Goal: Task Accomplishment & Management: Complete application form

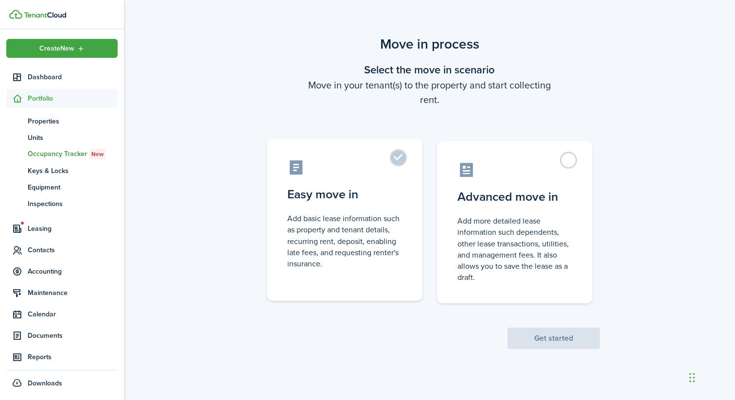
click at [391, 187] on control-radio-card-title "Easy move in" at bounding box center [344, 194] width 115 height 17
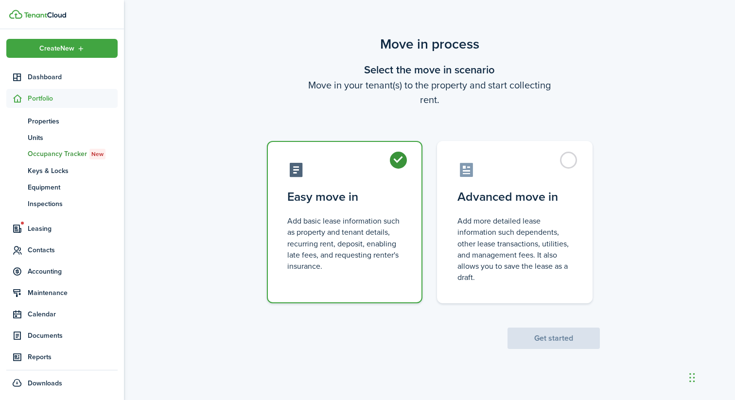
radio input "true"
click at [522, 333] on button "Get started" at bounding box center [553, 338] width 92 height 21
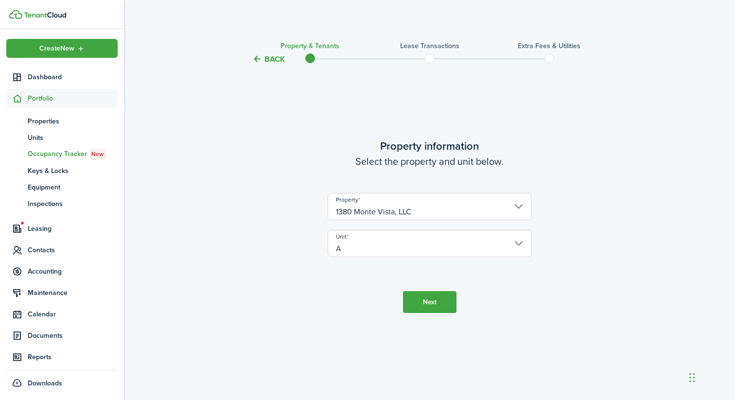
click at [427, 302] on button "Next" at bounding box center [429, 302] width 53 height 22
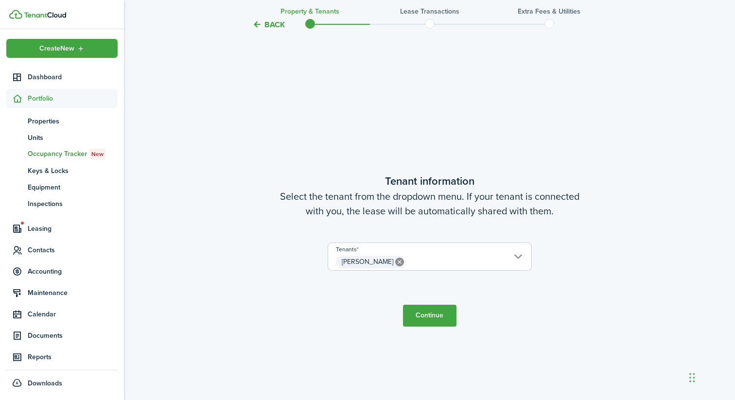
scroll to position [335, 0]
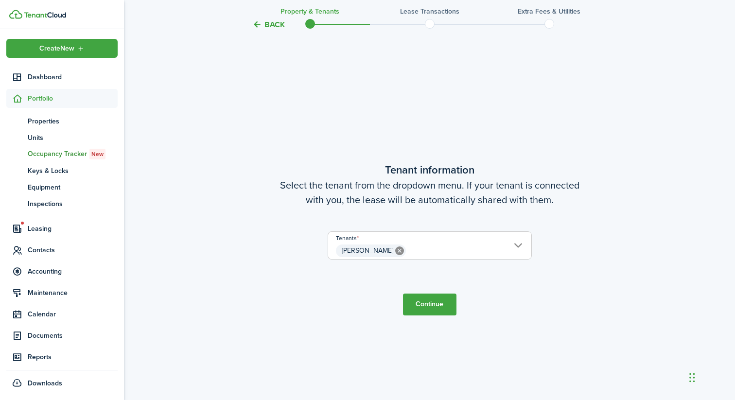
click at [432, 307] on button "Continue" at bounding box center [429, 305] width 53 height 22
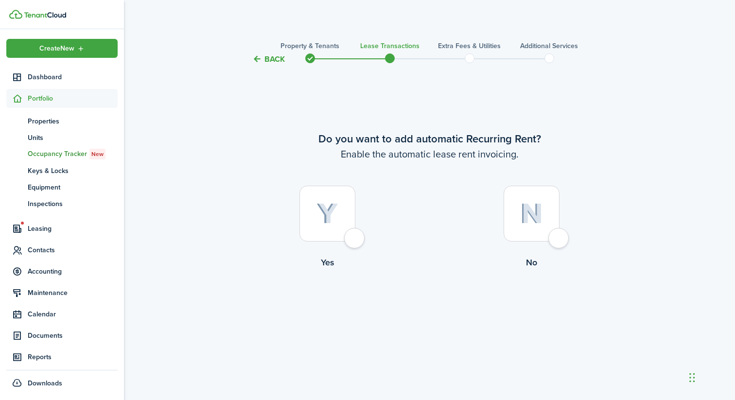
click at [342, 221] on div at bounding box center [327, 214] width 56 height 56
radio input "true"
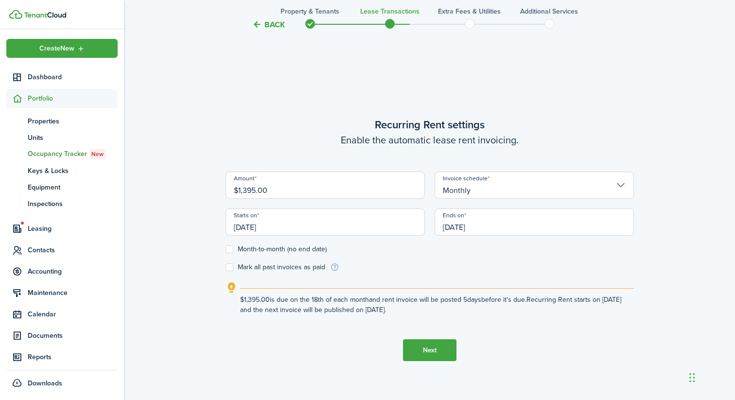
scroll to position [335, 0]
click at [308, 230] on input "[DATE]" at bounding box center [325, 221] width 199 height 27
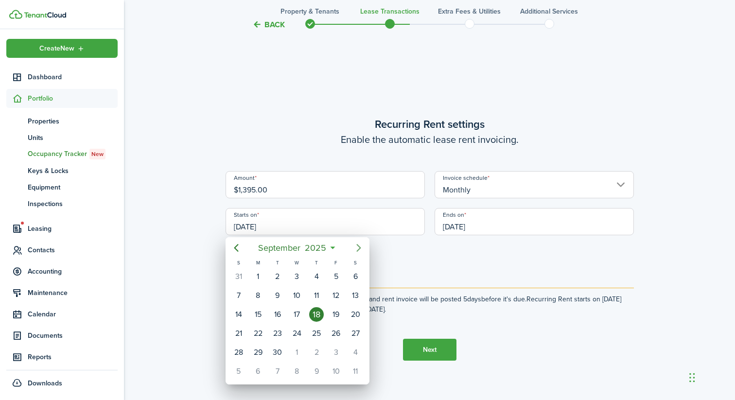
click at [361, 247] on icon "Next page" at bounding box center [359, 248] width 12 height 12
click at [354, 279] on div "1" at bounding box center [355, 276] width 15 height 15
type input "[DATE]"
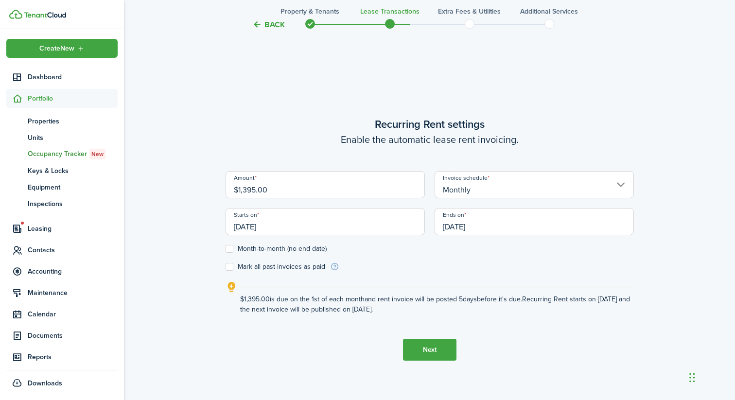
click at [472, 228] on input "[DATE]" at bounding box center [534, 221] width 199 height 27
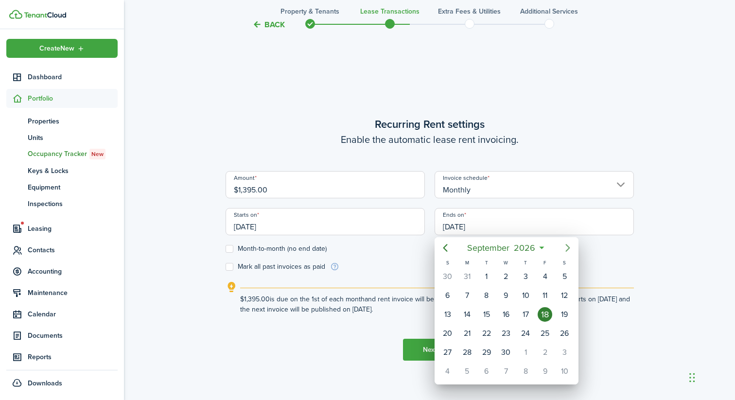
click at [566, 250] on icon "Next page" at bounding box center [567, 248] width 4 height 8
click at [565, 352] on div "31" at bounding box center [564, 352] width 15 height 15
type input "[DATE]"
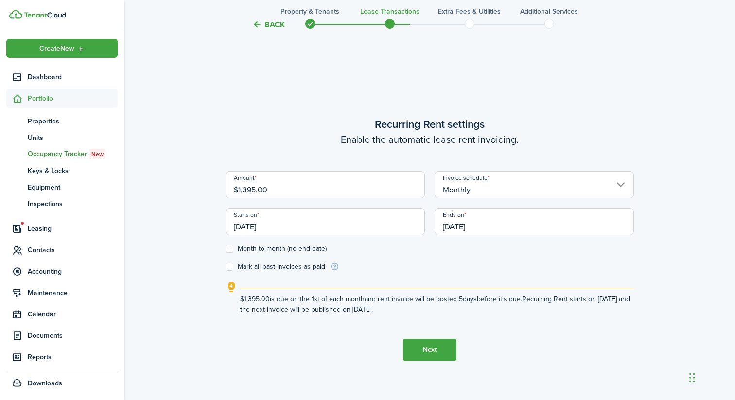
click at [430, 348] on button "Next" at bounding box center [429, 350] width 53 height 22
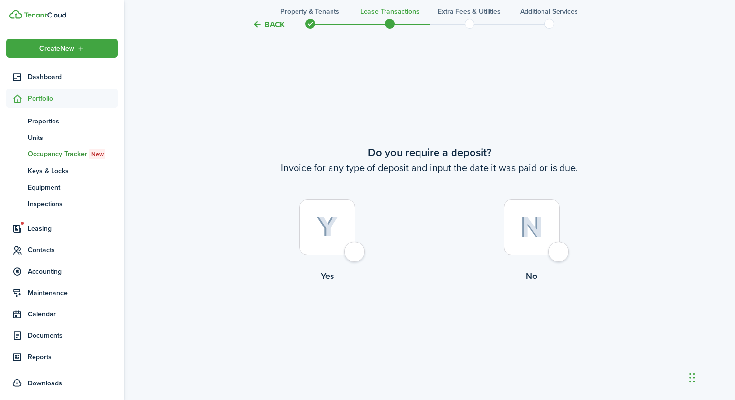
scroll to position [735, 0]
click at [341, 233] on div at bounding box center [327, 227] width 56 height 56
radio input "true"
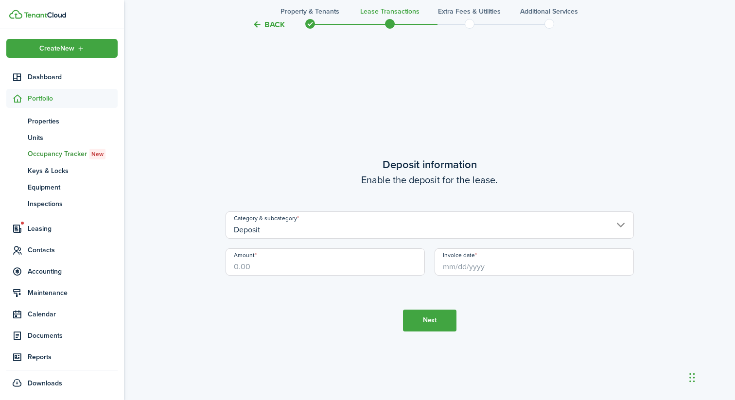
scroll to position [1135, 0]
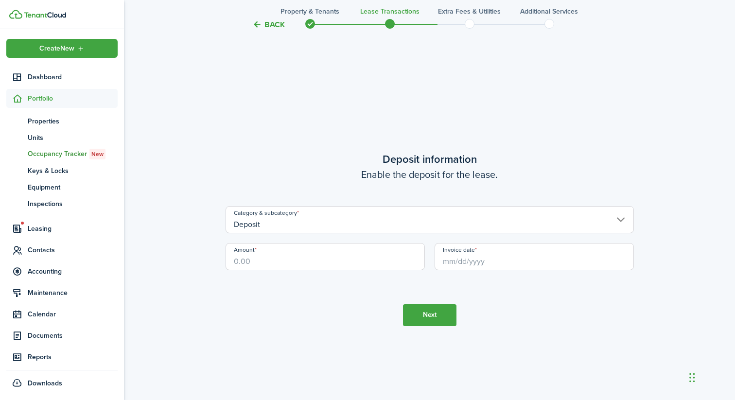
click at [303, 219] on input "Deposit" at bounding box center [430, 219] width 408 height 27
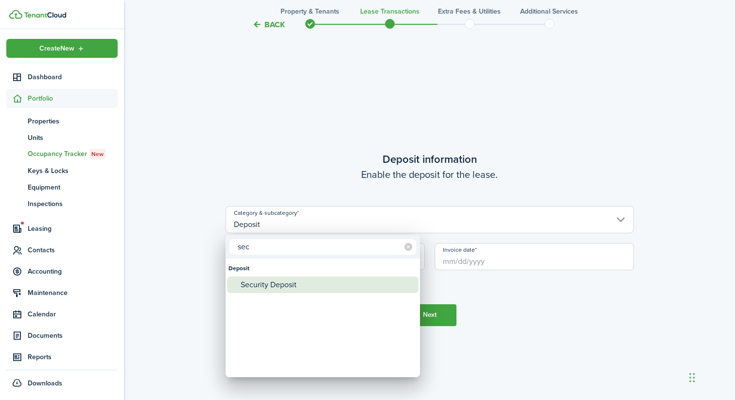
type input "sec"
click at [317, 288] on div "Security Deposit" at bounding box center [327, 285] width 172 height 17
type input "Deposit / Security Deposit"
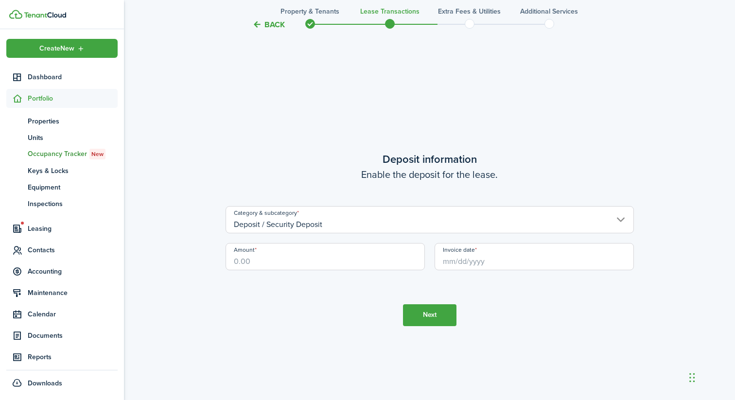
click at [287, 261] on input "Amount" at bounding box center [325, 256] width 199 height 27
type input "$1,390.00"
click at [335, 366] on tc-wizard-step "Deposit information Enable the deposit for the lease. Category & subcategory De…" at bounding box center [430, 238] width 408 height 400
click at [478, 266] on input "Invoice date" at bounding box center [534, 256] width 199 height 27
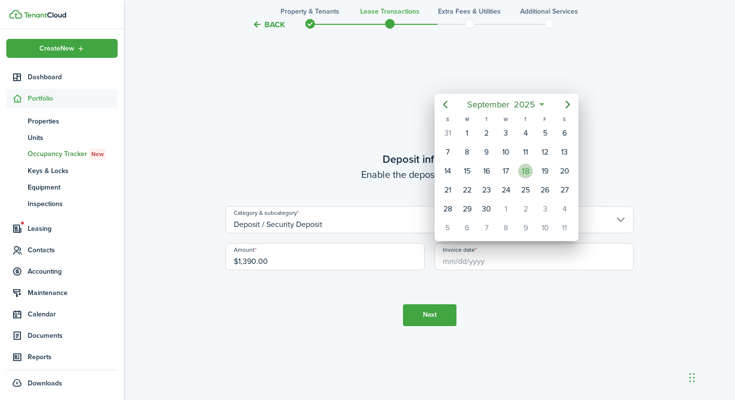
click at [529, 173] on div "18" at bounding box center [525, 171] width 15 height 15
type input "[DATE]"
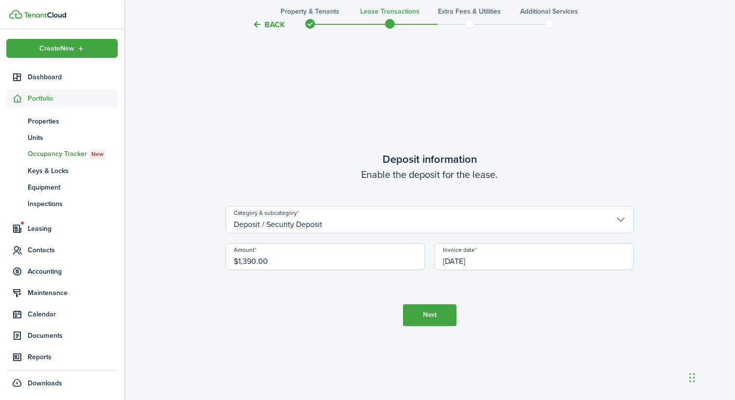
click at [401, 224] on input "Deposit / Security Deposit" at bounding box center [430, 219] width 408 height 27
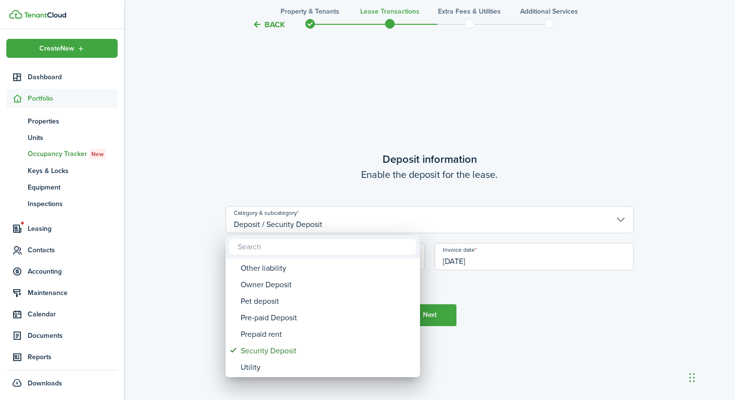
click at [545, 320] on div at bounding box center [367, 200] width 890 height 556
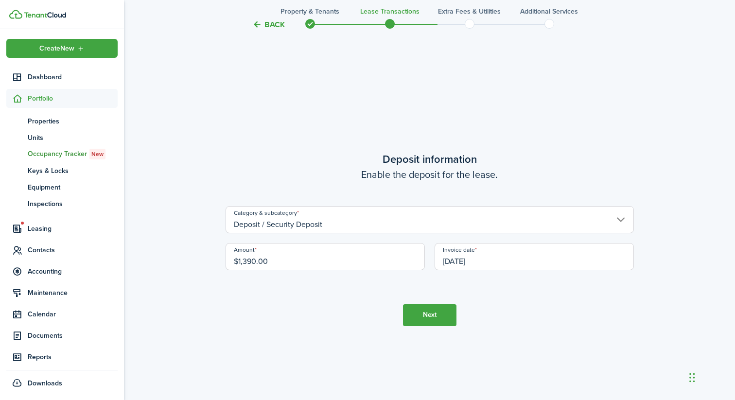
click at [428, 317] on button "Next" at bounding box center [429, 315] width 53 height 22
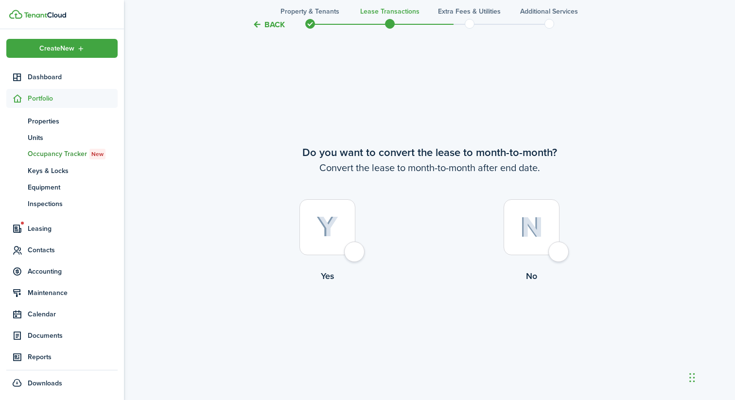
scroll to position [1535, 0]
click at [551, 244] on div at bounding box center [532, 227] width 56 height 56
radio input "true"
click at [419, 318] on button "Continue" at bounding box center [429, 322] width 53 height 22
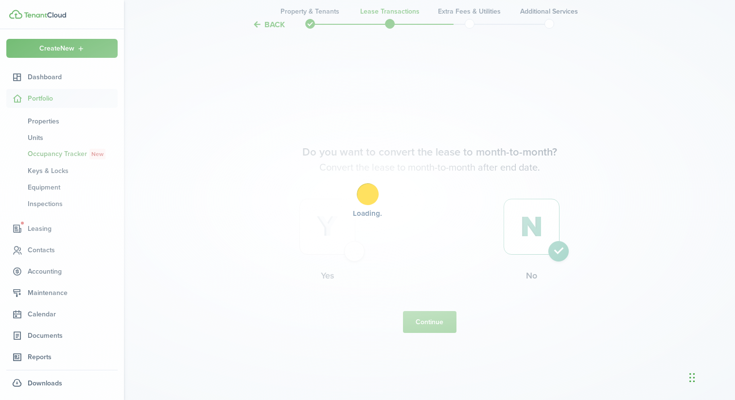
scroll to position [0, 0]
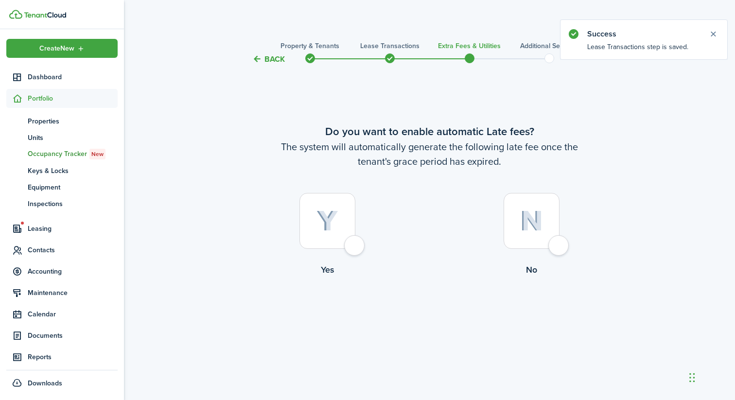
click at [333, 242] on div at bounding box center [327, 221] width 56 height 56
radio input "true"
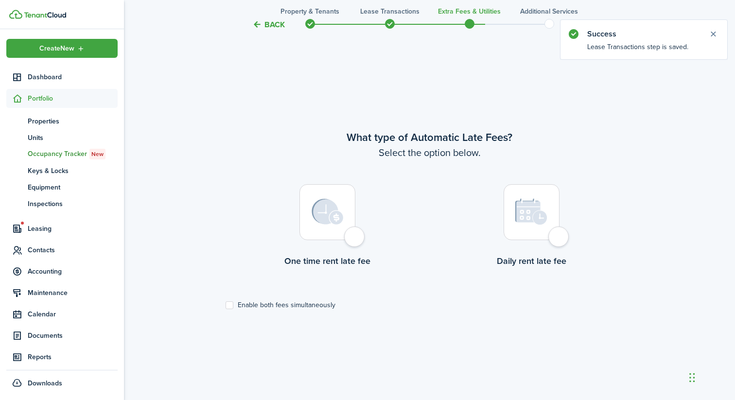
scroll to position [335, 0]
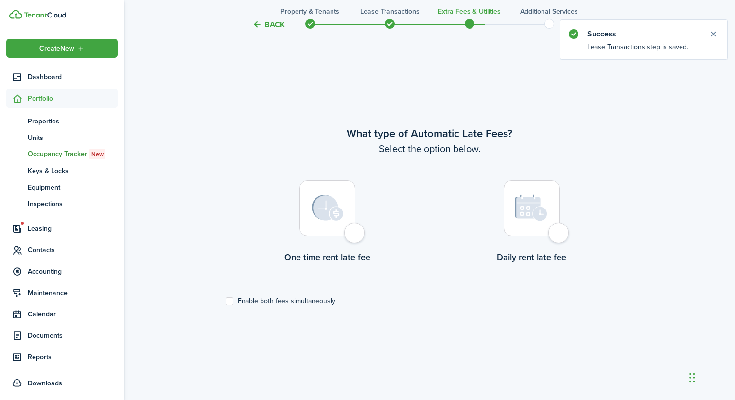
click at [559, 236] on div at bounding box center [532, 208] width 56 height 56
radio input "true"
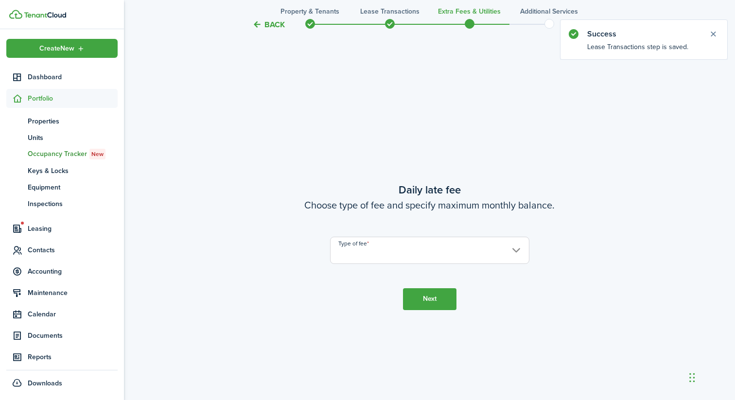
scroll to position [735, 0]
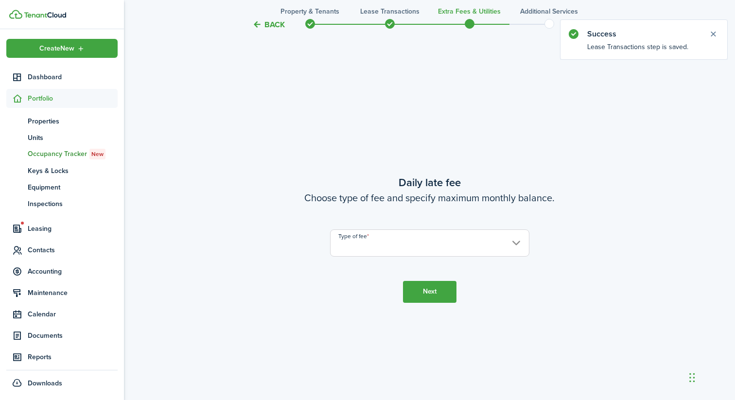
click at [440, 244] on input "Type of fee" at bounding box center [429, 242] width 199 height 27
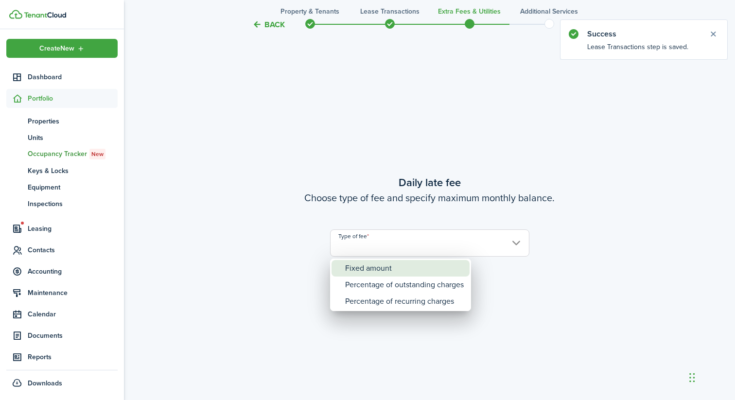
click at [397, 269] on div "Fixed amount" at bounding box center [404, 268] width 119 height 17
type input "Fixed amount"
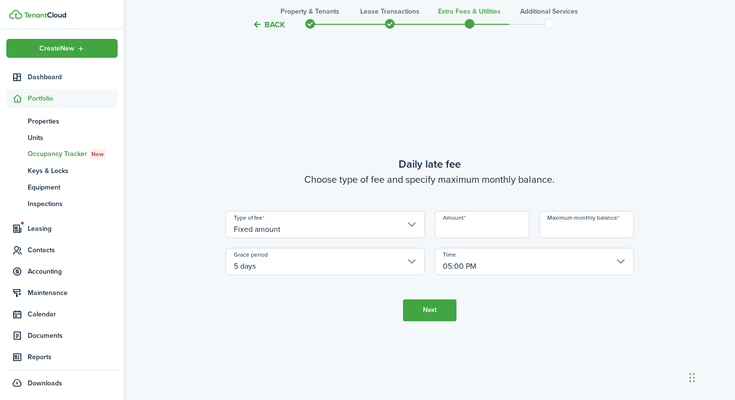
click at [470, 228] on input "Amount" at bounding box center [482, 224] width 95 height 27
type input "$75.00"
click at [553, 227] on input "Maximum monthly balance" at bounding box center [586, 224] width 95 height 27
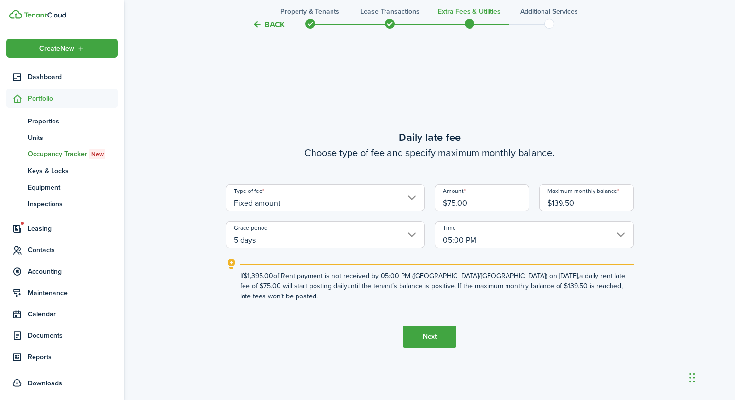
type input "$139.50"
click at [602, 154] on wizard-step-header-description "Choose type of fee and specify maximum monthly balance." at bounding box center [430, 152] width 408 height 15
click at [352, 234] on input "5 days" at bounding box center [325, 234] width 199 height 27
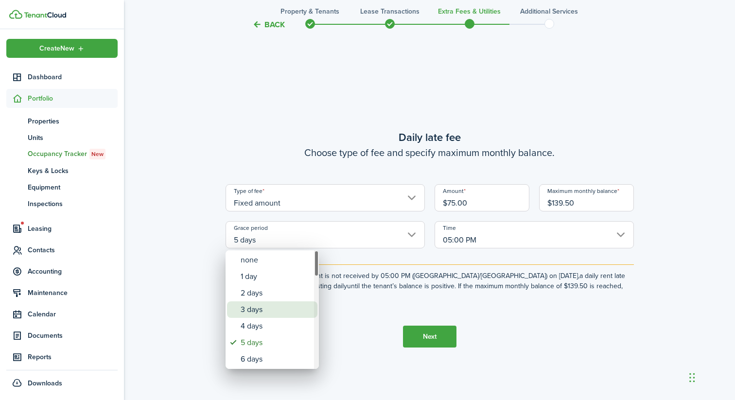
click at [270, 314] on div "3 days" at bounding box center [276, 309] width 71 height 17
type input "3 days"
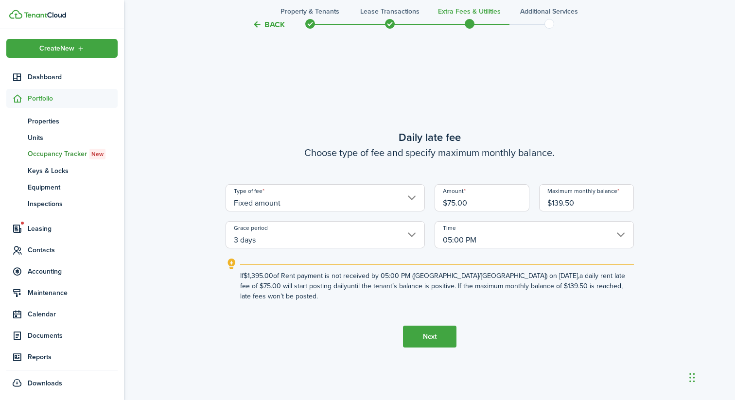
click at [436, 338] on button "Next" at bounding box center [429, 337] width 53 height 22
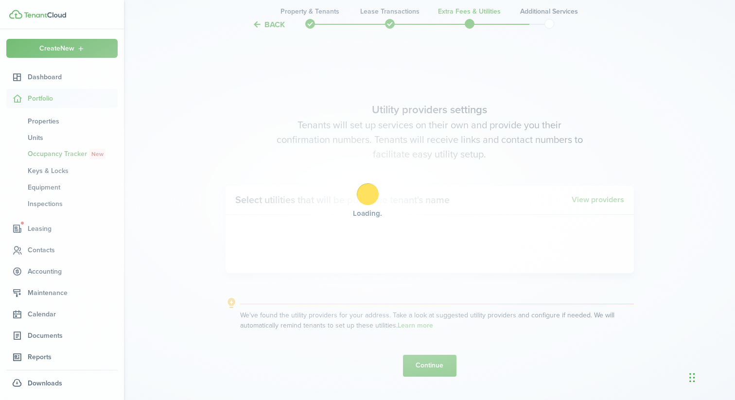
scroll to position [1135, 0]
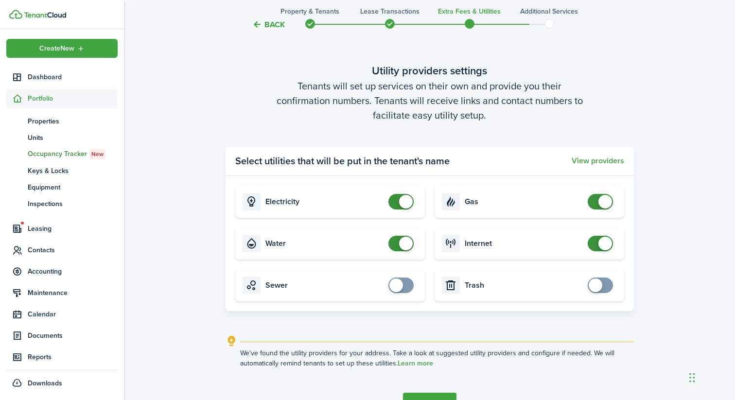
checkbox input "false"
click at [599, 205] on span at bounding box center [605, 202] width 14 height 14
checkbox input "true"
click at [402, 285] on span at bounding box center [396, 286] width 14 height 14
checkbox input "true"
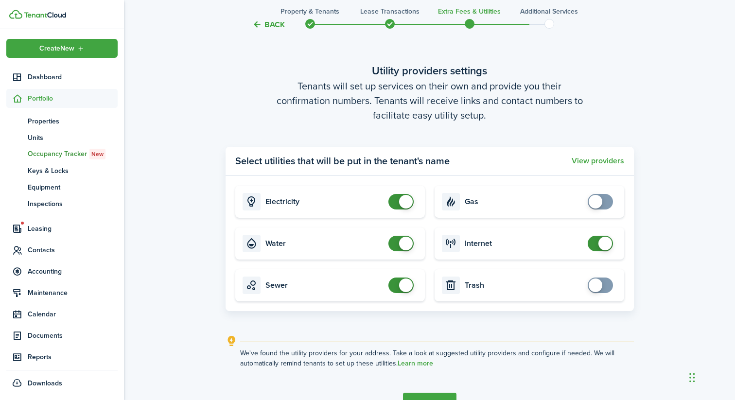
click at [599, 287] on span at bounding box center [596, 286] width 14 height 14
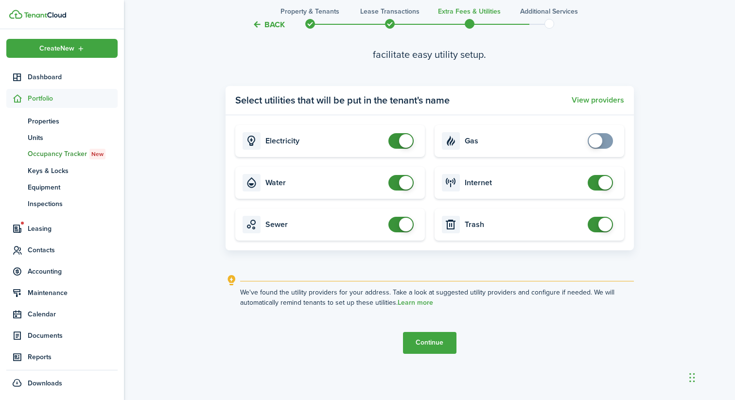
scroll to position [1198, 0]
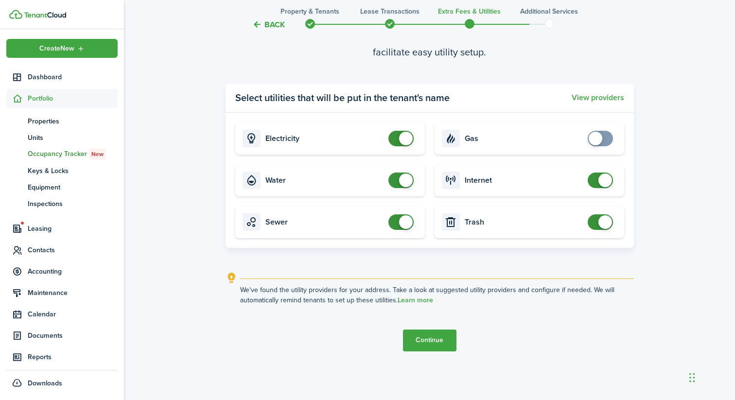
click at [437, 337] on button "Continue" at bounding box center [429, 341] width 53 height 22
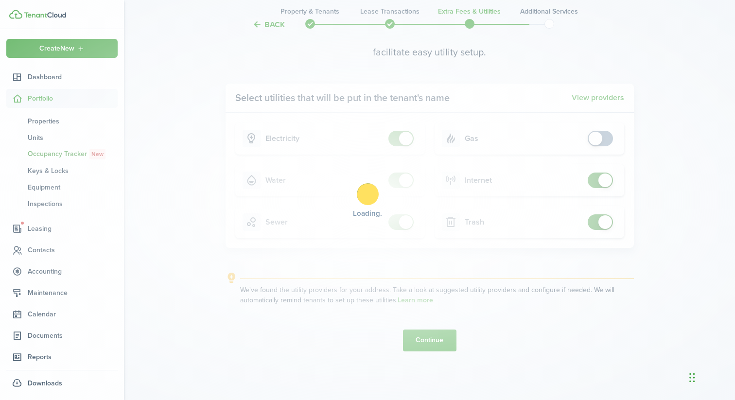
scroll to position [0, 0]
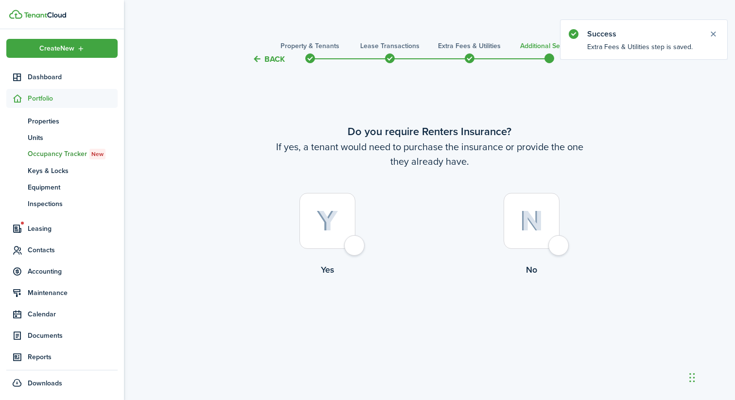
click at [355, 243] on div at bounding box center [327, 221] width 56 height 56
radio input "true"
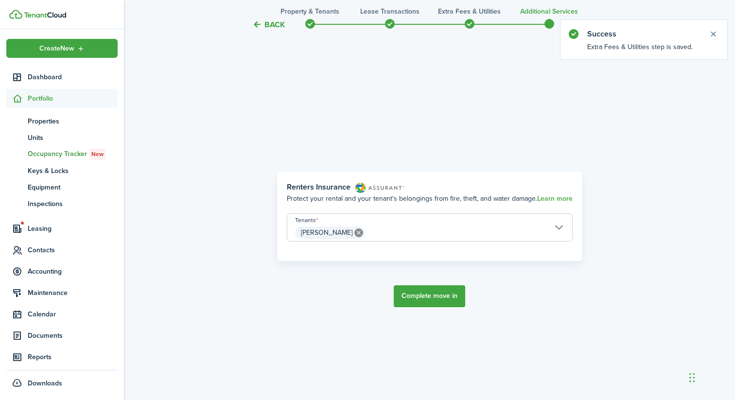
scroll to position [335, 0]
click at [425, 296] on button "Complete move in" at bounding box center [429, 295] width 71 height 22
click at [443, 230] on span "[PERSON_NAME]" at bounding box center [429, 232] width 285 height 17
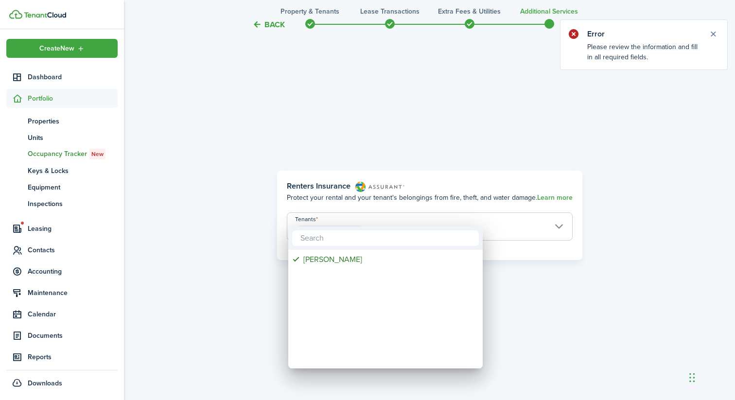
click at [461, 147] on div at bounding box center [367, 200] width 890 height 556
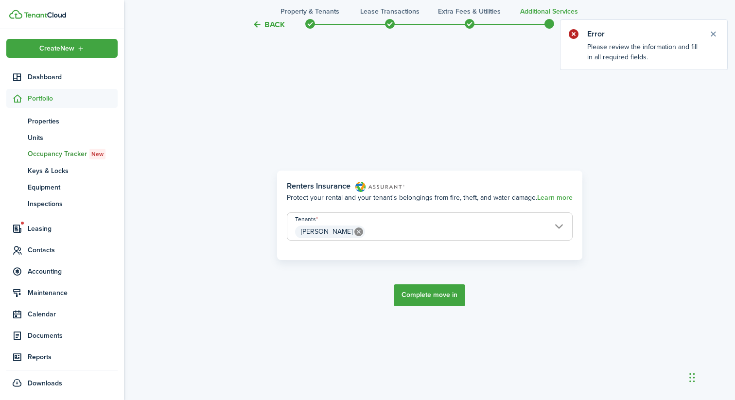
click at [440, 291] on button "Complete move in" at bounding box center [429, 295] width 71 height 22
click at [433, 284] on button "Complete move in" at bounding box center [429, 295] width 71 height 22
click at [714, 33] on button "Close notify" at bounding box center [713, 34] width 14 height 14
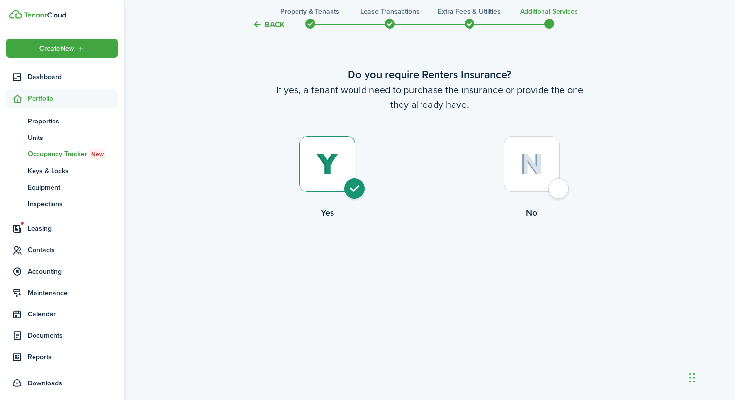
scroll to position [63, 0]
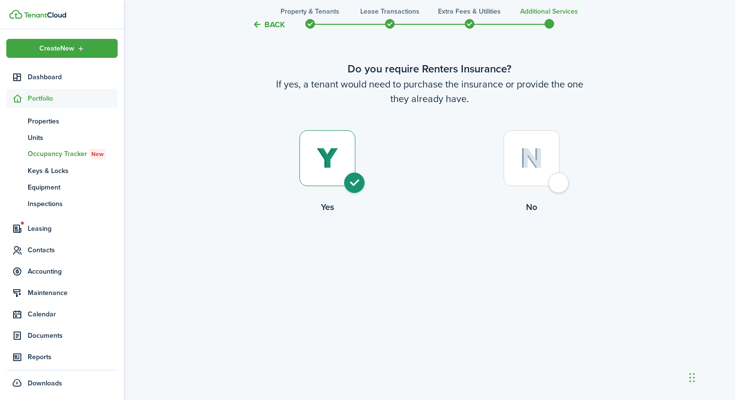
click at [339, 175] on div at bounding box center [327, 158] width 56 height 56
click at [355, 185] on div at bounding box center [327, 158] width 56 height 56
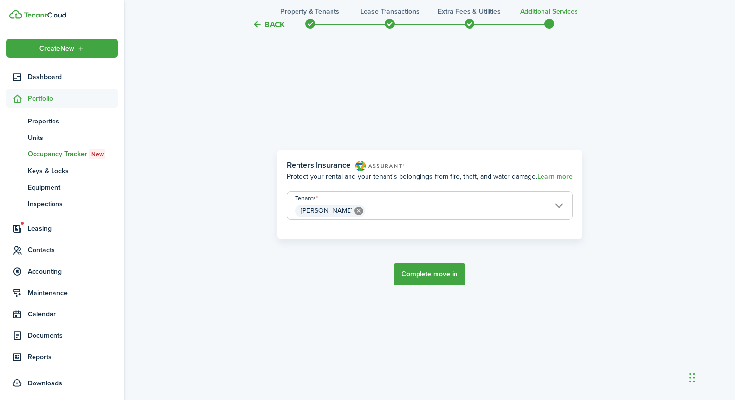
scroll to position [400, 0]
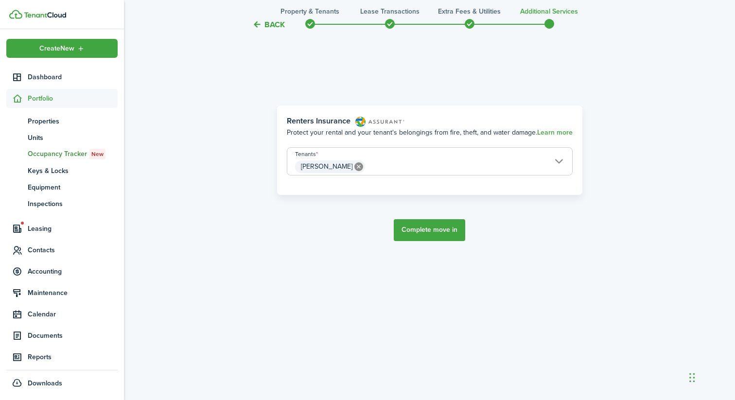
click at [405, 221] on button "Complete move in" at bounding box center [429, 230] width 71 height 22
click at [470, 22] on span at bounding box center [469, 24] width 15 height 15
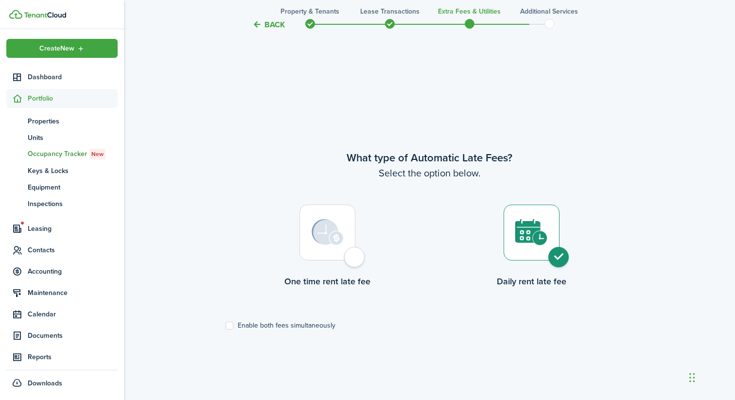
scroll to position [313, 0]
click at [322, 325] on label "Enable both fees simultaneously" at bounding box center [281, 324] width 110 height 8
click at [226, 324] on input "Enable both fees simultaneously" at bounding box center [225, 324] width 0 height 0
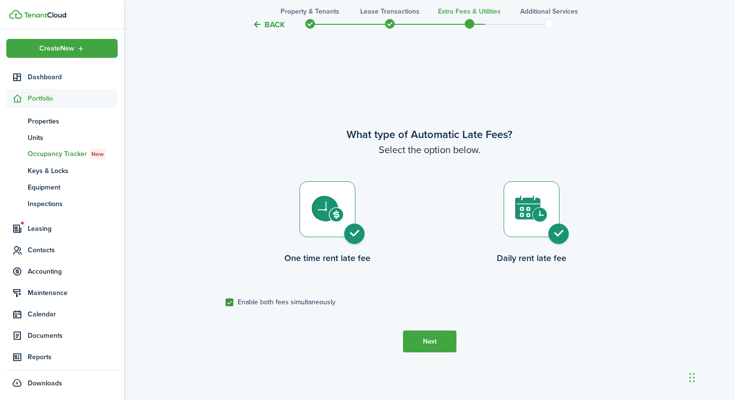
scroll to position [335, 0]
click at [312, 306] on tc-wizard-step "What type of Automatic Late Fees? Select the option below. One time rent late f…" at bounding box center [430, 238] width 408 height 400
click at [312, 301] on label "Enable both fees simultaneously" at bounding box center [281, 301] width 110 height 8
click at [226, 301] on input "Enable both fees simultaneously" at bounding box center [225, 301] width 0 height 0
checkbox input "false"
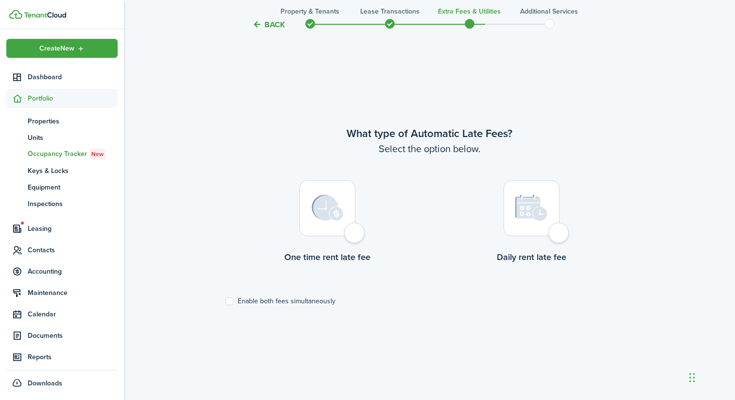
click at [559, 229] on div at bounding box center [532, 208] width 56 height 56
radio input "true"
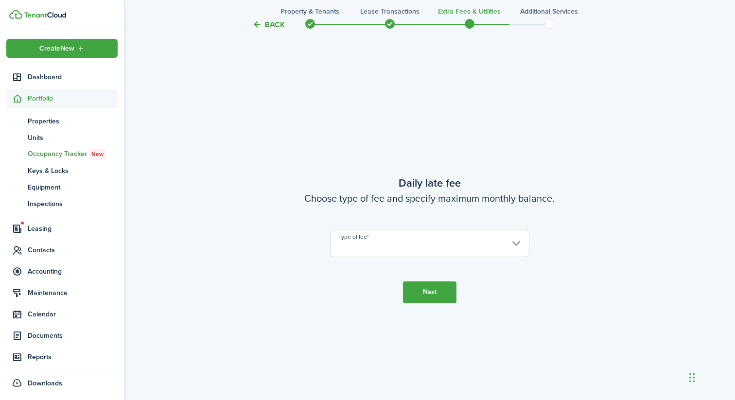
scroll to position [735, 0]
click at [439, 240] on input "Type of fee" at bounding box center [429, 242] width 199 height 27
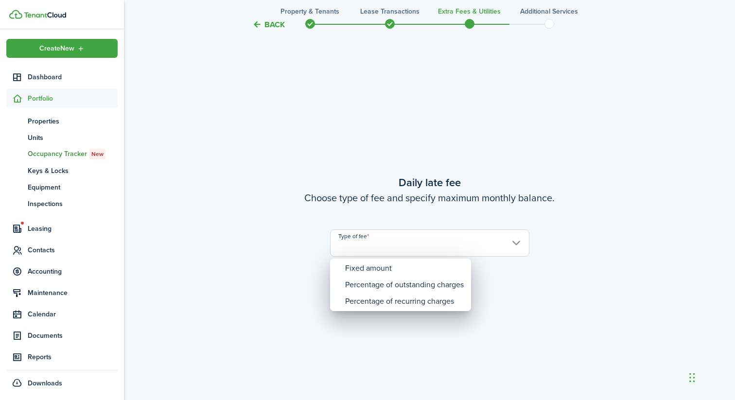
click at [454, 209] on div at bounding box center [367, 200] width 890 height 556
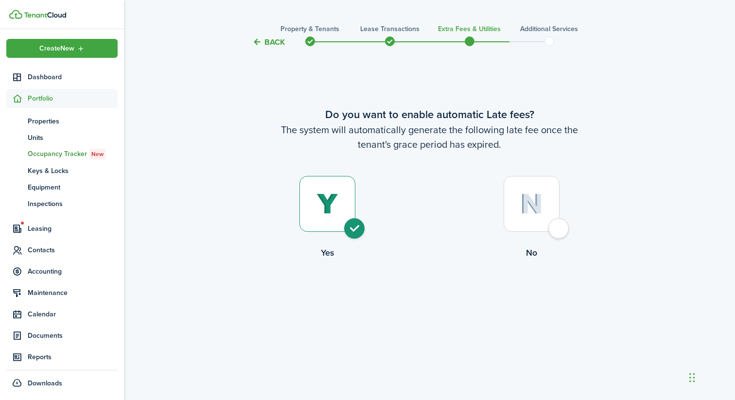
click at [542, 237] on label "No" at bounding box center [532, 220] width 204 height 88
radio input "false"
radio input "true"
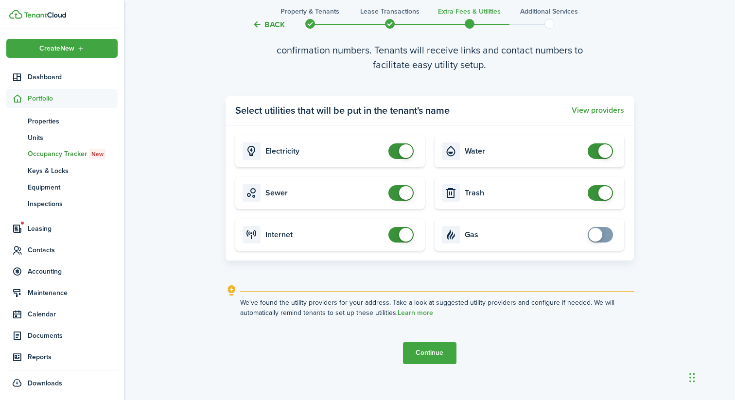
scroll to position [400, 0]
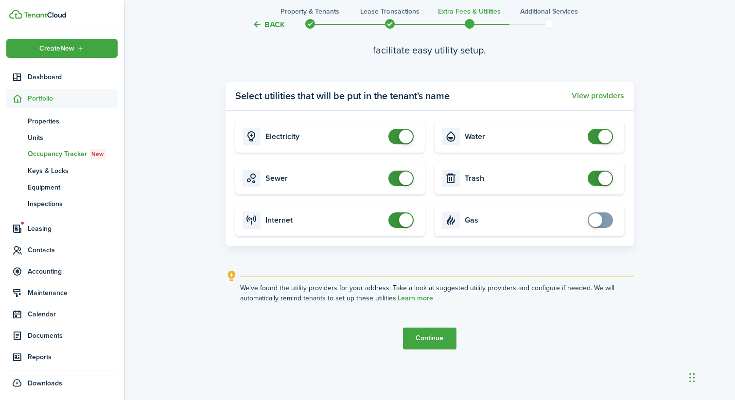
click at [445, 331] on button "Continue" at bounding box center [429, 339] width 53 height 22
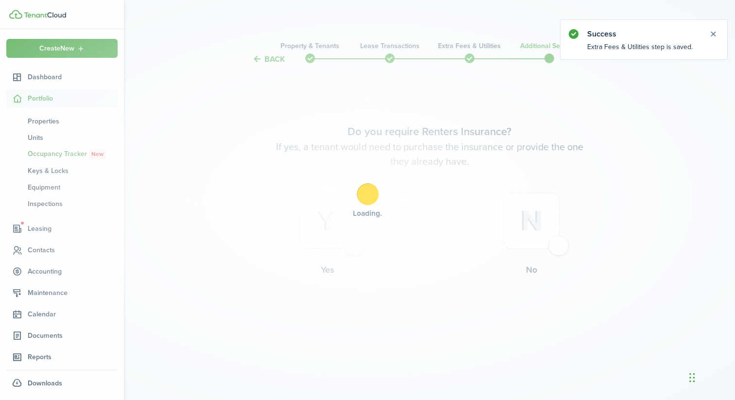
scroll to position [0, 0]
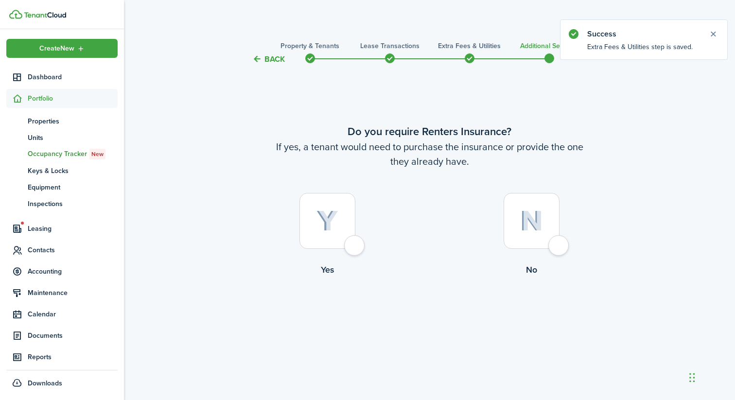
click at [354, 242] on div at bounding box center [327, 221] width 56 height 56
radio input "true"
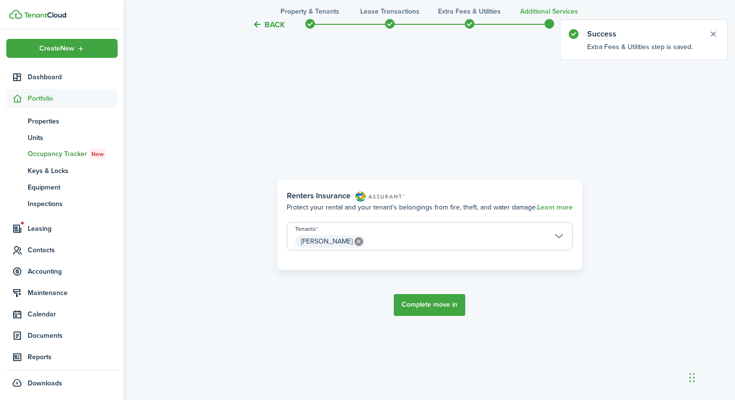
scroll to position [335, 0]
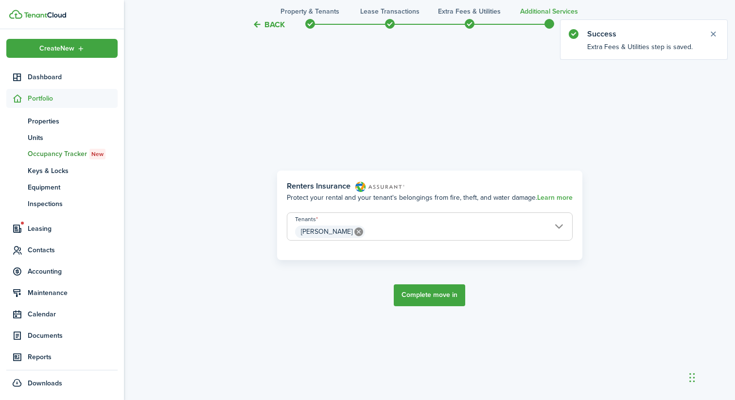
click at [412, 297] on button "Complete move in" at bounding box center [429, 295] width 71 height 22
click at [301, 17] on tc-wizard-header "Back Property & Tenants Lease Transactions Extra fees & Utilities Additional Se…" at bounding box center [429, 22] width 423 height 44
click at [310, 17] on span at bounding box center [310, 24] width 15 height 15
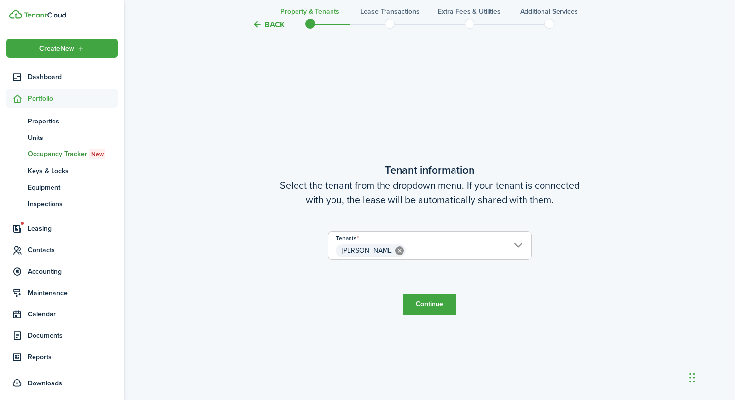
click at [276, 27] on button "Back" at bounding box center [268, 24] width 33 height 10
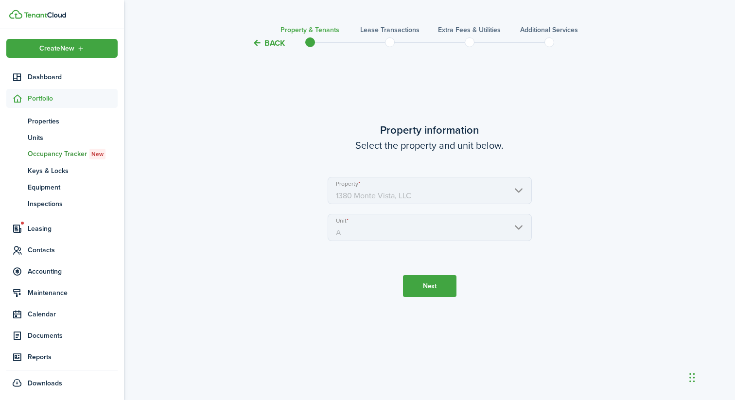
scroll to position [0, 0]
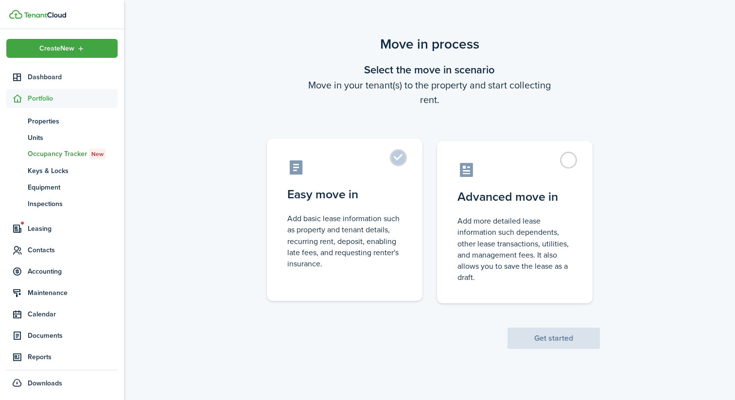
click at [388, 177] on label "Easy move in Add basic lease information such as property and tenant details, r…" at bounding box center [345, 220] width 156 height 162
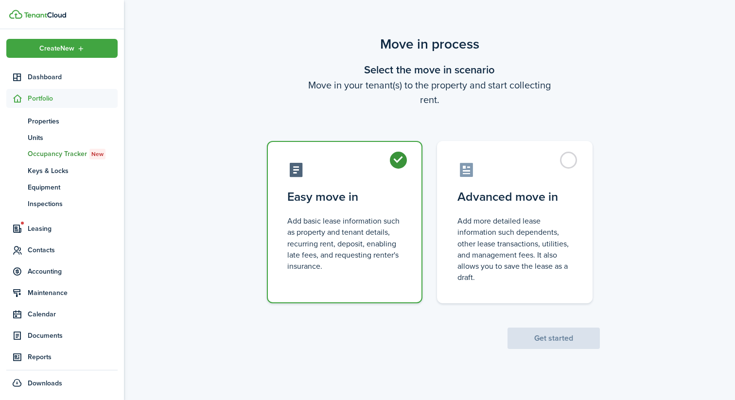
radio input "true"
click at [522, 344] on button "Get started" at bounding box center [553, 338] width 92 height 21
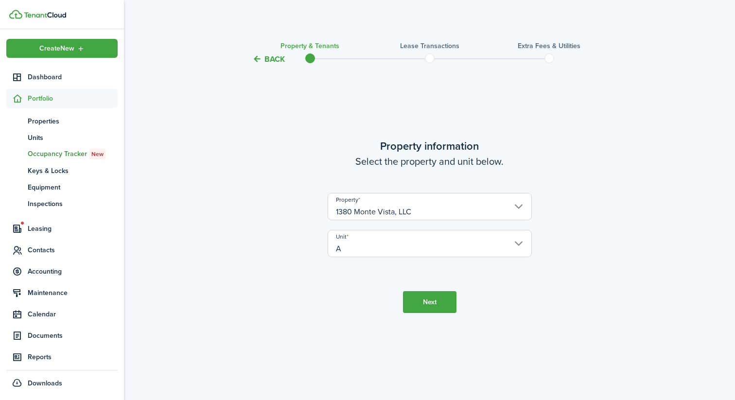
click at [429, 296] on button "Next" at bounding box center [429, 302] width 53 height 22
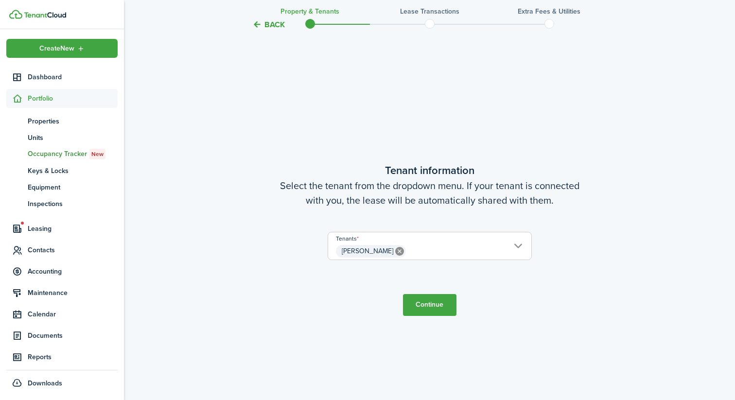
scroll to position [335, 0]
click at [429, 296] on button "Continue" at bounding box center [429, 305] width 53 height 22
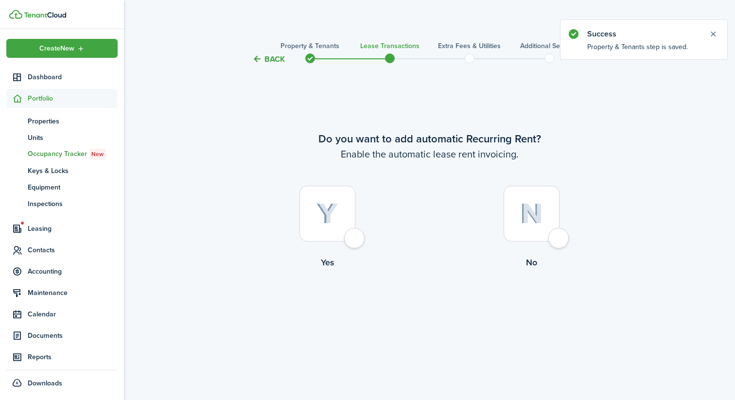
click at [343, 227] on div at bounding box center [327, 214] width 56 height 56
radio input "true"
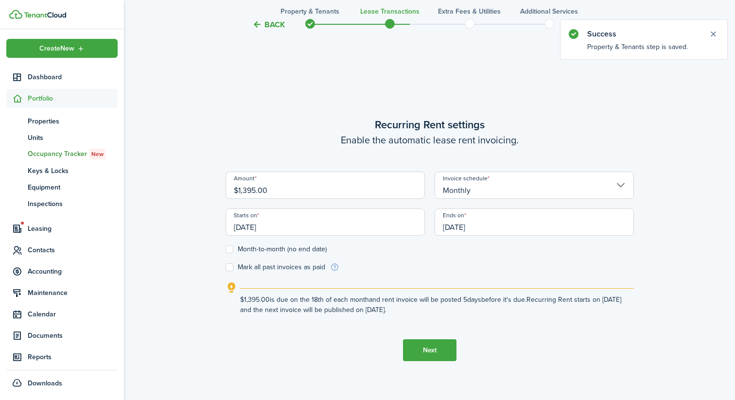
scroll to position [335, 0]
click at [321, 219] on input "[DATE]" at bounding box center [325, 221] width 199 height 27
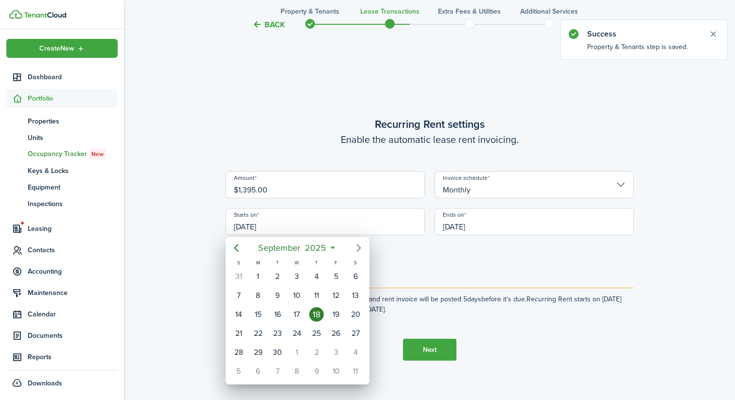
click at [363, 250] on icon "Next page" at bounding box center [359, 248] width 12 height 12
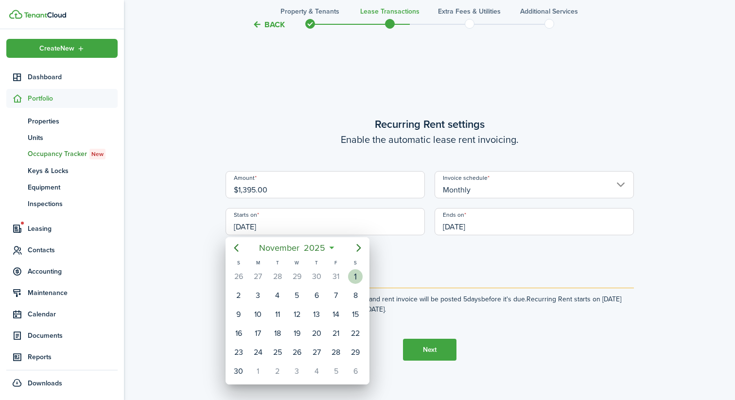
click at [353, 278] on div "1" at bounding box center [355, 276] width 15 height 15
type input "[DATE]"
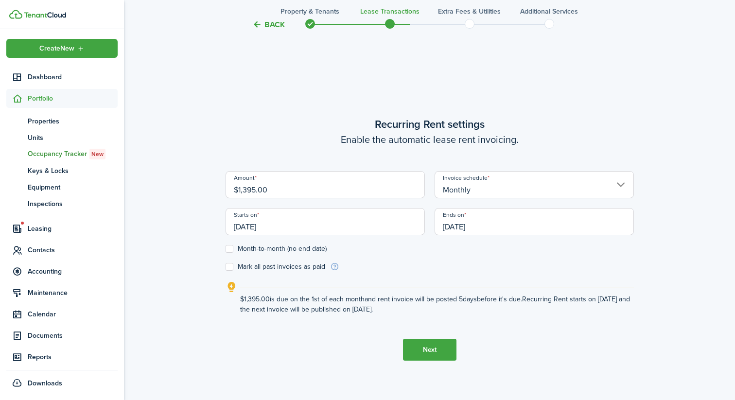
click at [464, 226] on input "[DATE]" at bounding box center [534, 221] width 199 height 27
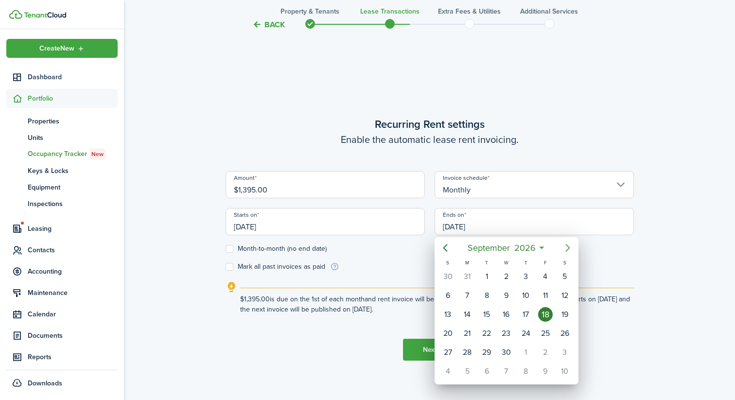
click at [567, 249] on icon "Next page" at bounding box center [567, 248] width 4 height 8
click at [560, 351] on div "31" at bounding box center [564, 352] width 15 height 15
type input "[DATE]"
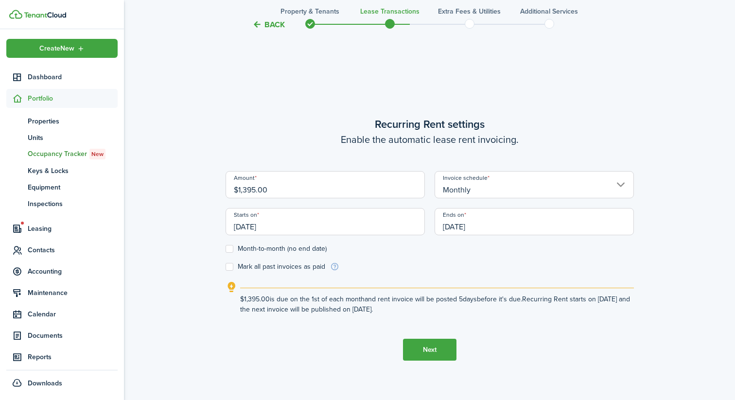
click at [421, 355] on button "Next" at bounding box center [429, 350] width 53 height 22
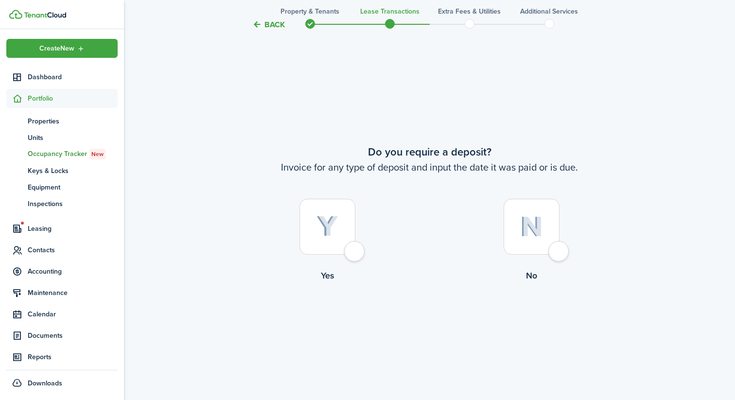
click at [313, 231] on div at bounding box center [327, 227] width 56 height 56
radio input "true"
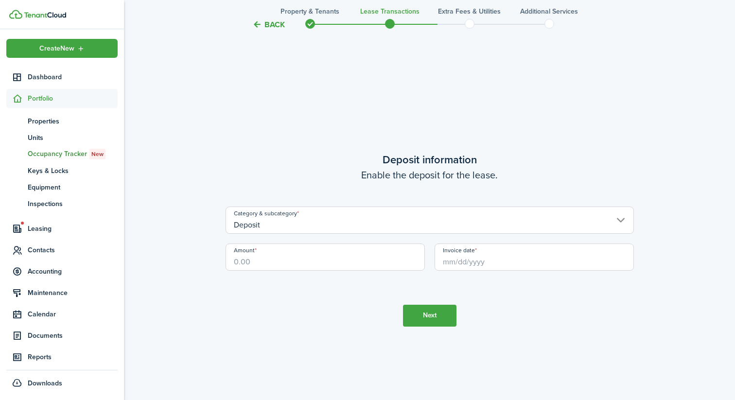
scroll to position [1135, 0]
click at [308, 228] on input "Deposit" at bounding box center [430, 219] width 408 height 27
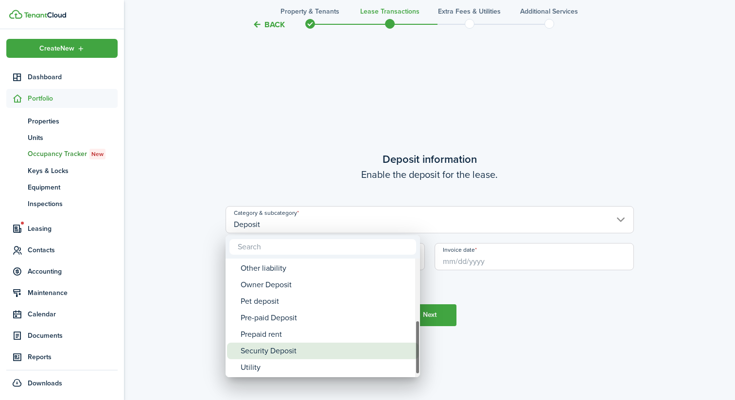
click at [276, 353] on div "Security Deposit" at bounding box center [327, 351] width 172 height 17
type input "Deposit / Security Deposit"
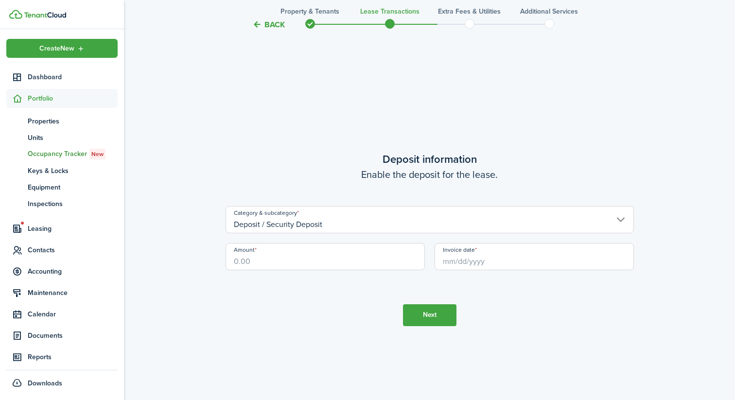
click at [277, 261] on input "Amount" at bounding box center [325, 256] width 199 height 27
type input "$1,390.00"
click at [500, 251] on input "Invoice date" at bounding box center [534, 256] width 199 height 27
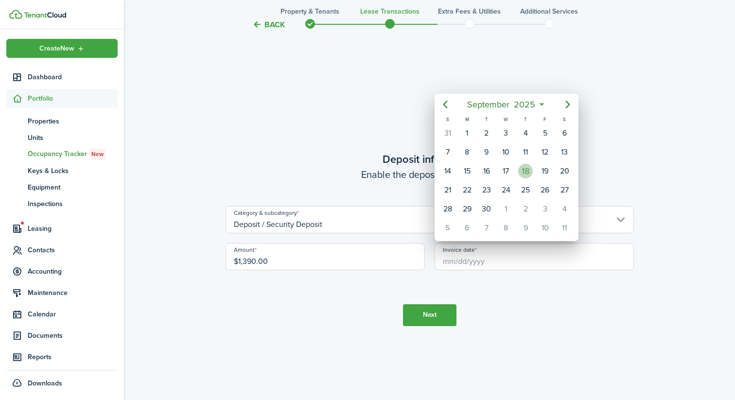
click at [527, 168] on div "18" at bounding box center [525, 171] width 15 height 15
type input "[DATE]"
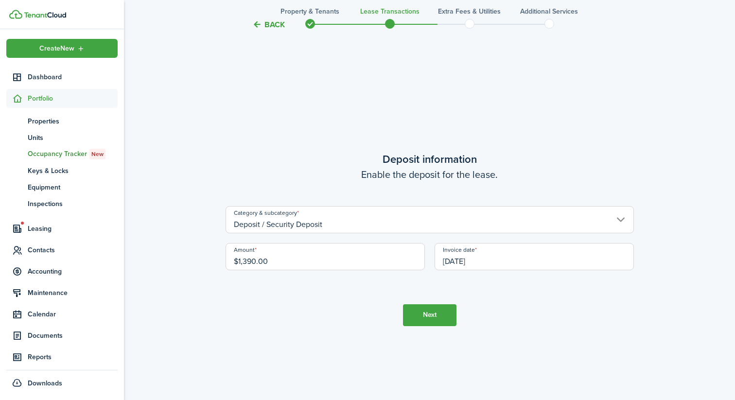
click at [418, 312] on button "Next" at bounding box center [429, 315] width 53 height 22
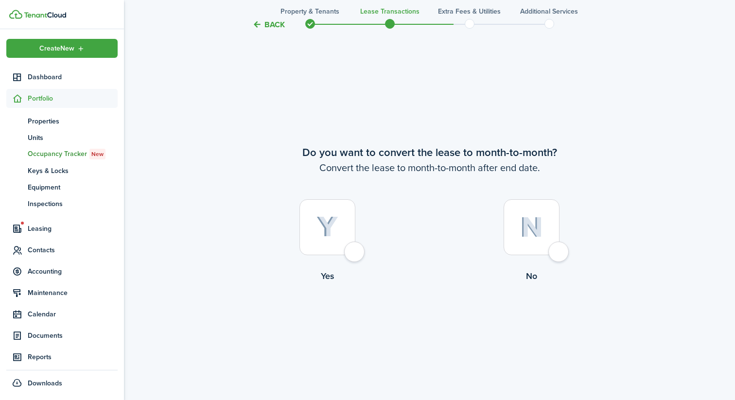
scroll to position [1535, 0]
click at [551, 252] on div at bounding box center [532, 227] width 56 height 56
radio input "true"
click at [435, 314] on button "Continue" at bounding box center [429, 322] width 53 height 22
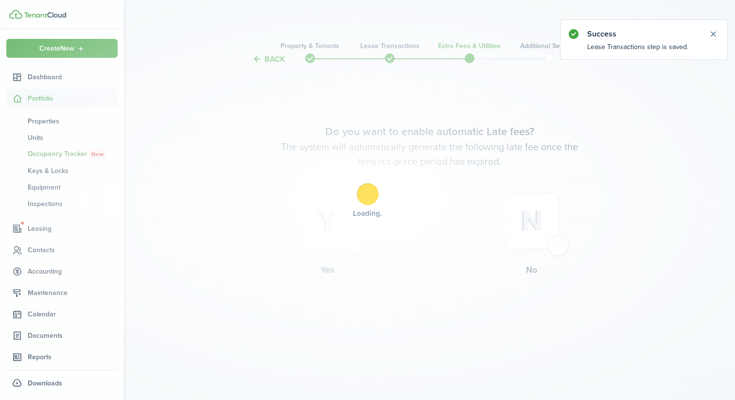
scroll to position [0, 0]
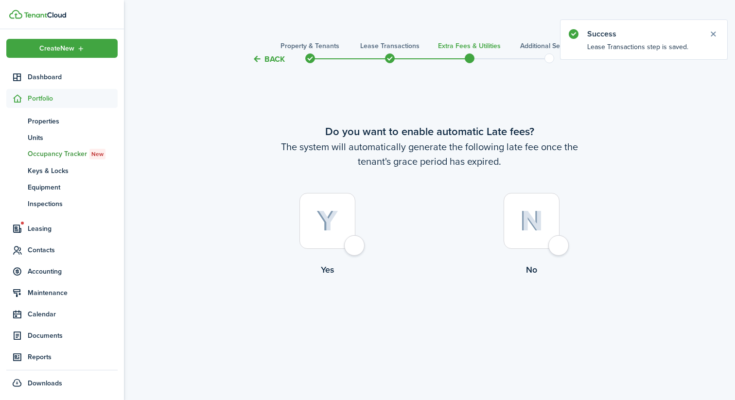
click at [355, 242] on div at bounding box center [327, 221] width 56 height 56
radio input "true"
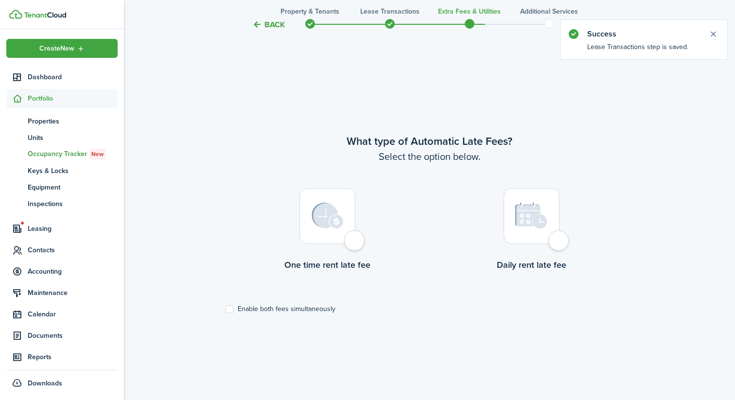
scroll to position [335, 0]
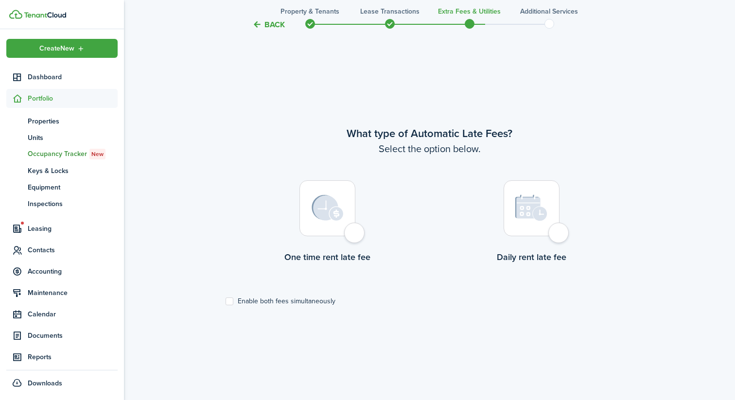
click at [523, 234] on div at bounding box center [532, 208] width 56 height 56
radio input "true"
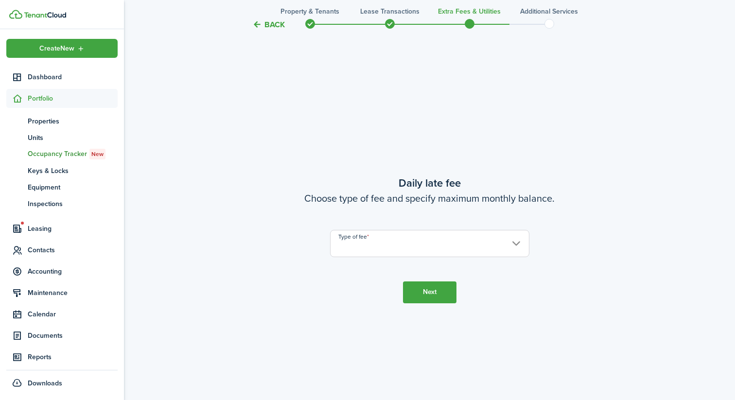
scroll to position [735, 0]
click at [437, 240] on input "Type of fee" at bounding box center [429, 242] width 199 height 27
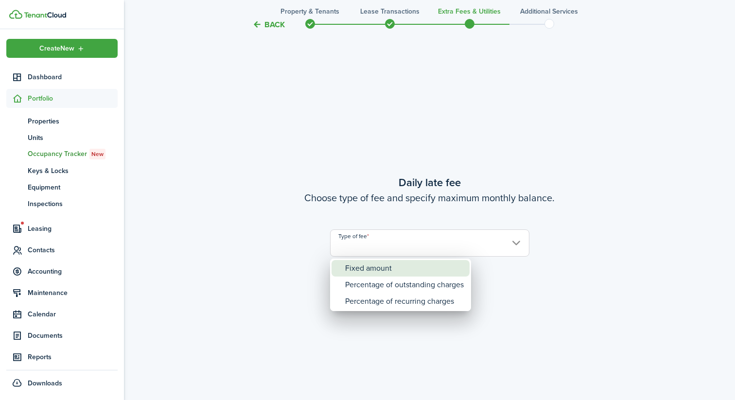
click at [383, 267] on div "Fixed amount" at bounding box center [404, 268] width 119 height 17
type input "Fixed amount"
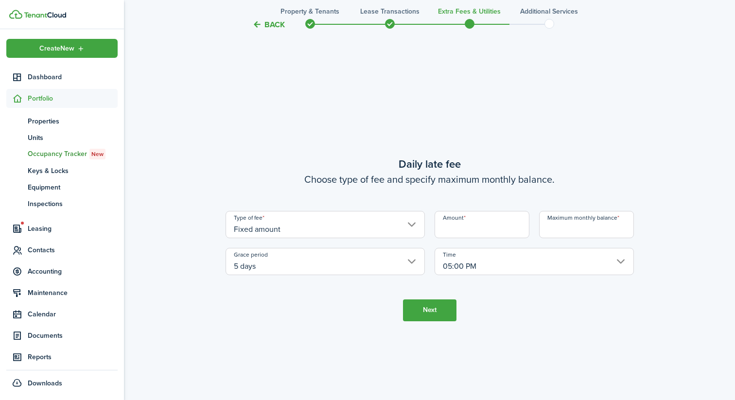
click at [485, 228] on input "Amount" at bounding box center [482, 224] width 95 height 27
type input "$75.00"
click at [547, 231] on input "Maximum monthly balance" at bounding box center [586, 224] width 95 height 27
type input "$139.50"
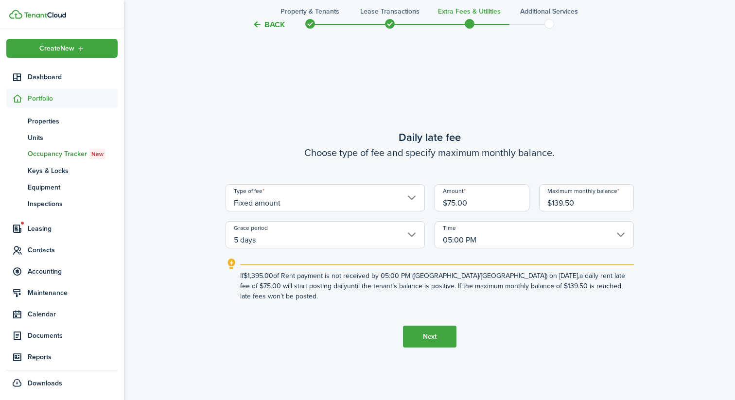
click at [377, 245] on input "5 days" at bounding box center [325, 234] width 199 height 27
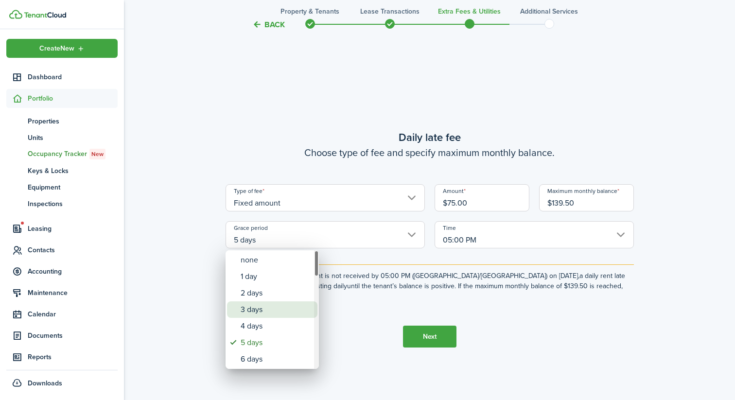
click at [252, 309] on div "3 days" at bounding box center [276, 309] width 71 height 17
type input "3 days"
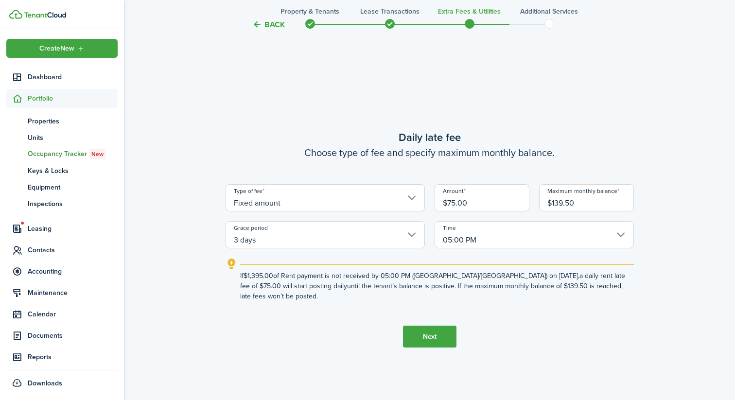
click at [428, 338] on button "Next" at bounding box center [429, 337] width 53 height 22
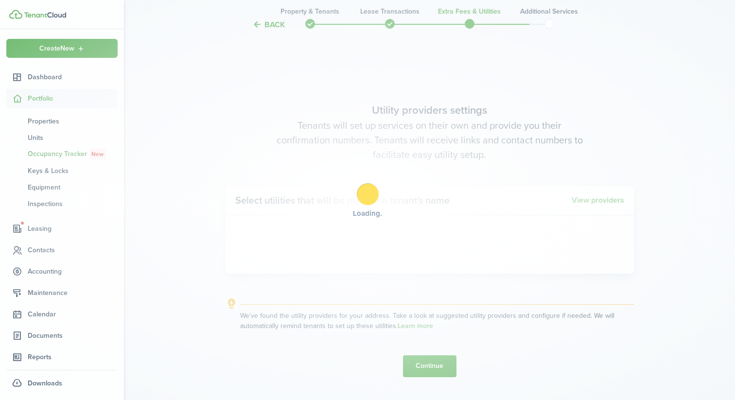
scroll to position [1135, 0]
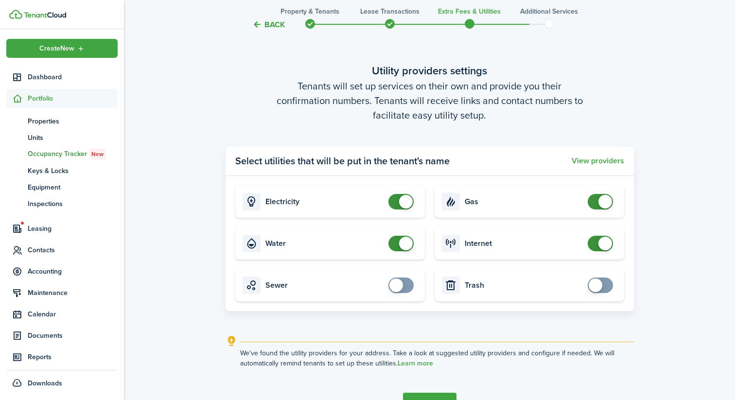
checkbox input "false"
click at [608, 202] on span at bounding box center [605, 202] width 14 height 14
checkbox input "true"
click at [592, 287] on span at bounding box center [596, 286] width 14 height 14
checkbox input "true"
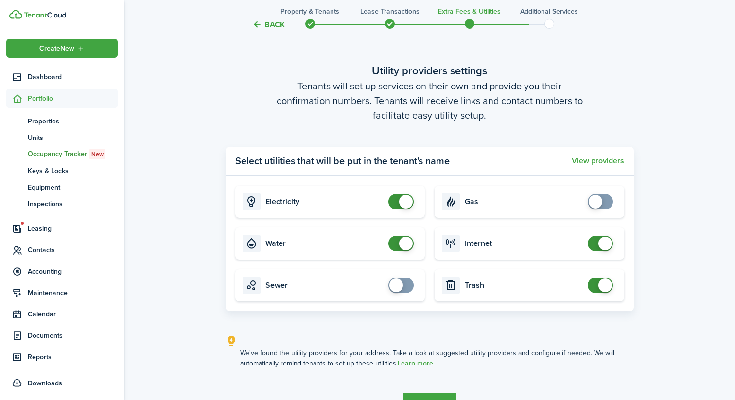
click at [402, 286] on span at bounding box center [396, 286] width 14 height 14
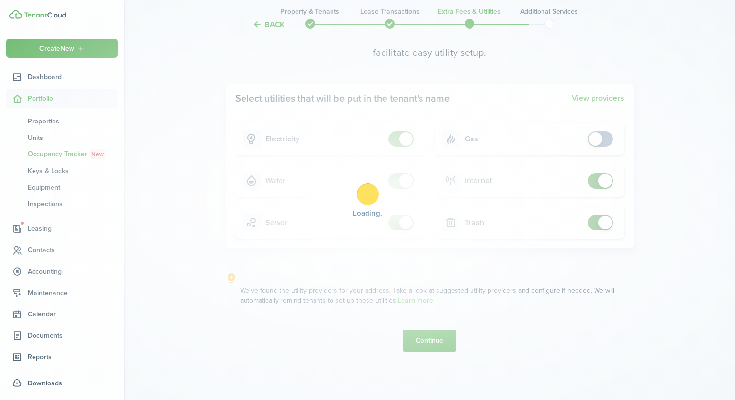
scroll to position [1200, 0]
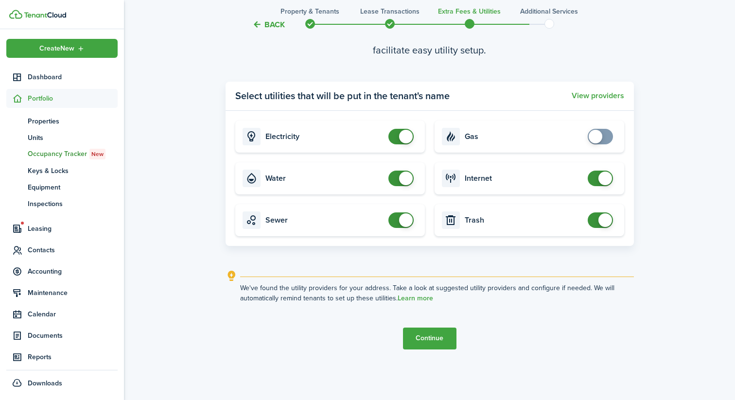
click at [428, 338] on button "Continue" at bounding box center [429, 339] width 53 height 22
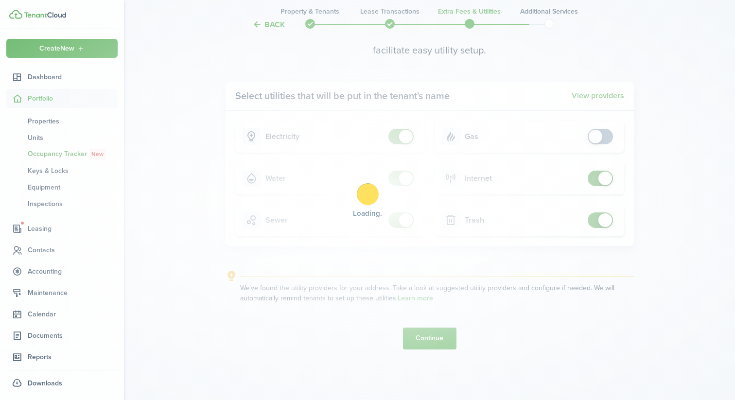
scroll to position [0, 0]
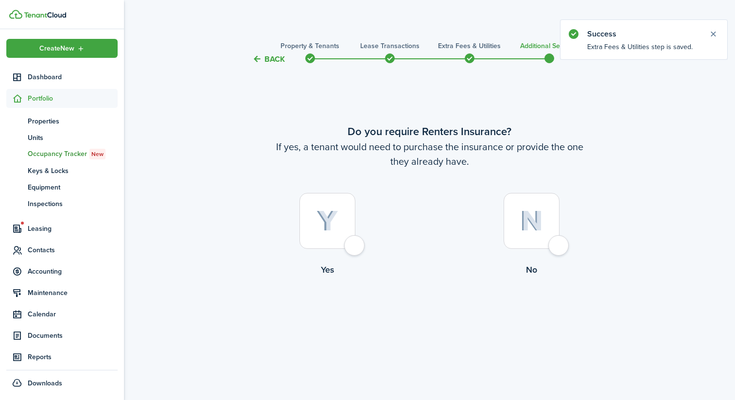
click at [329, 239] on div at bounding box center [327, 221] width 56 height 56
radio input "true"
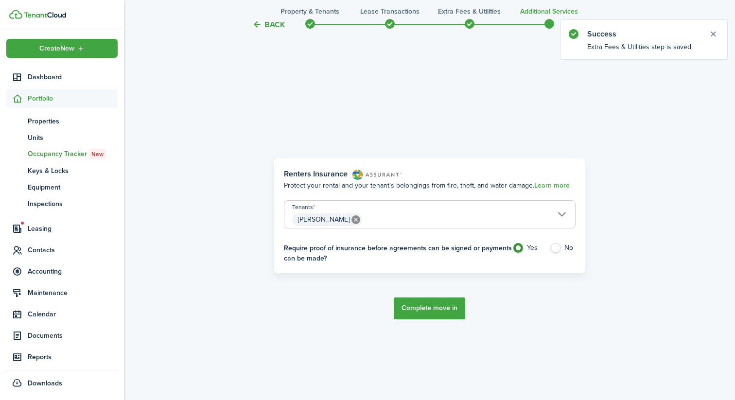
scroll to position [335, 0]
click at [416, 309] on button "Complete move in" at bounding box center [429, 308] width 71 height 22
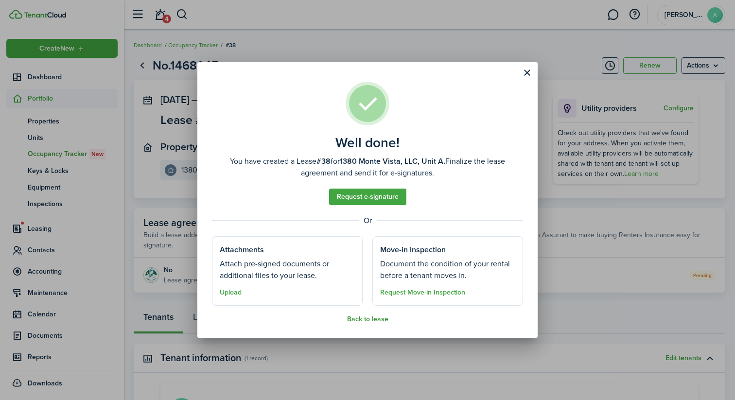
click at [376, 320] on button "Back to lease" at bounding box center [367, 319] width 41 height 8
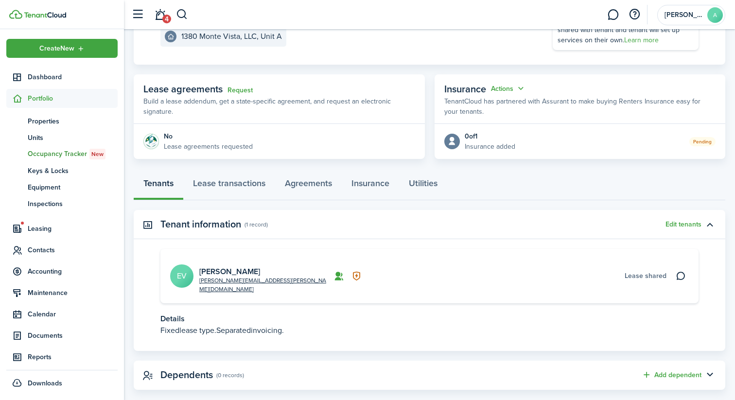
scroll to position [138, 0]
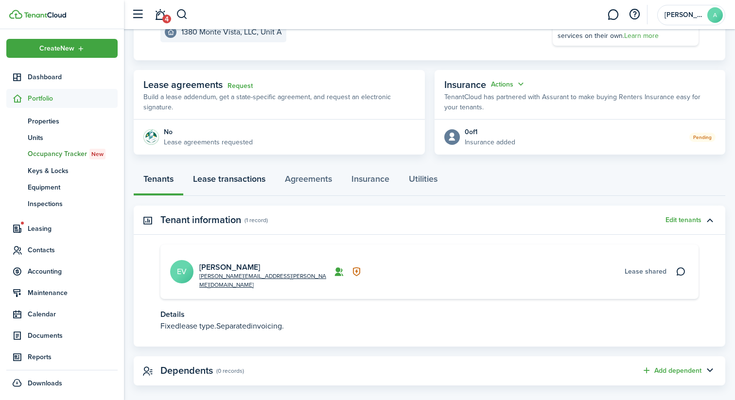
click at [223, 186] on link "Lease transactions" at bounding box center [229, 181] width 92 height 29
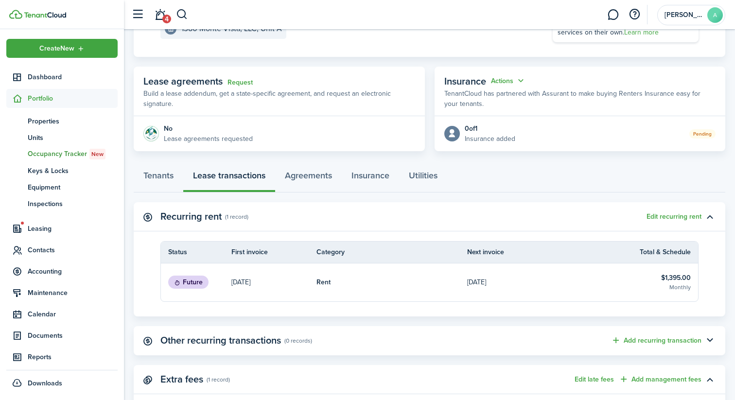
scroll to position [219, 0]
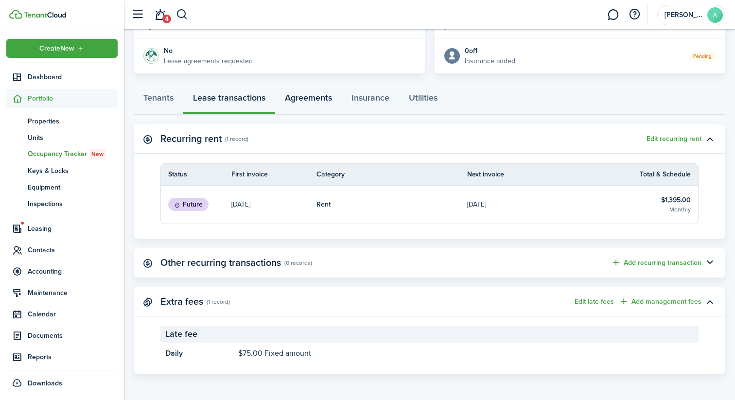
click at [319, 100] on link "Agreements" at bounding box center [308, 100] width 67 height 29
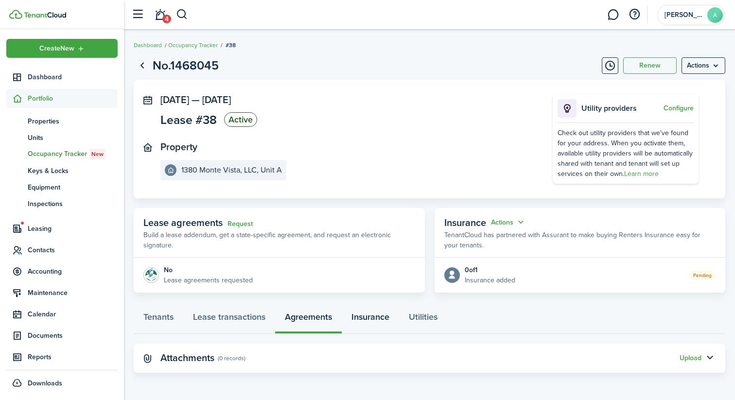
click at [373, 318] on link "Insurance" at bounding box center [370, 319] width 57 height 29
click at [419, 319] on link "Utilities" at bounding box center [423, 319] width 48 height 29
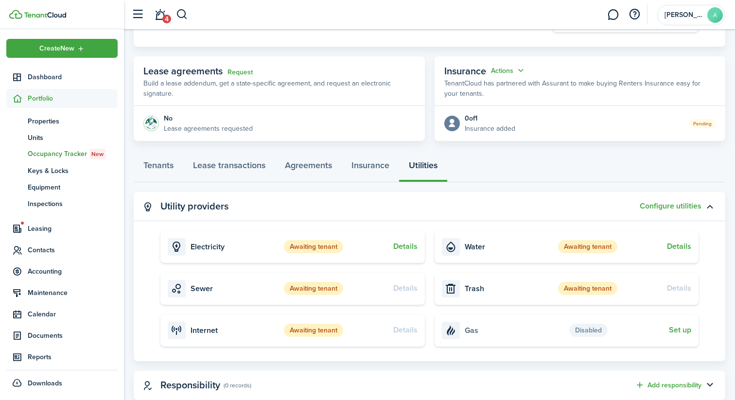
scroll to position [154, 0]
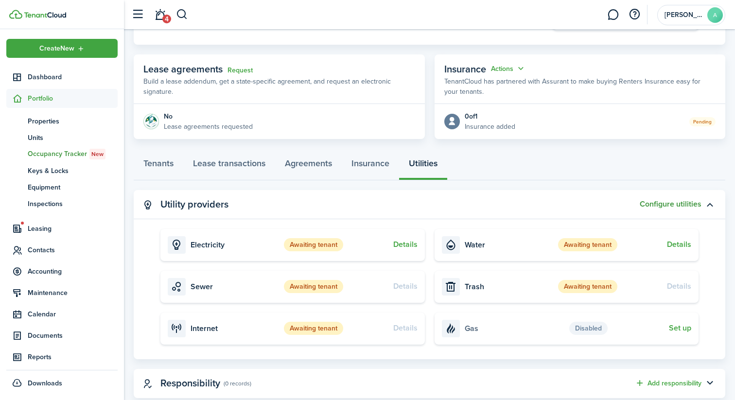
click at [649, 207] on button "Configure utilities" at bounding box center [671, 204] width 62 height 9
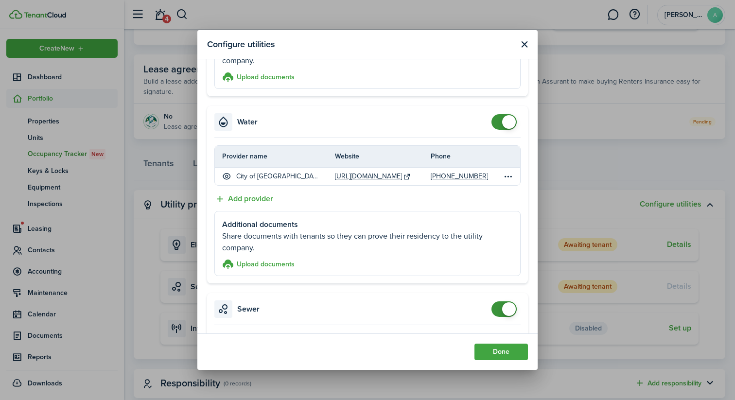
scroll to position [186, 0]
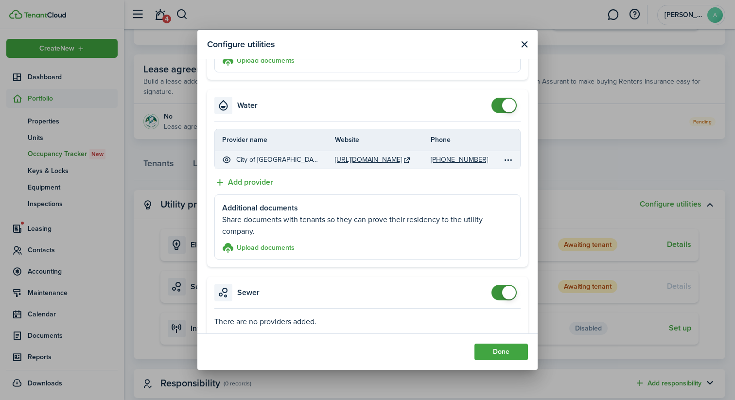
click at [410, 158] on table-icon at bounding box center [407, 160] width 8 height 8
click at [393, 159] on link "[URL][DOMAIN_NAME]" at bounding box center [368, 160] width 67 height 10
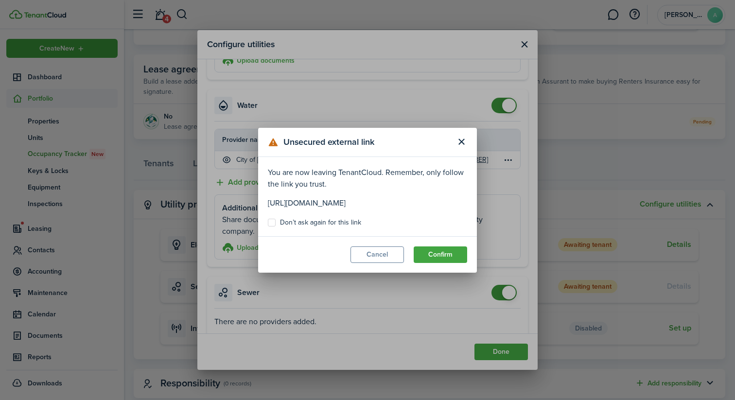
drag, startPoint x: 461, startPoint y: 205, endPoint x: 263, endPoint y: 200, distance: 197.9
click at [263, 200] on modal-body "You are now leaving TenantCloud. Remember, only follow the link you trust. [URL…" at bounding box center [367, 196] width 219 height 79
copy p "[URL][DOMAIN_NAME]"
click at [458, 143] on button "Close modal" at bounding box center [461, 142] width 17 height 17
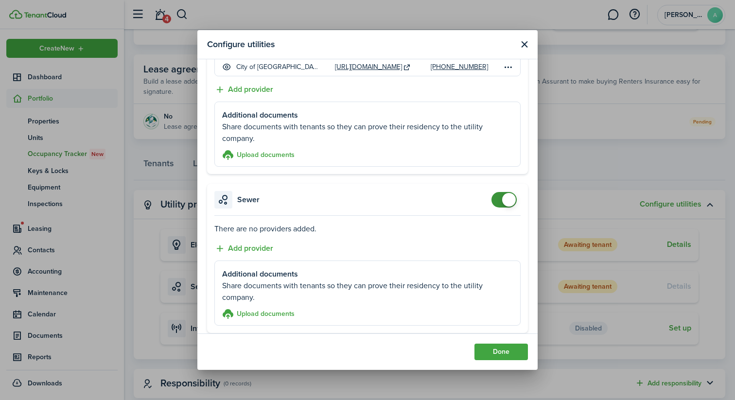
scroll to position [293, 0]
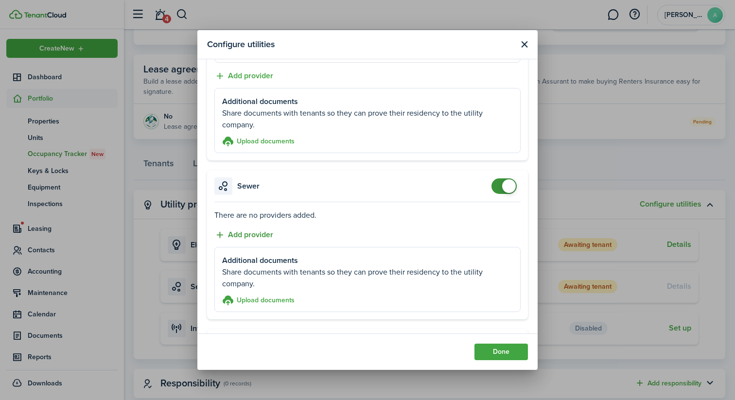
click at [265, 232] on button "Add provider" at bounding box center [243, 235] width 59 height 12
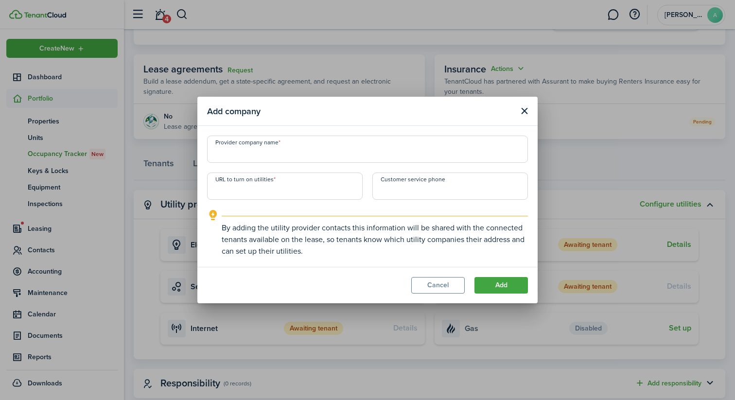
click at [318, 185] on input "URL to turn on utilities" at bounding box center [285, 186] width 156 height 27
paste input "[URL][DOMAIN_NAME]"
type input "[URL][DOMAIN_NAME]"
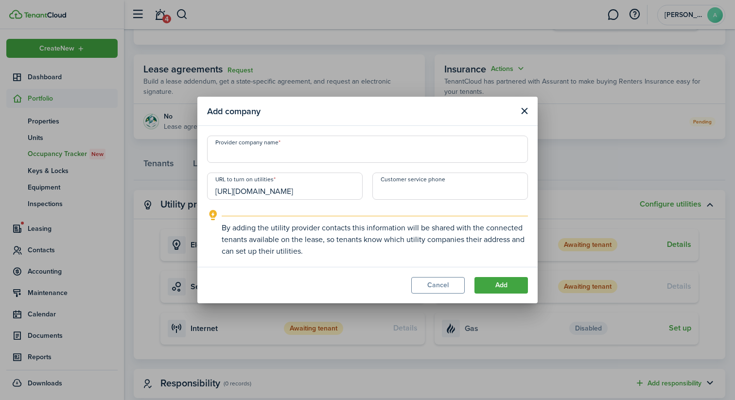
click at [358, 149] on input "Provider company name" at bounding box center [367, 149] width 321 height 27
type input "City of [GEOGRAPHIC_DATA]"
type input "+1"
click at [480, 192] on input "+1" at bounding box center [450, 186] width 156 height 27
click at [506, 283] on button "Add" at bounding box center [500, 285] width 53 height 17
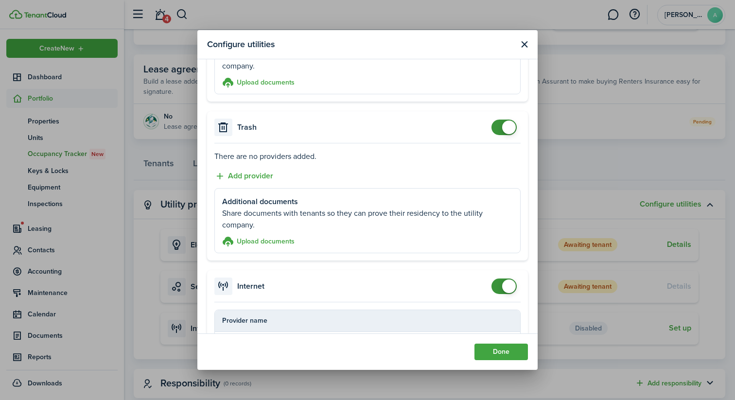
scroll to position [538, 0]
click at [263, 175] on button "Add provider" at bounding box center [243, 177] width 59 height 12
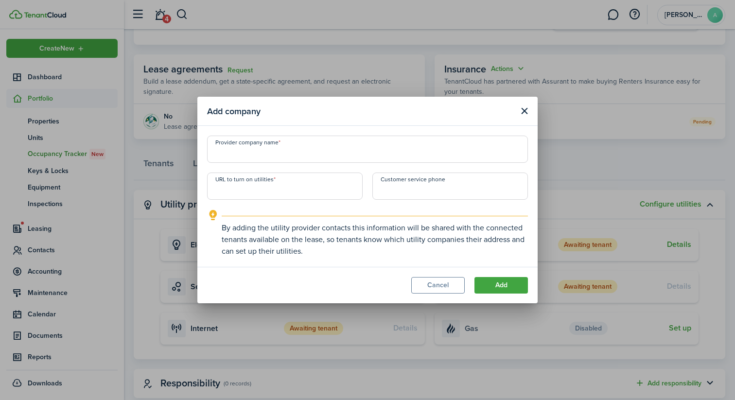
click at [323, 189] on input "URL to turn on utilities" at bounding box center [285, 186] width 156 height 27
paste input "[URL][DOMAIN_NAME]"
type input "[URL][DOMAIN_NAME]"
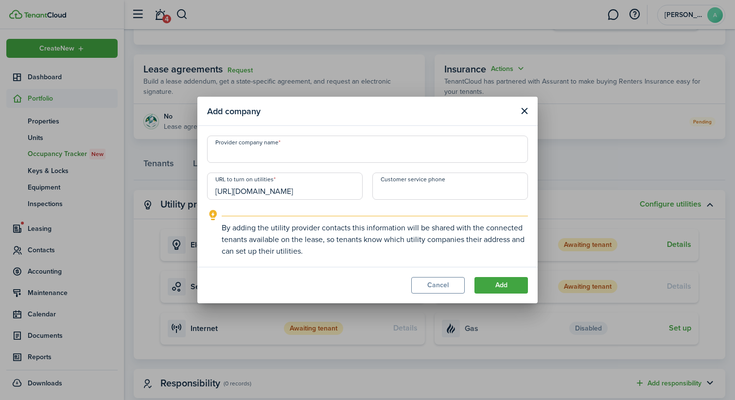
click at [325, 160] on input "Provider company name" at bounding box center [367, 149] width 321 height 27
type input "City of [GEOGRAPHIC_DATA]"
click at [515, 289] on button "Add" at bounding box center [500, 285] width 53 height 17
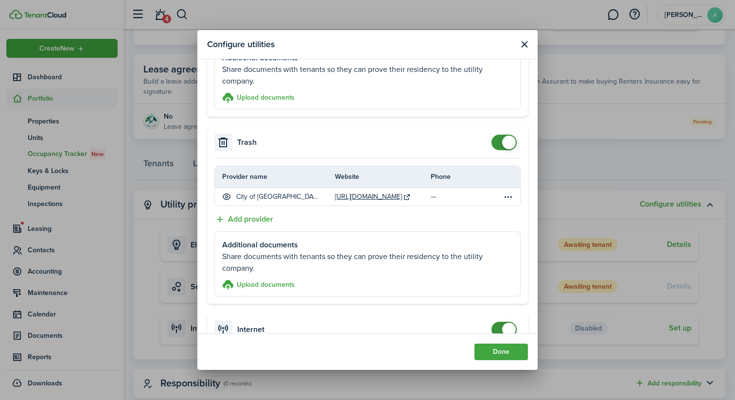
scroll to position [522, 0]
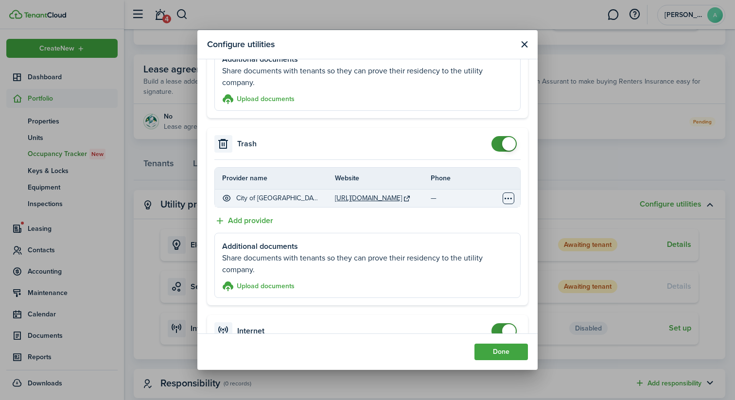
click at [511, 197] on table-menu-btn-icon "Open menu" at bounding box center [509, 198] width 12 height 12
click at [510, 197] on table-menu-btn-icon "Open menu" at bounding box center [509, 198] width 12 height 12
click at [432, 195] on td "—" at bounding box center [467, 198] width 72 height 13
click at [379, 193] on link "[URL][DOMAIN_NAME]" at bounding box center [368, 198] width 67 height 10
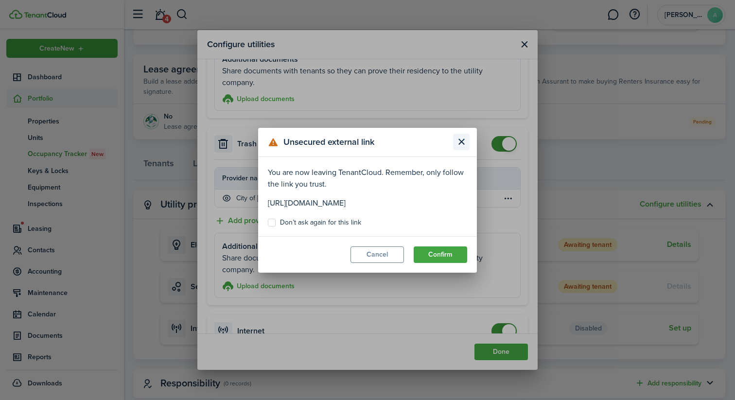
click at [462, 145] on button "Close modal" at bounding box center [461, 142] width 17 height 17
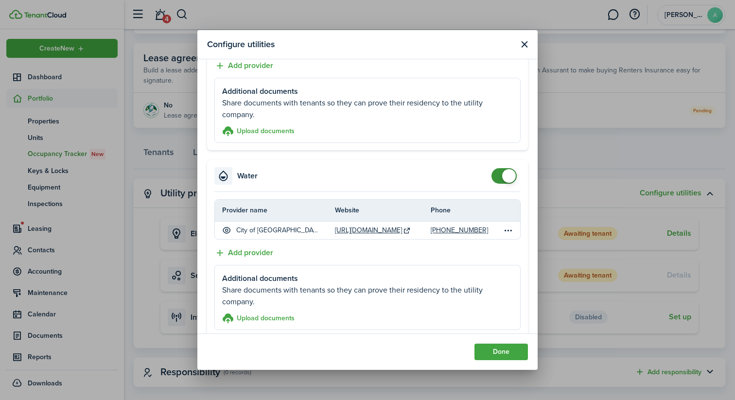
scroll to position [117, 0]
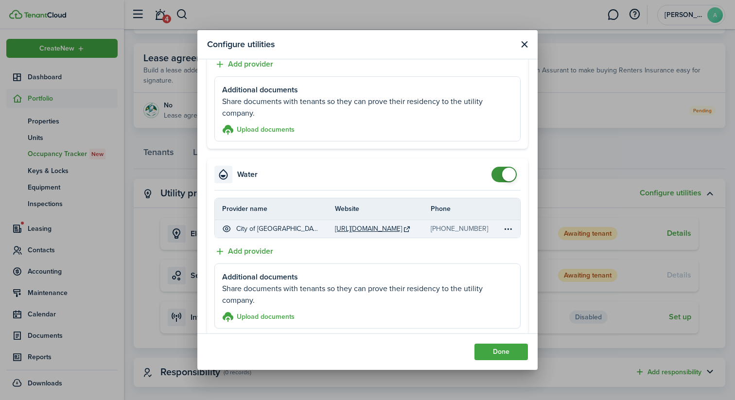
drag, startPoint x: 481, startPoint y: 228, endPoint x: 430, endPoint y: 229, distance: 50.6
click at [431, 229] on td "[PHONE_NUMBER]" at bounding box center [467, 228] width 72 height 13
copy link "[PHONE_NUMBER]"
click at [374, 239] on accordion-content "Provider name Website Phone City of [GEOGRAPHIC_DATA] [URL][DOMAIN_NAME] [PHONE…" at bounding box center [367, 263] width 321 height 145
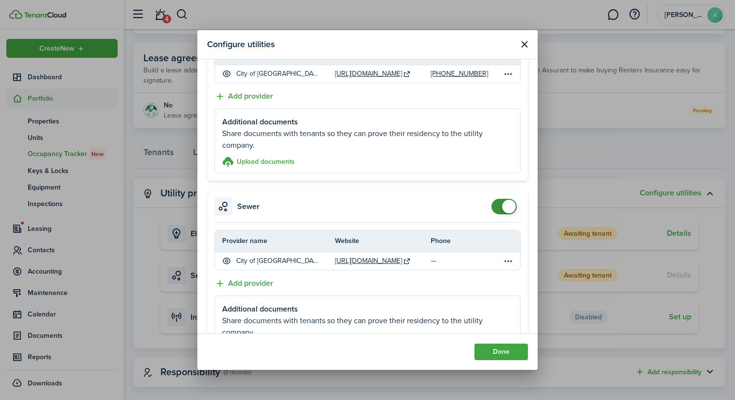
scroll to position [282, 0]
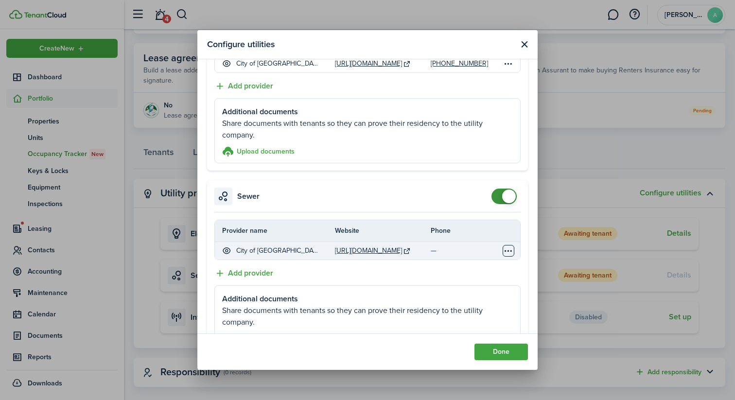
click at [506, 248] on table-menu-btn-icon "Open menu" at bounding box center [509, 251] width 12 height 12
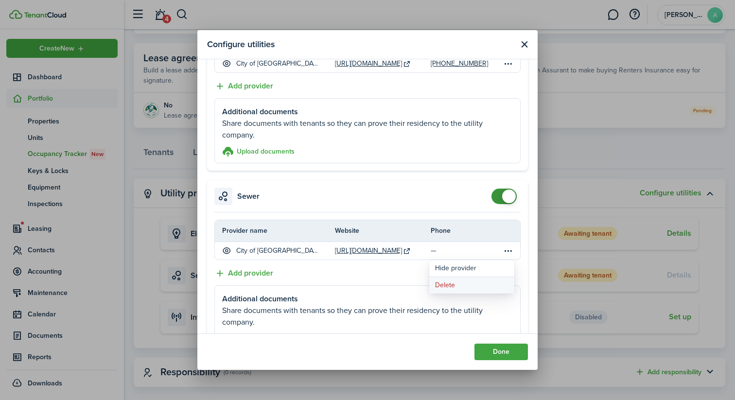
click at [458, 284] on button "Delete" at bounding box center [471, 285] width 85 height 17
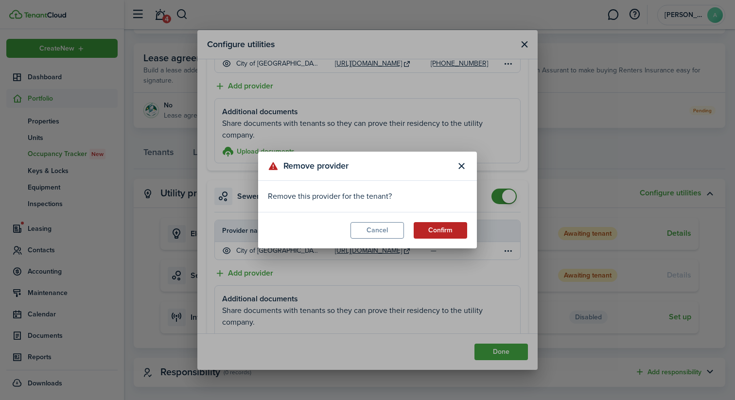
click at [459, 228] on button "Confirm" at bounding box center [440, 230] width 53 height 17
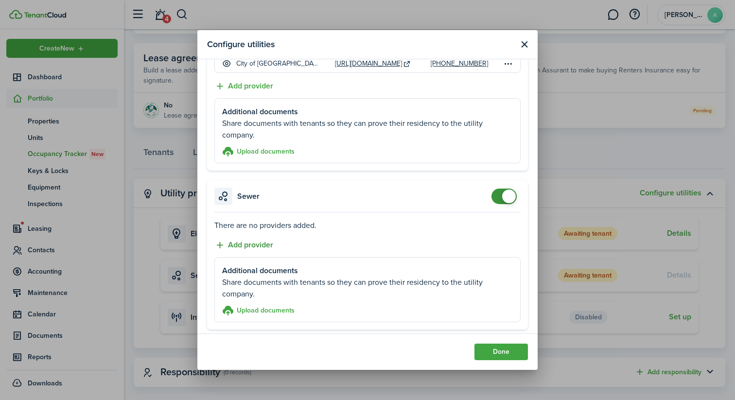
click at [249, 243] on button "Add provider" at bounding box center [243, 245] width 59 height 12
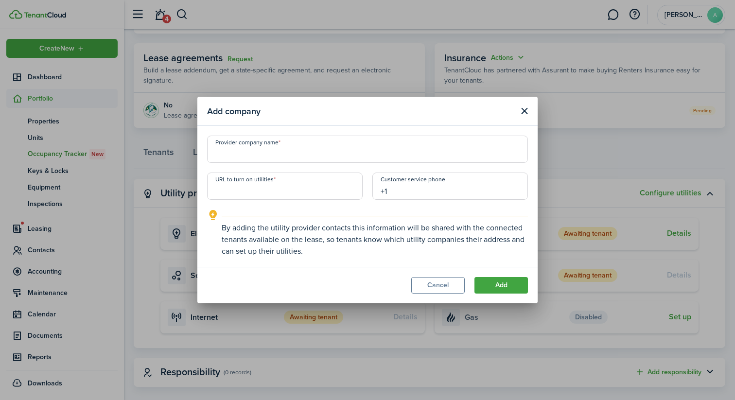
click at [400, 189] on input "+1" at bounding box center [450, 186] width 156 height 27
paste input "[PHONE_NUMBER]"
type input "[PHONE_NUMBER]"
click at [310, 188] on input "URL to turn on utilities" at bounding box center [285, 186] width 156 height 27
click at [311, 150] on input "Provider company name" at bounding box center [367, 149] width 321 height 27
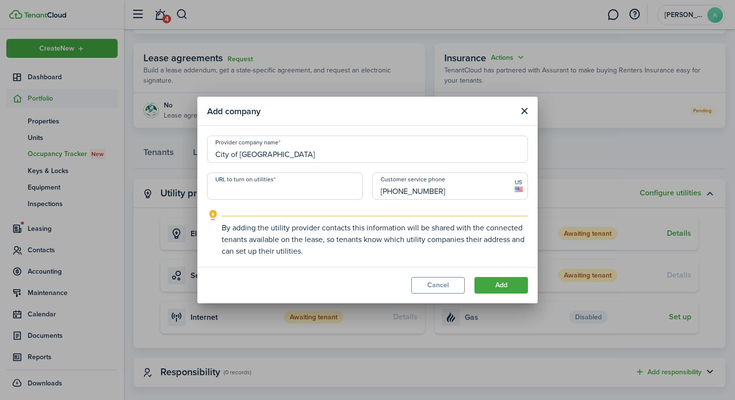
type input "City of [GEOGRAPHIC_DATA]"
click at [284, 189] on input "URL to turn on utilities" at bounding box center [285, 186] width 156 height 27
paste input "[URL][DOMAIN_NAME]"
type input "[URL][DOMAIN_NAME]"
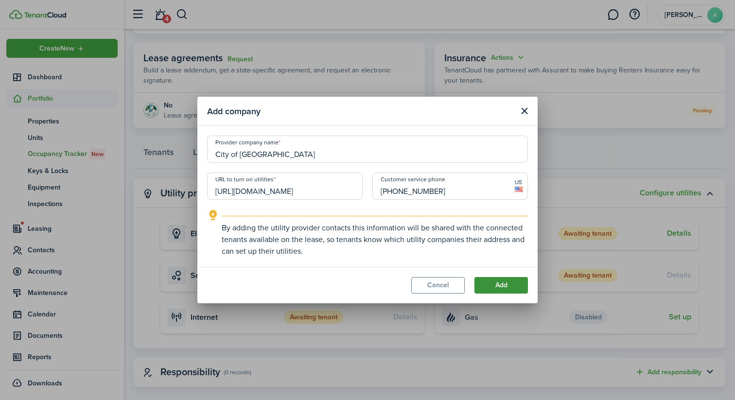
click at [496, 279] on button "Add" at bounding box center [500, 285] width 53 height 17
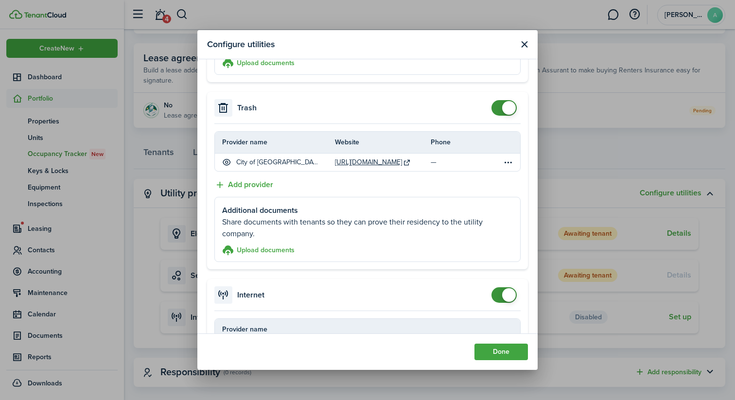
scroll to position [558, 0]
click at [508, 160] on table-menu-btn-icon "Open menu" at bounding box center [509, 162] width 12 height 12
click at [480, 193] on button "Delete" at bounding box center [471, 195] width 85 height 17
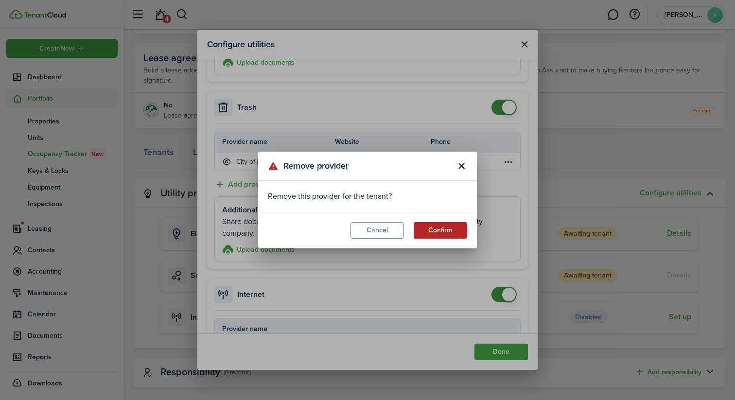
click at [428, 232] on button "Confirm" at bounding box center [440, 230] width 53 height 17
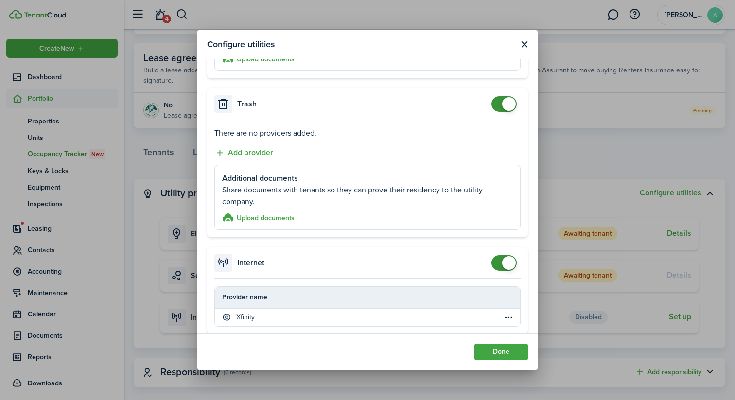
scroll to position [560, 0]
click at [265, 151] on button "Add provider" at bounding box center [243, 154] width 59 height 12
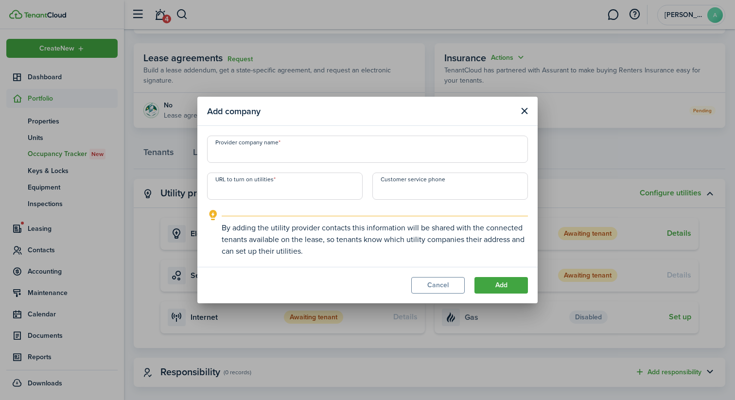
click at [282, 185] on input "URL to turn on utilities" at bounding box center [285, 186] width 156 height 27
paste input "[URL][DOMAIN_NAME]"
type input "[URL][DOMAIN_NAME]"
click at [313, 153] on input "Provider company name" at bounding box center [367, 149] width 321 height 27
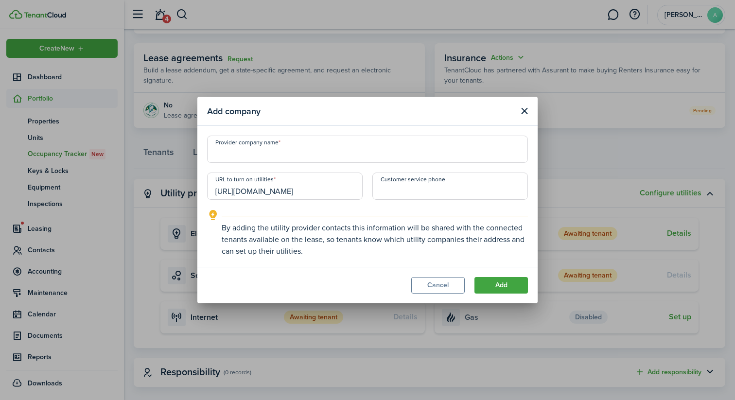
scroll to position [0, 0]
type input "City"
click at [451, 285] on button "Cancel" at bounding box center [437, 285] width 53 height 17
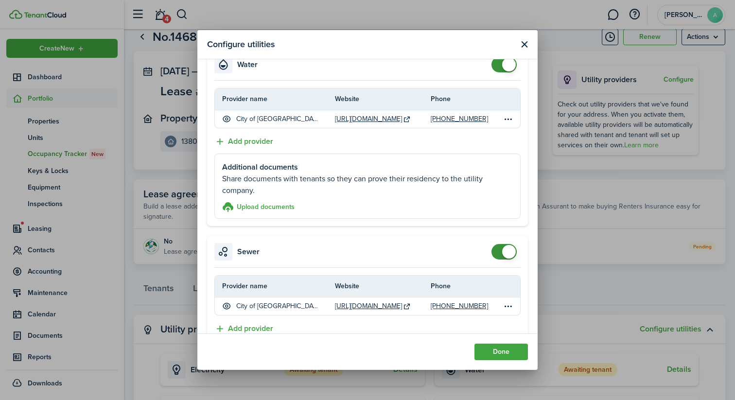
scroll to position [231, 0]
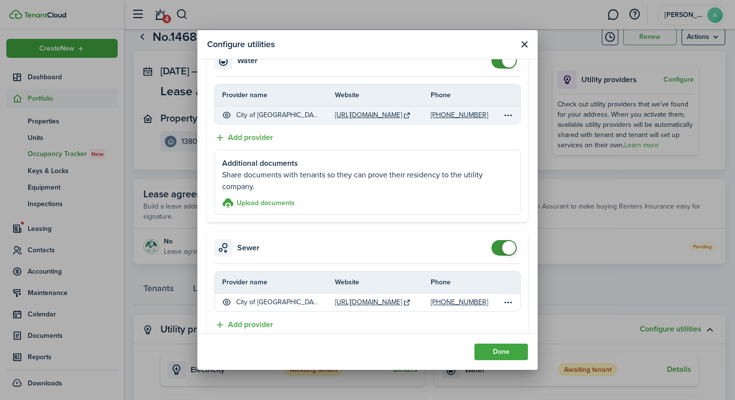
drag, startPoint x: 482, startPoint y: 114, endPoint x: 429, endPoint y: 116, distance: 52.5
click at [429, 116] on tr "City of [GEOGRAPHIC_DATA] [URL][DOMAIN_NAME] [PHONE_NUMBER]" at bounding box center [367, 114] width 305 height 17
copy tr "[PHONE_NUMBER]"
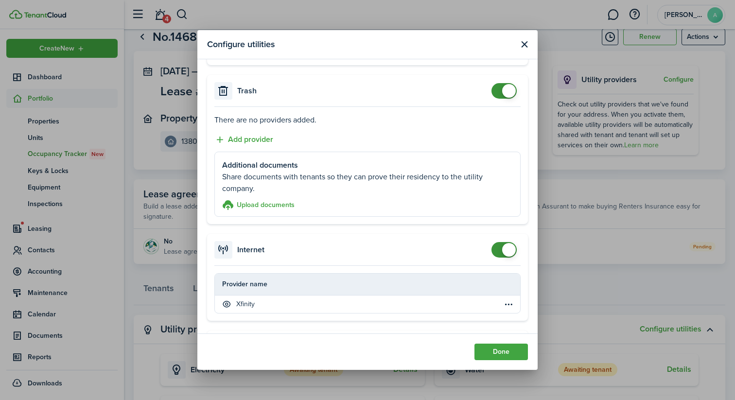
scroll to position [567, 0]
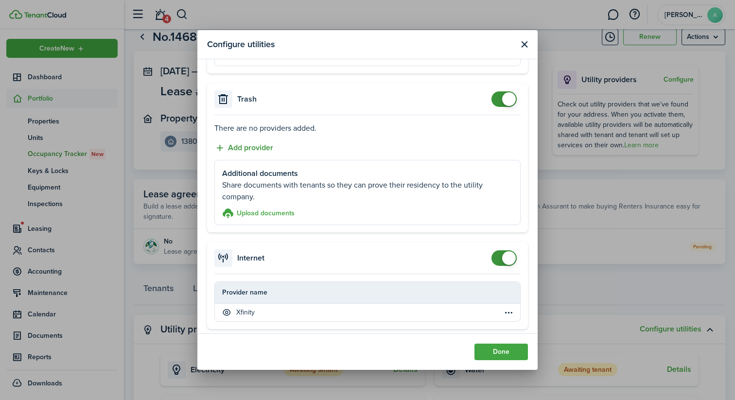
click at [241, 147] on button "Add provider" at bounding box center [243, 148] width 59 height 12
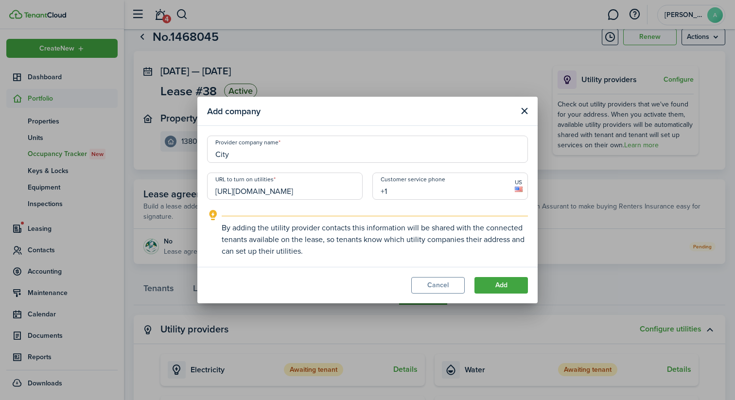
click at [435, 193] on input "+1" at bounding box center [450, 186] width 156 height 27
paste input "[PHONE_NUMBER]"
type input "[PHONE_NUMBER]"
click at [374, 154] on input "City" at bounding box center [367, 149] width 321 height 27
type input "City of [GEOGRAPHIC_DATA]"
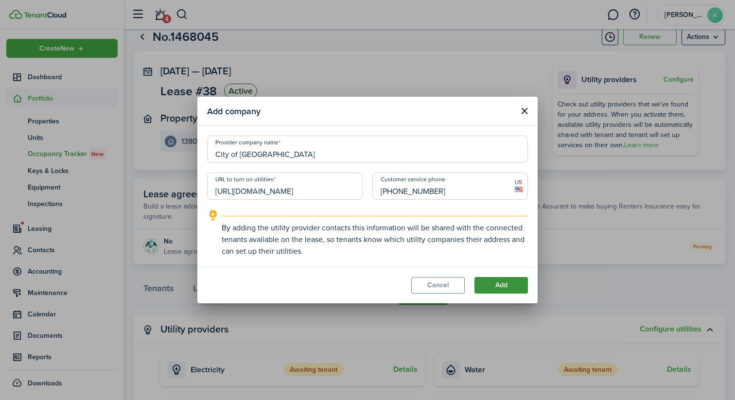
click at [499, 279] on button "Add" at bounding box center [500, 285] width 53 height 17
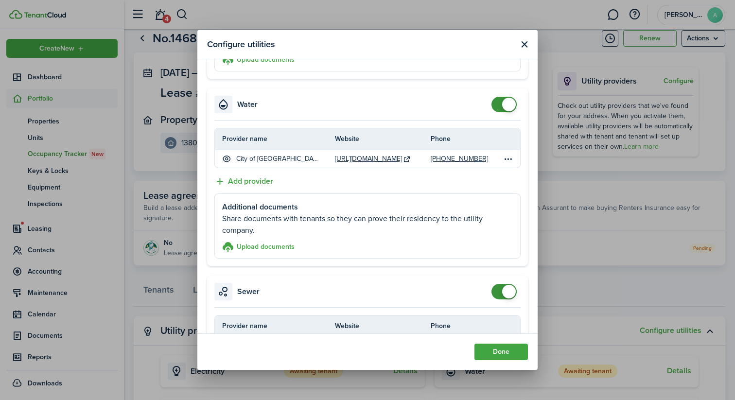
scroll to position [0, 0]
click at [487, 351] on button "Done" at bounding box center [500, 352] width 53 height 17
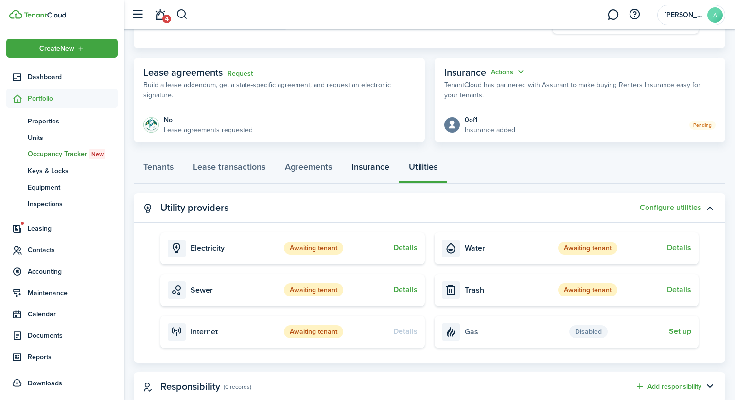
scroll to position [178, 0]
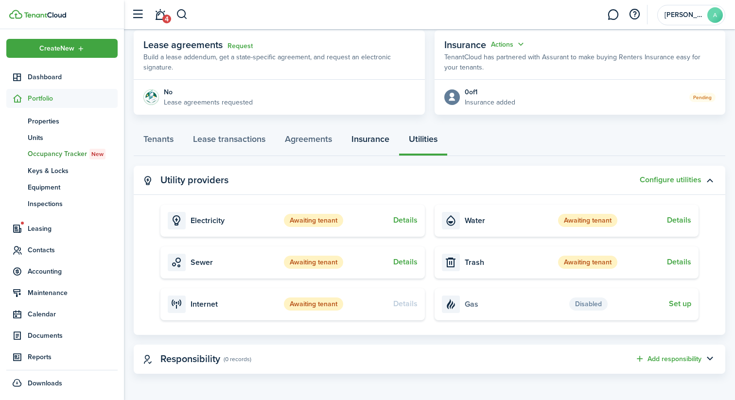
click at [365, 144] on link "Insurance" at bounding box center [370, 141] width 57 height 29
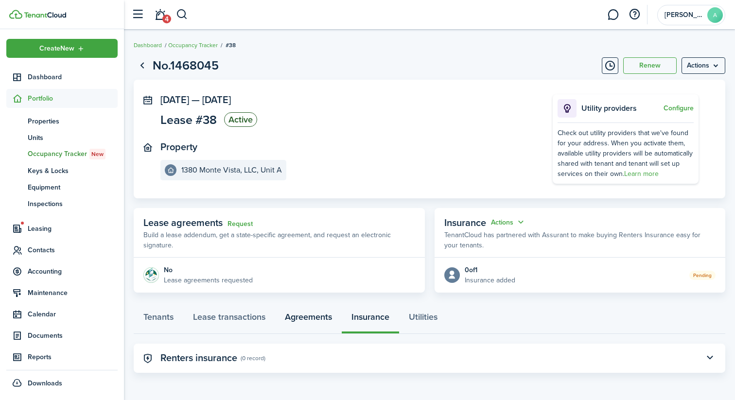
click at [316, 315] on link "Agreements" at bounding box center [308, 319] width 67 height 29
click at [237, 321] on link "Lease transactions" at bounding box center [229, 319] width 92 height 29
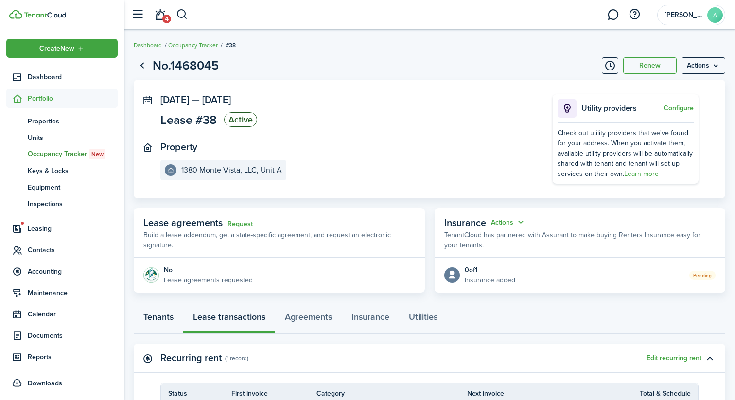
click at [168, 319] on link "Tenants" at bounding box center [159, 319] width 50 height 29
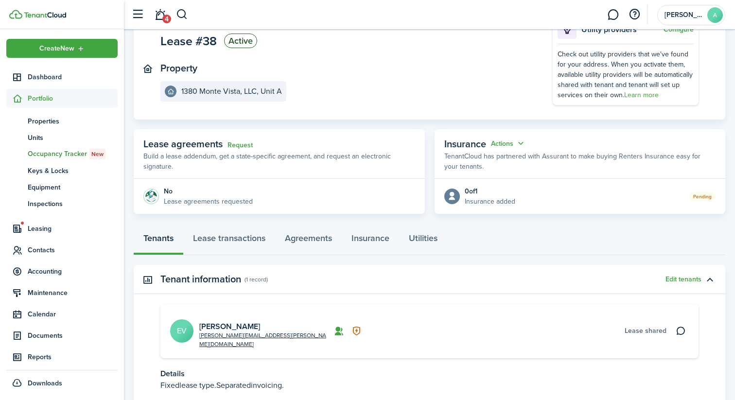
scroll to position [75, 0]
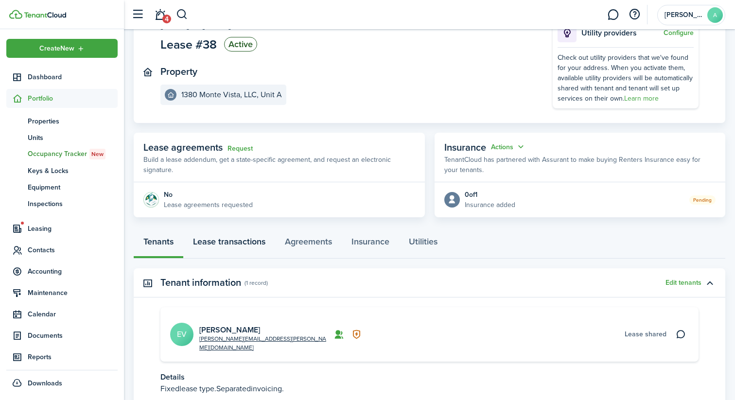
click at [231, 244] on link "Lease transactions" at bounding box center [229, 243] width 92 height 29
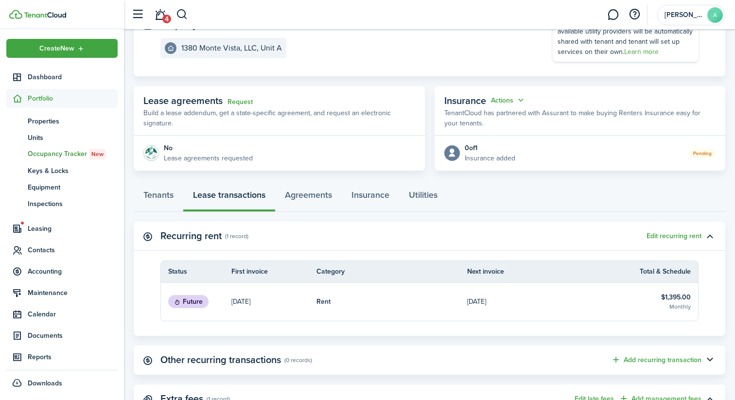
scroll to position [219, 0]
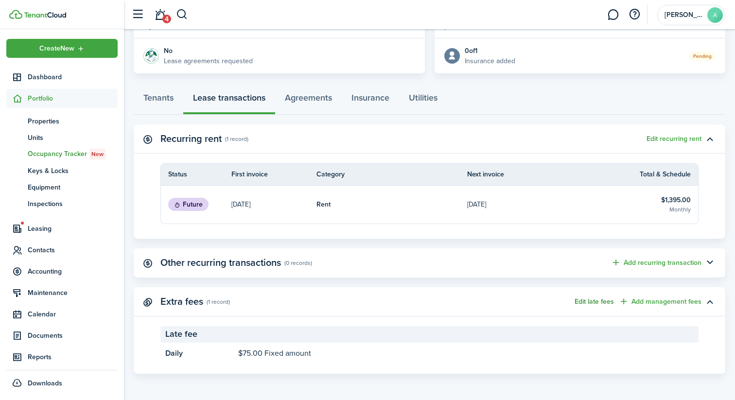
click at [602, 300] on button "Edit late fees" at bounding box center [594, 302] width 39 height 8
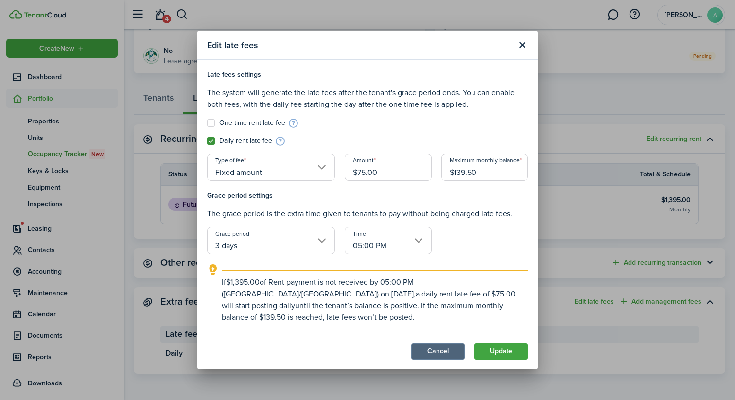
click at [423, 348] on button "Cancel" at bounding box center [437, 351] width 53 height 17
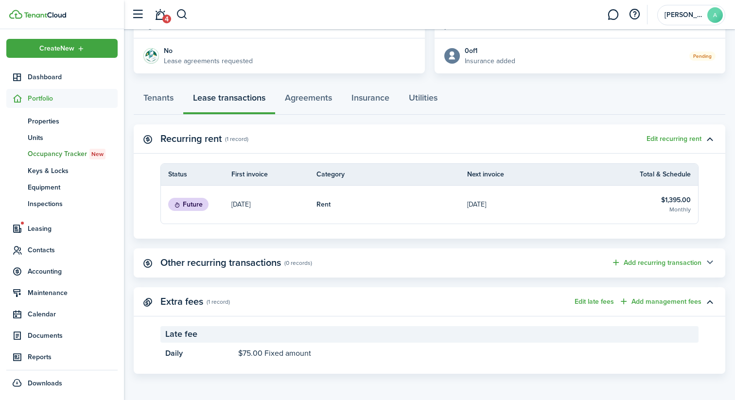
click at [710, 263] on button "button" at bounding box center [709, 263] width 17 height 17
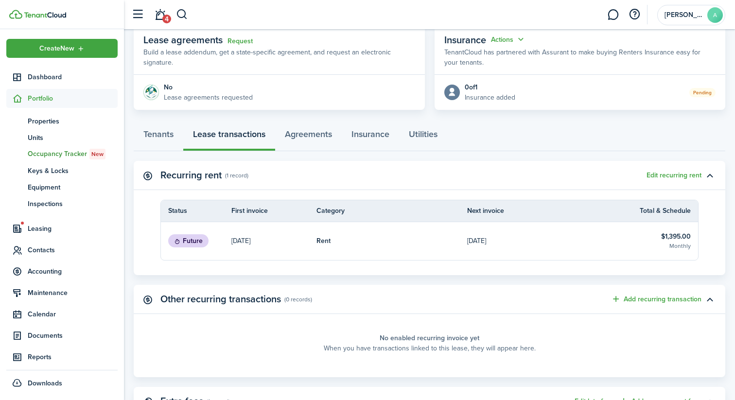
scroll to position [182, 0]
click at [319, 135] on link "Agreements" at bounding box center [308, 137] width 67 height 29
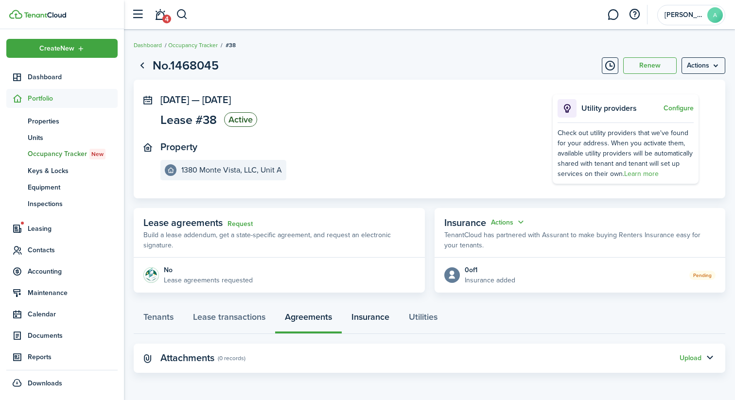
click at [349, 313] on link "Insurance" at bounding box center [370, 319] width 57 height 29
click at [415, 321] on link "Utilities" at bounding box center [423, 319] width 48 height 29
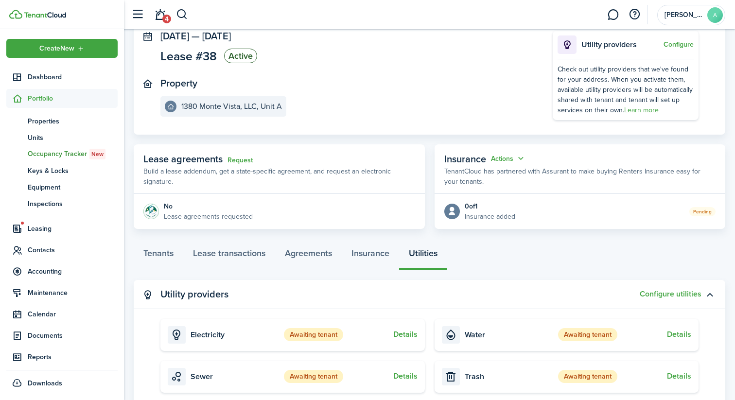
scroll to position [68, 0]
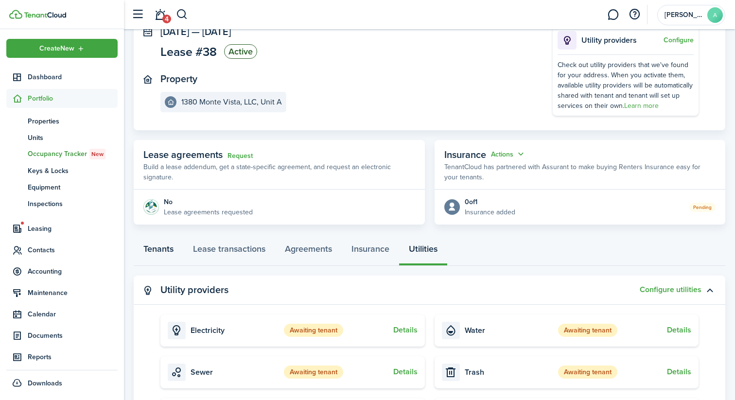
click at [172, 251] on link "Tenants" at bounding box center [159, 251] width 50 height 29
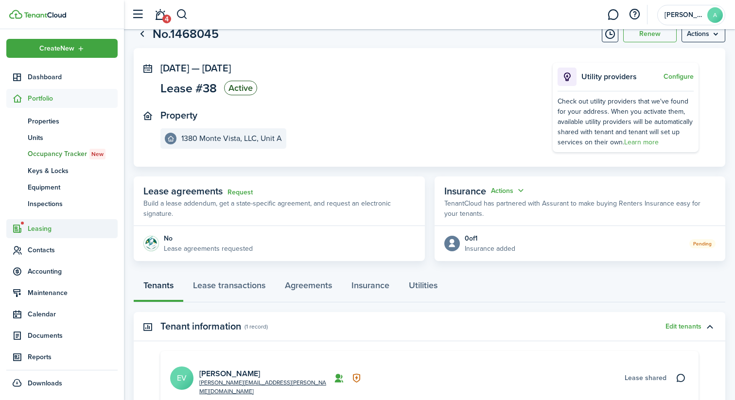
scroll to position [0, 0]
click at [50, 336] on span "Documents" at bounding box center [73, 335] width 90 height 10
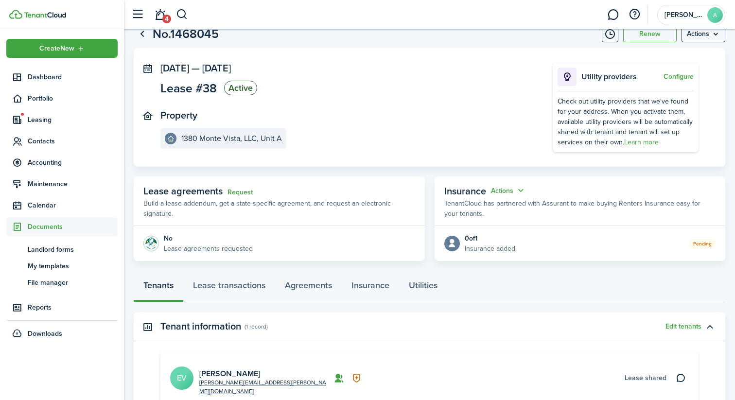
scroll to position [0, 0]
click at [62, 264] on span "My templates" at bounding box center [73, 266] width 90 height 10
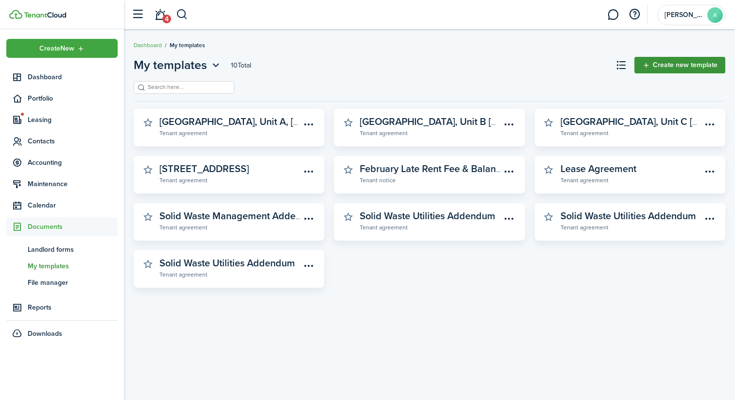
click at [651, 70] on link "Create new template" at bounding box center [679, 65] width 91 height 17
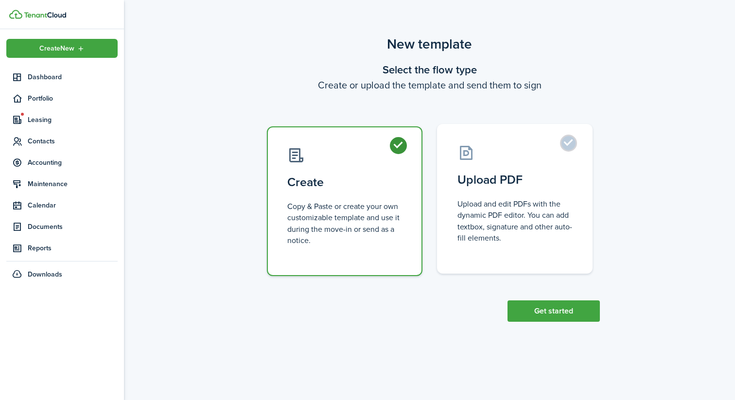
click at [557, 182] on control-radio-card-title "Upload PDF" at bounding box center [514, 179] width 115 height 17
radio input "false"
radio input "true"
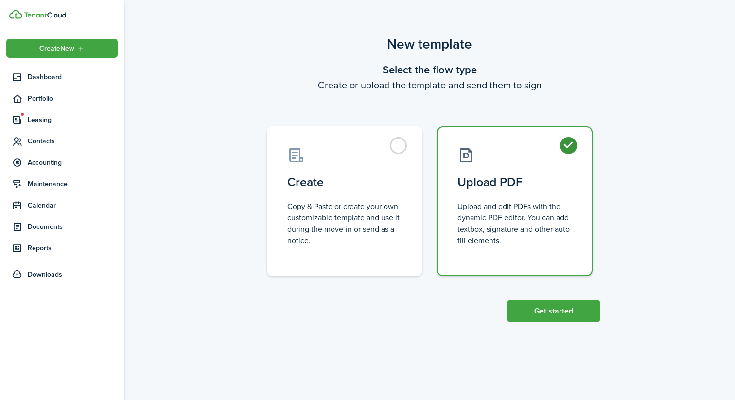
click at [536, 324] on div "New template Select the flow type Create or upload the template and send them t…" at bounding box center [429, 177] width 611 height 297
click at [537, 311] on button "Get started" at bounding box center [553, 310] width 92 height 21
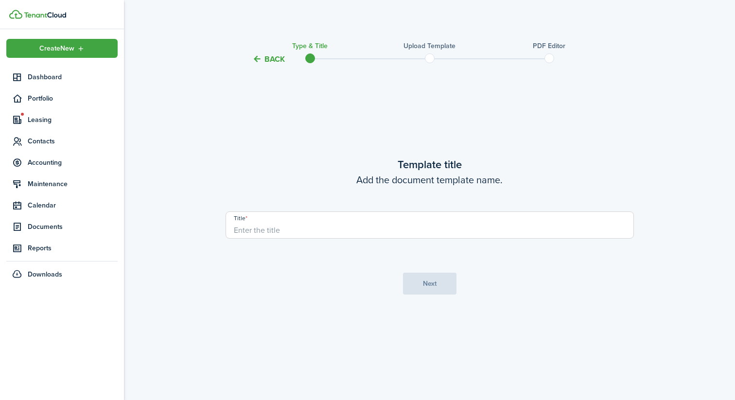
click at [443, 231] on input "Title" at bounding box center [430, 224] width 408 height 27
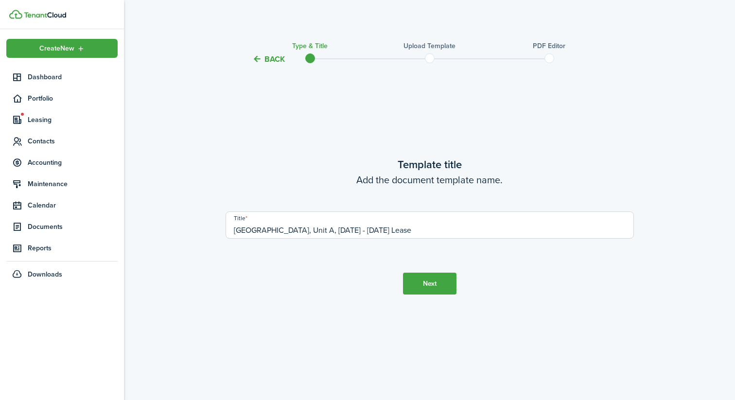
type input "[GEOGRAPHIC_DATA], Unit A, [DATE] - [DATE] Lease"
click at [444, 286] on button "Next" at bounding box center [429, 284] width 53 height 22
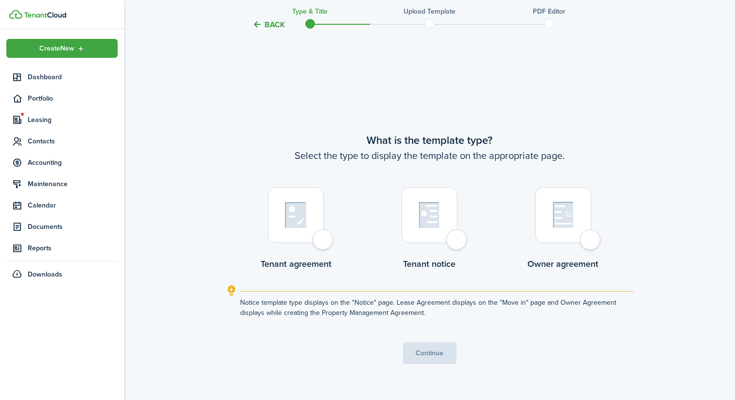
scroll to position [335, 0]
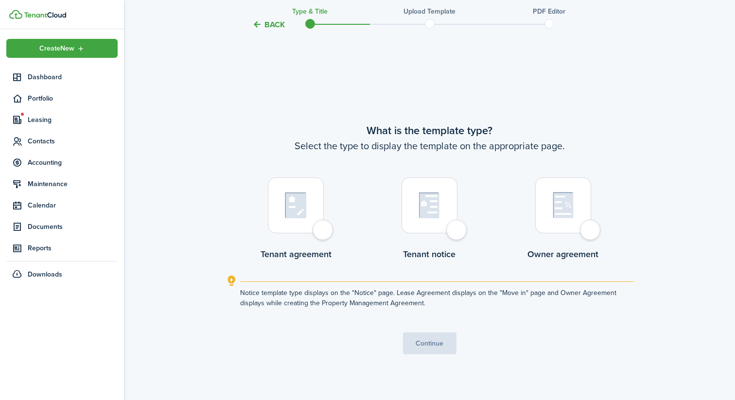
click at [310, 209] on div at bounding box center [296, 205] width 56 height 56
radio input "true"
click at [415, 333] on button "Continue" at bounding box center [429, 343] width 53 height 22
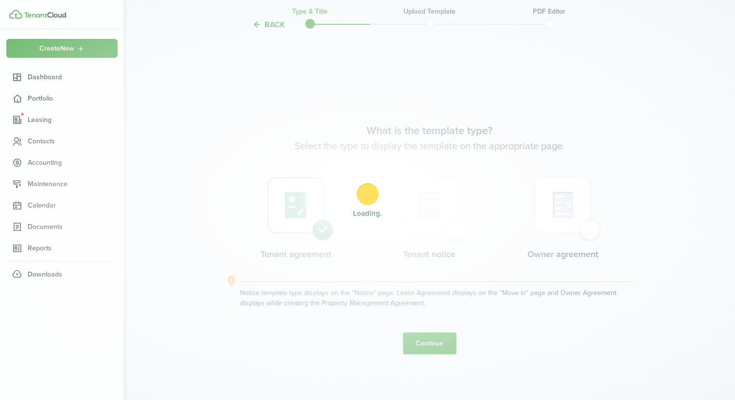
scroll to position [0, 0]
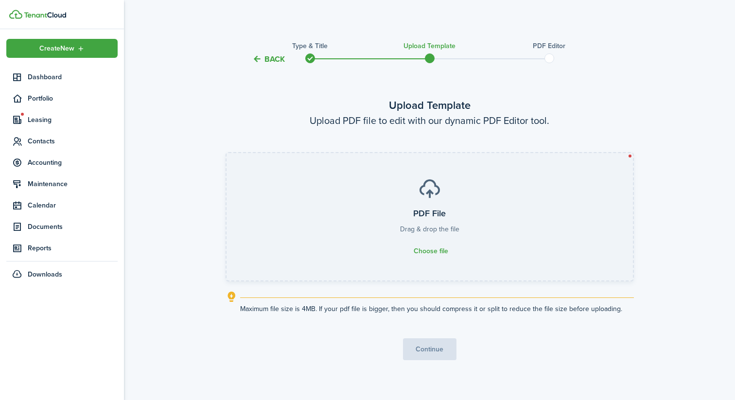
click at [415, 210] on h3 "PDF File" at bounding box center [429, 213] width 33 height 13
click at [226, 153] on input "PDF File Drag & drop the file Choose file" at bounding box center [226, 153] width 0 height 0
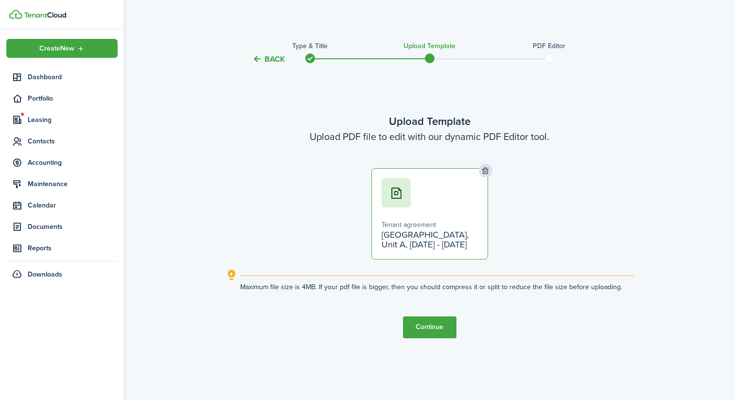
click at [429, 328] on button "Continue" at bounding box center [429, 327] width 53 height 22
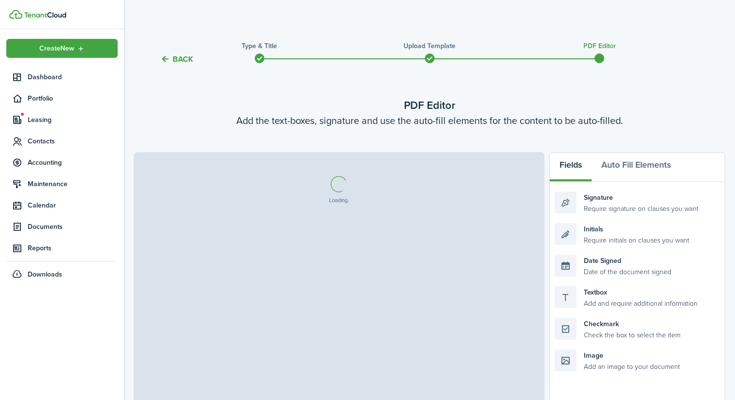
select select "fit"
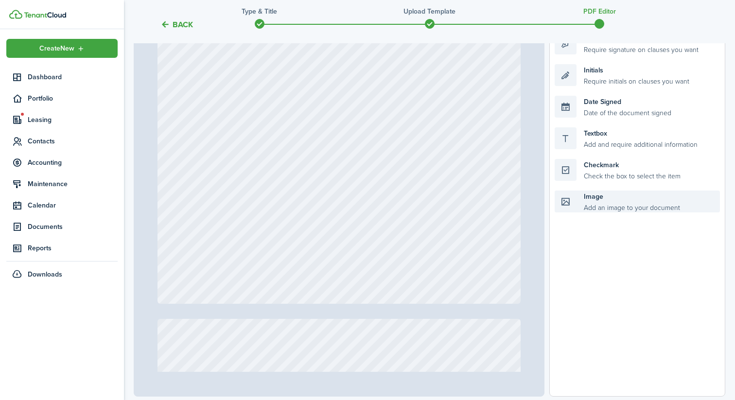
scroll to position [148, 0]
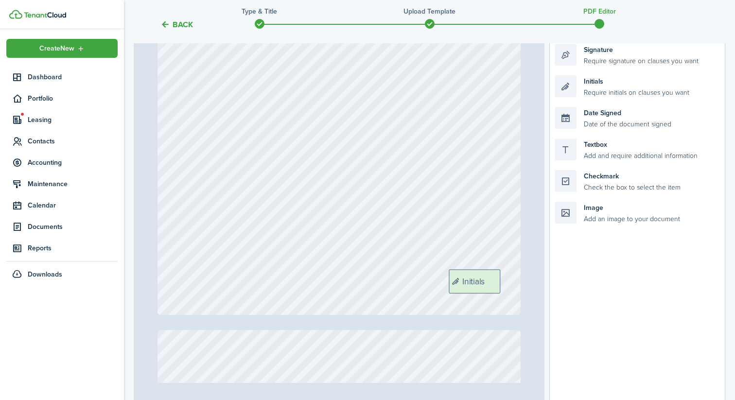
drag, startPoint x: 610, startPoint y: 94, endPoint x: 505, endPoint y: 288, distance: 220.8
click at [505, 288] on div "Page 1 of 13 50% 75% 100% 150% 200% Fit Initials Loading Fields Auto Fill Eleme…" at bounding box center [430, 205] width 592 height 403
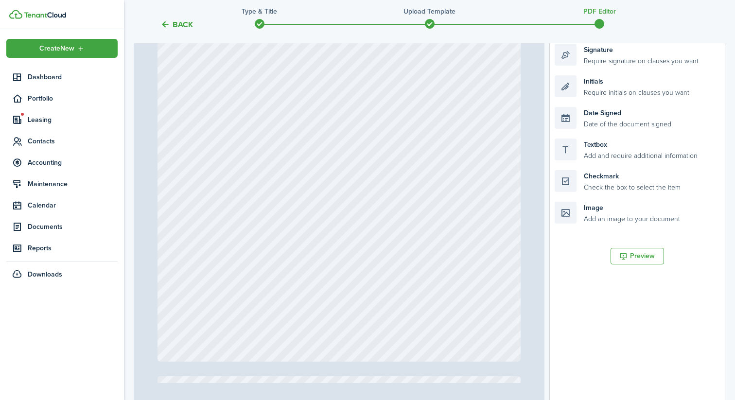
scroll to position [662, 0]
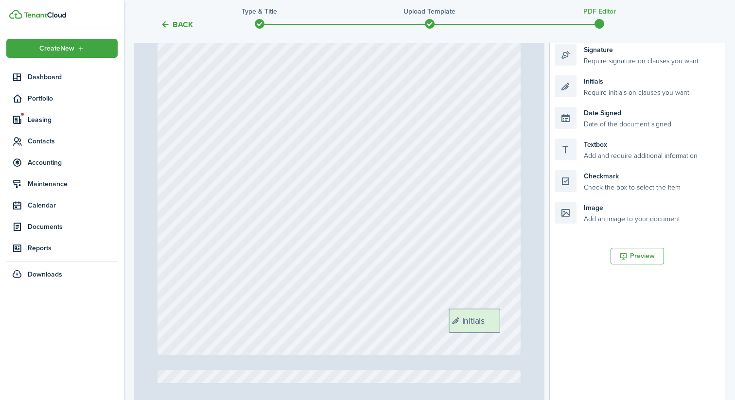
drag, startPoint x: 609, startPoint y: 93, endPoint x: 504, endPoint y: 326, distance: 256.0
click at [504, 326] on div "Page 2 of 13 50% 75% 100% 150% 200% Fit Initials Initials Loading Fields Auto F…" at bounding box center [430, 205] width 592 height 403
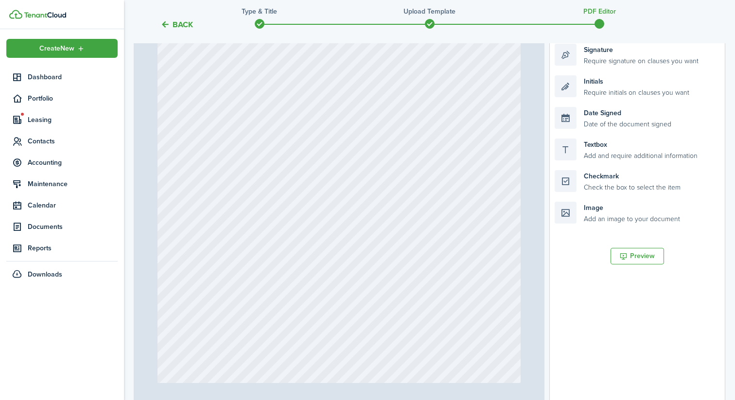
scroll to position [1167, 0]
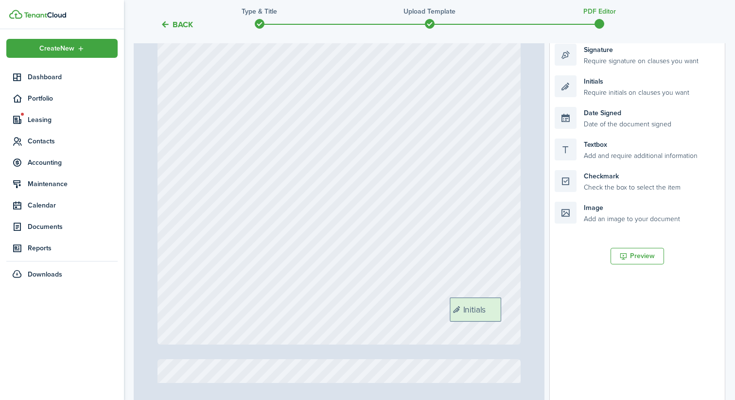
drag, startPoint x: 610, startPoint y: 90, endPoint x: 505, endPoint y: 313, distance: 245.7
click at [505, 313] on div "Page 3 of 13 50% 75% 100% 150% 200% Fit Initials Initials Initials Loading Fiel…" at bounding box center [430, 205] width 592 height 403
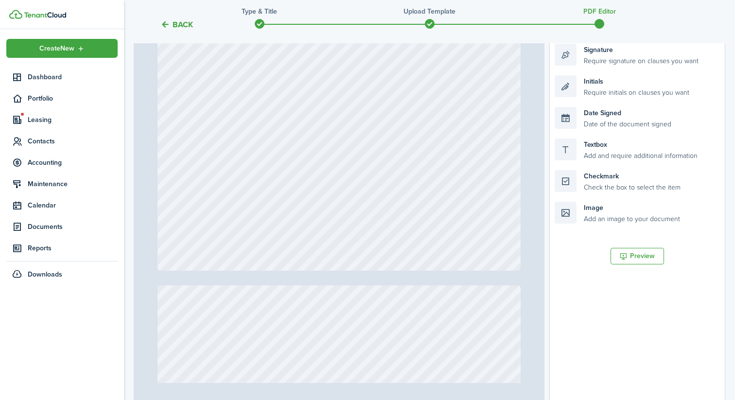
scroll to position [1743, 0]
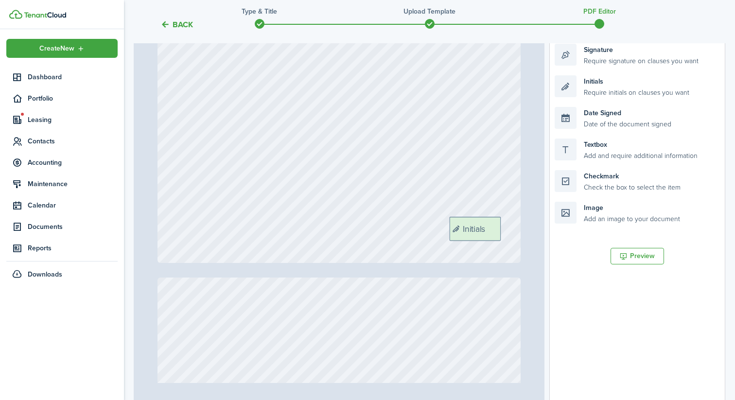
drag, startPoint x: 603, startPoint y: 86, endPoint x: 497, endPoint y: 227, distance: 176.4
click at [497, 227] on div "Page 4 of 13 50% 75% 100% 150% 200% Fit Initials Initials Initials Initials Loa…" at bounding box center [430, 205] width 592 height 403
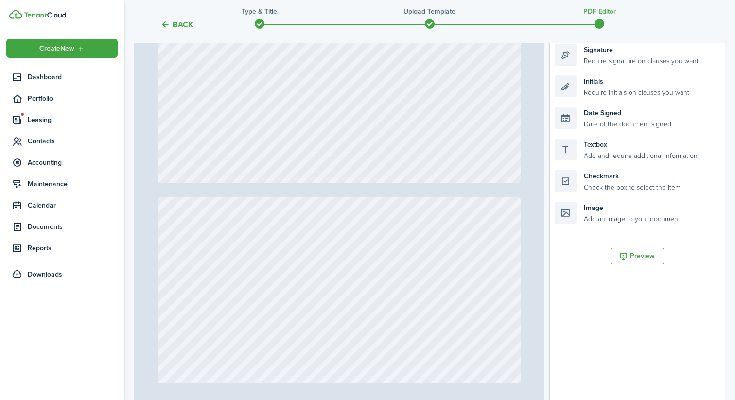
scroll to position [2321, 0]
drag, startPoint x: 607, startPoint y: 84, endPoint x: 502, endPoint y: 141, distance: 119.4
click at [502, 141] on div "Page 5 of 13 50% 75% 100% 150% 200% Fit Initials Initials Initials Initials Ini…" at bounding box center [430, 205] width 592 height 403
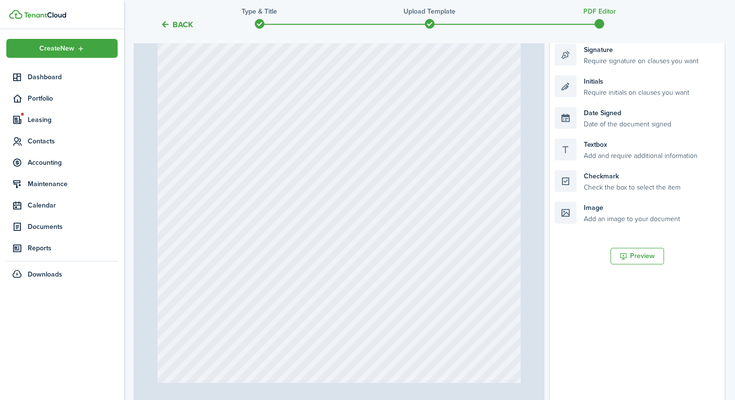
scroll to position [2694, 0]
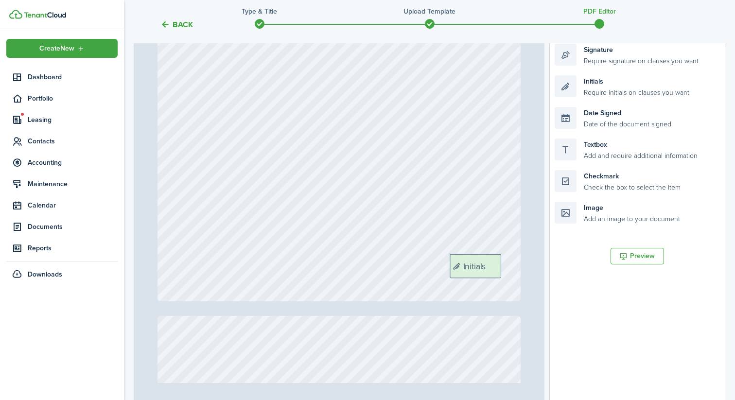
drag, startPoint x: 621, startPoint y: 90, endPoint x: 516, endPoint y: 269, distance: 207.4
click at [516, 269] on div "Page 6 of 13 50% 75% 100% 150% 200% Fit Initials Initials Initials Initials Ini…" at bounding box center [430, 205] width 592 height 403
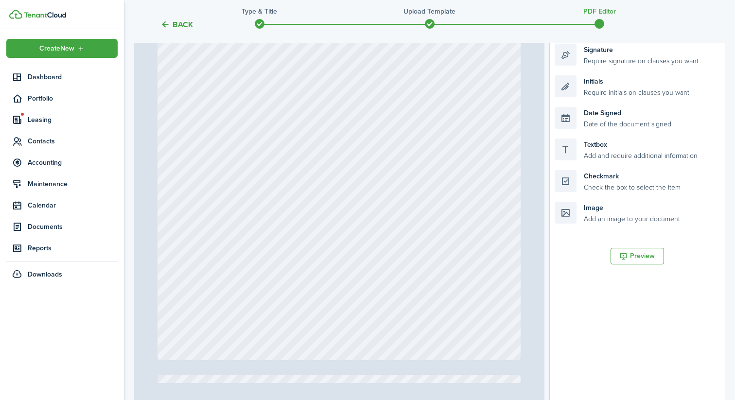
scroll to position [3144, 0]
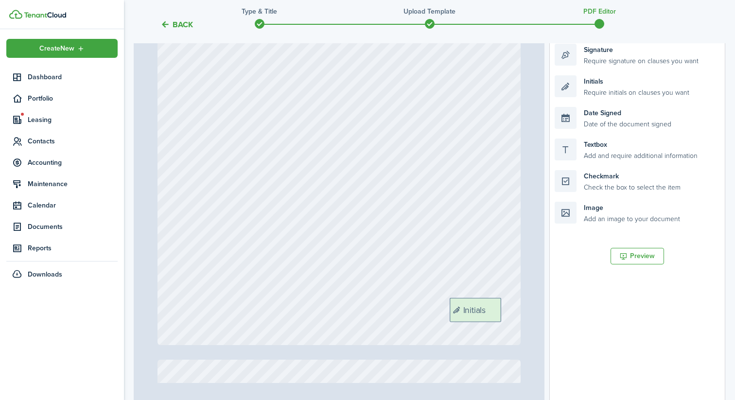
drag, startPoint x: 609, startPoint y: 89, endPoint x: 504, endPoint y: 312, distance: 245.7
click at [504, 312] on div "Page 7 of 13 50% 75% 100% 150% 200% Fit Initials Initials Initials Initials Ini…" at bounding box center [430, 205] width 592 height 403
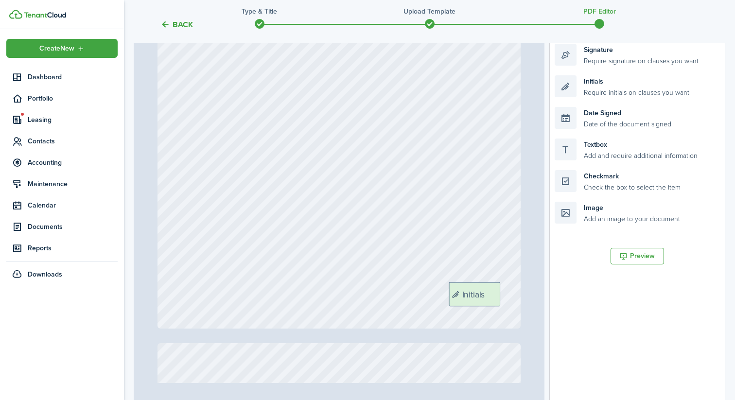
drag, startPoint x: 598, startPoint y: 92, endPoint x: 492, endPoint y: 299, distance: 232.6
click at [492, 299] on div "Page 8 of 13 50% 75% 100% 150% 200% Fit Initials Initials Initials Initials Ini…" at bounding box center [430, 205] width 592 height 403
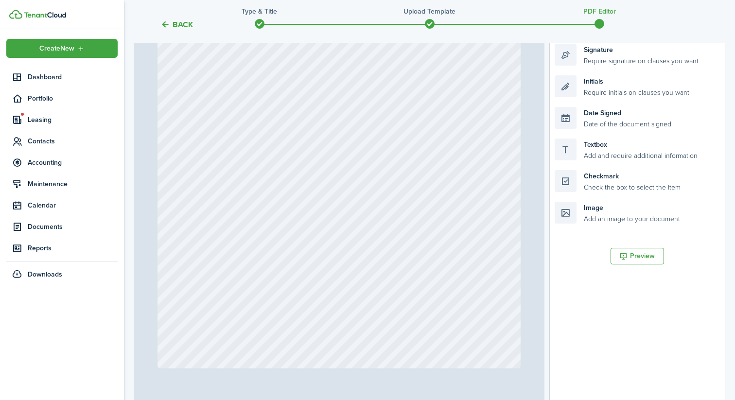
scroll to position [4113, 0]
drag, startPoint x: 586, startPoint y: 90, endPoint x: 481, endPoint y: 333, distance: 264.5
click at [481, 333] on div "Page 9 of 13 50% 75% 100% 150% 200% Fit Initials Initials Initials Initials Ini…" at bounding box center [430, 205] width 592 height 403
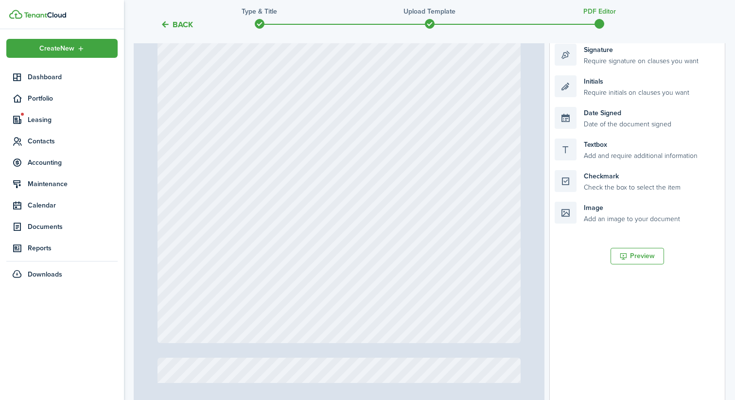
scroll to position [4631, 0]
drag, startPoint x: 592, startPoint y: 83, endPoint x: 487, endPoint y: 303, distance: 243.3
click at [487, 303] on div "Page 10 of 13 50% 75% 100% 150% 200% Fit Initials Initials Initials Initials In…" at bounding box center [430, 205] width 592 height 403
drag, startPoint x: 587, startPoint y: 77, endPoint x: 480, endPoint y: 301, distance: 248.3
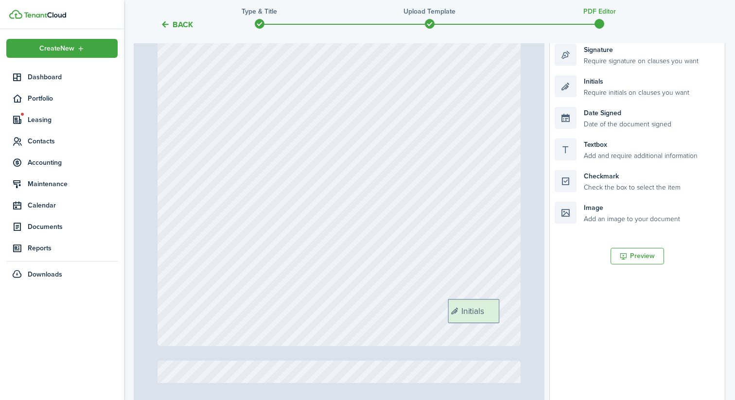
click at [480, 301] on div "Page 11 of 13 50% 75% 100% 150% 200% Fit Initials Initials Initials Initials In…" at bounding box center [430, 205] width 592 height 403
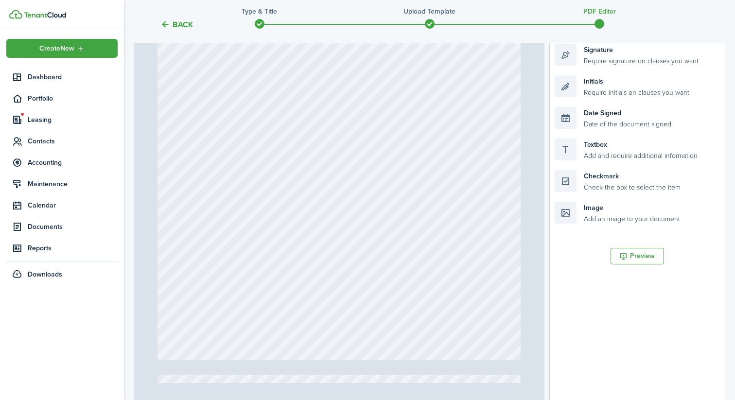
scroll to position [5606, 0]
drag, startPoint x: 591, startPoint y: 89, endPoint x: 484, endPoint y: 322, distance: 256.2
click at [484, 322] on div "Page 12 of 13 50% 75% 100% 150% 200% Fit Initials Initials Initials Initials In…" at bounding box center [430, 205] width 592 height 403
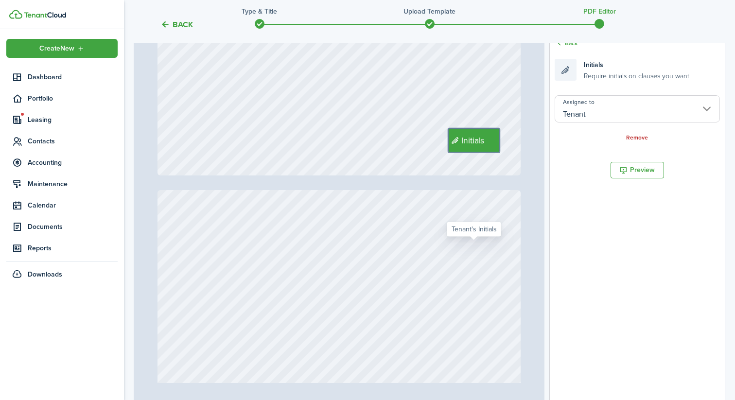
type input "13"
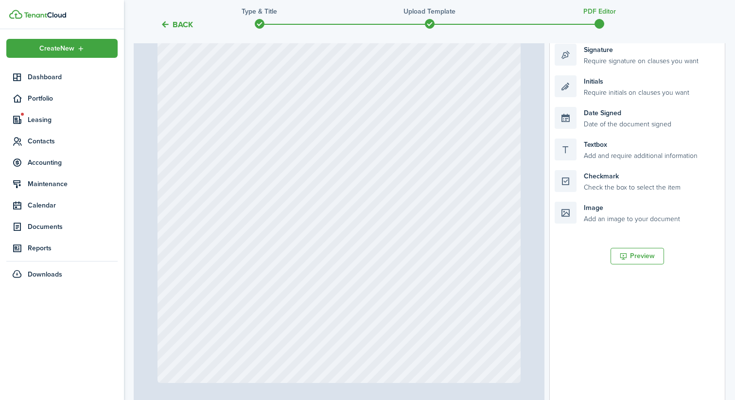
scroll to position [6076, 0]
drag, startPoint x: 607, startPoint y: 90, endPoint x: 503, endPoint y: 348, distance: 278.4
click at [503, 348] on div "Page 13 of 13 50% 75% 100% 150% 200% Fit Initials Initials Initials Initials In…" at bounding box center [430, 205] width 592 height 403
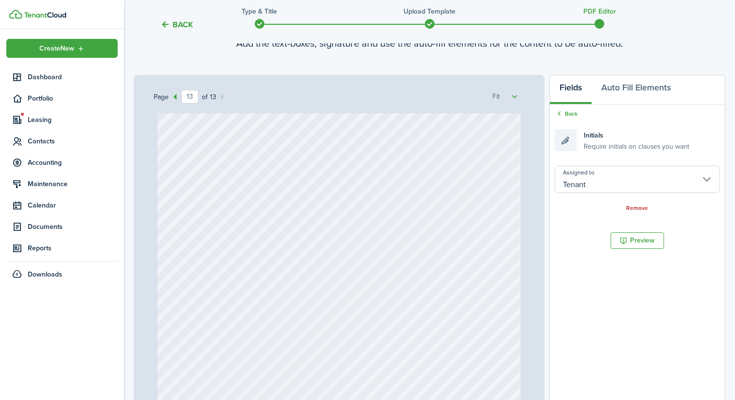
scroll to position [84, 0]
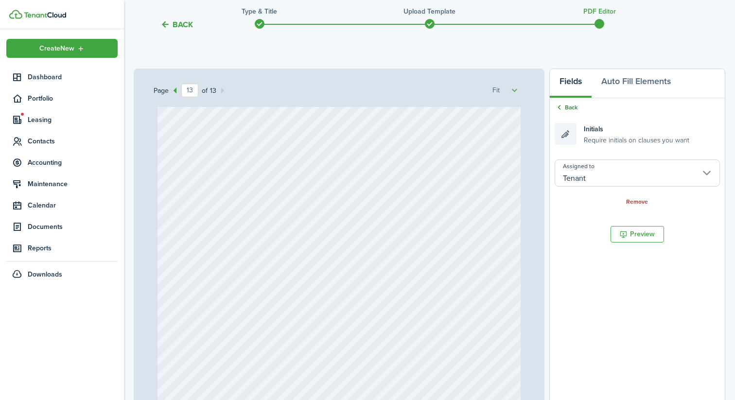
click at [575, 106] on link "Back" at bounding box center [566, 107] width 23 height 9
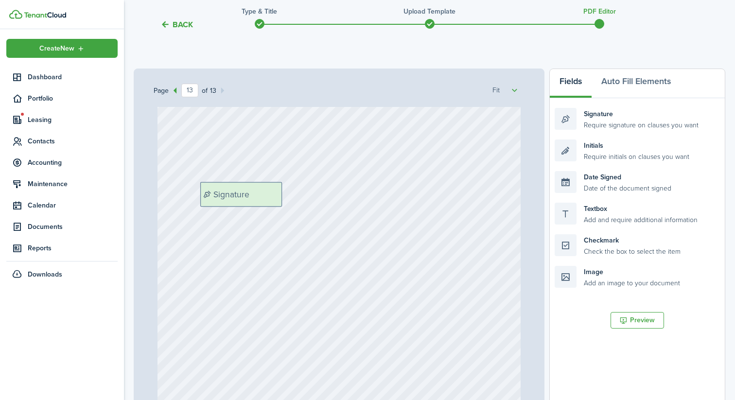
drag, startPoint x: 602, startPoint y: 124, endPoint x: 247, endPoint y: 198, distance: 361.9
click at [247, 198] on div "Page 13 of 13 50% 75% 100% 150% 200% Fit Initials Initials Initials Initials In…" at bounding box center [430, 270] width 592 height 403
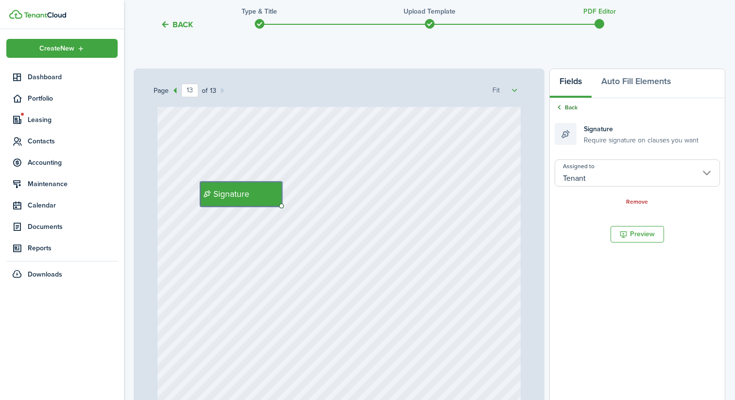
click at [562, 104] on icon at bounding box center [559, 107] width 9 height 9
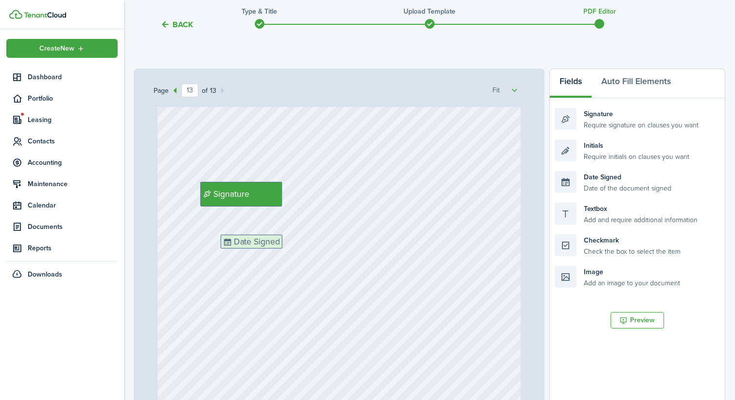
drag, startPoint x: 594, startPoint y: 187, endPoint x: 260, endPoint y: 250, distance: 339.9
click at [260, 250] on div "Page 13 of 13 50% 75% 100% 150% 200% Fit Initials Initials Initials Initials In…" at bounding box center [430, 270] width 592 height 403
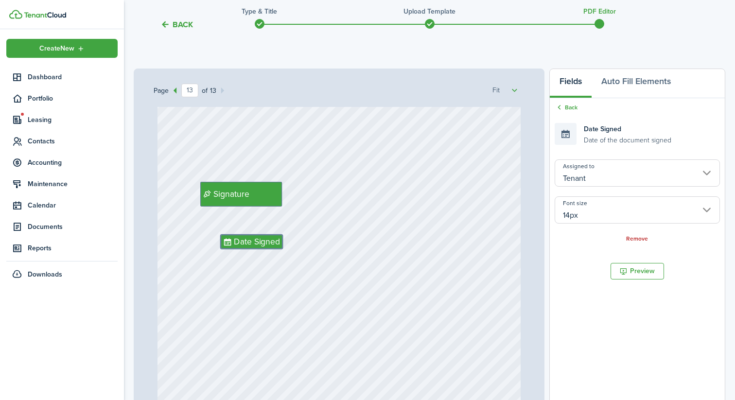
click at [582, 209] on input "14px" at bounding box center [637, 209] width 165 height 27
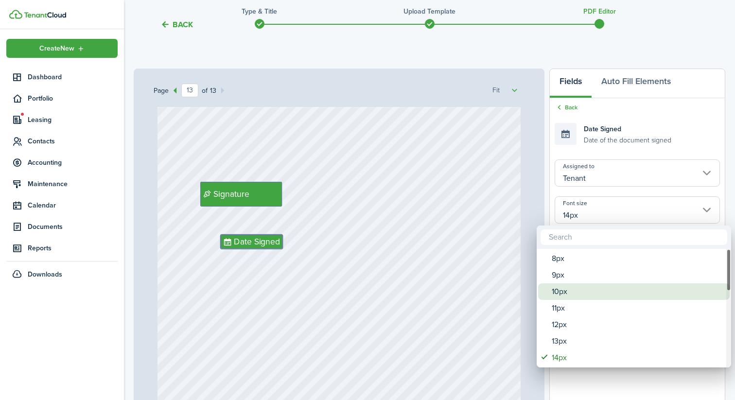
click at [567, 294] on div "10px" at bounding box center [638, 291] width 172 height 17
type input "10px"
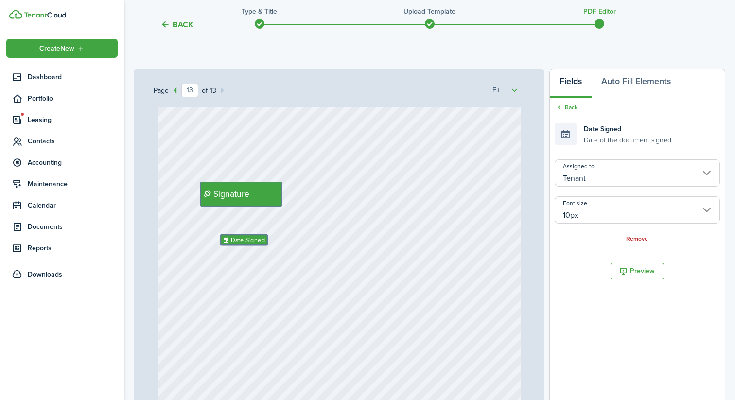
click at [309, 296] on div "Initials Signature Date Signed" at bounding box center [339, 332] width 364 height 480
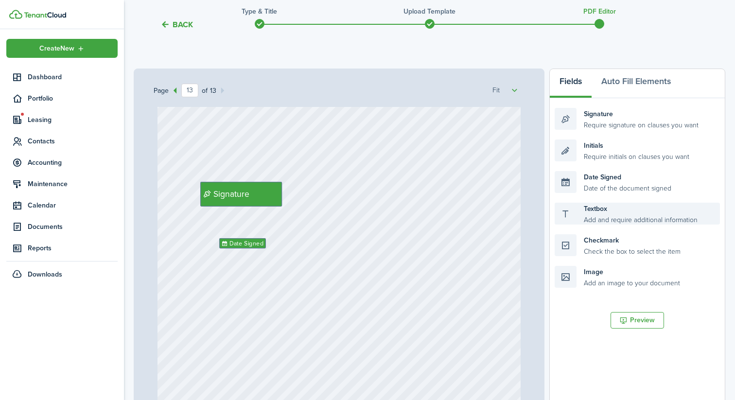
click at [605, 211] on div "Textbox Add and require additional information" at bounding box center [637, 214] width 165 height 22
drag, startPoint x: 592, startPoint y: 212, endPoint x: 239, endPoint y: 223, distance: 352.5
click at [239, 223] on div "Page 13 of 13 50% 75% 100% 150% 200% Fit Initials Initials Initials Initials In…" at bounding box center [430, 270] width 592 height 403
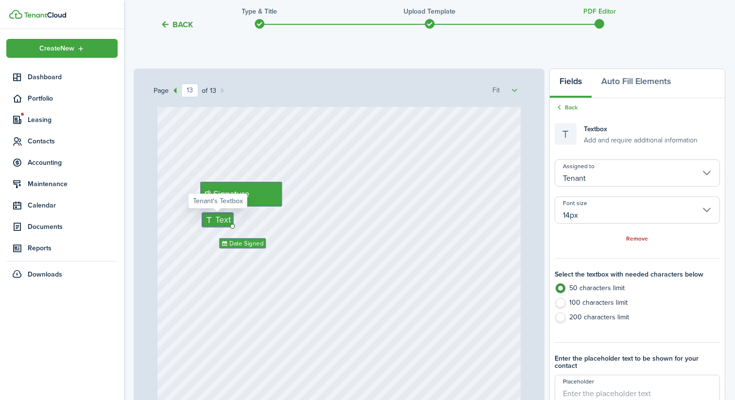
click at [574, 212] on input "14px" at bounding box center [637, 209] width 165 height 27
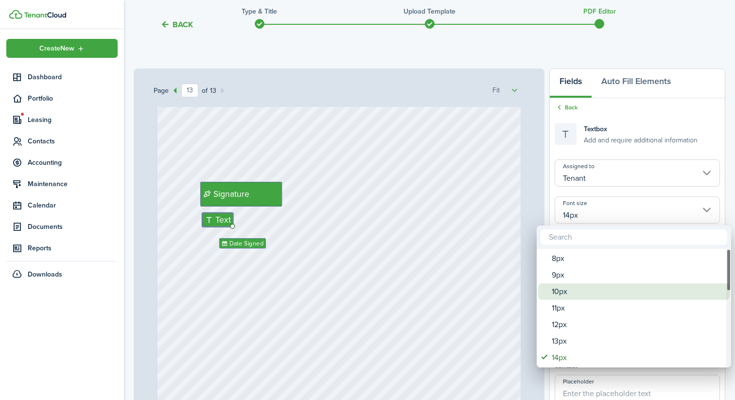
click at [568, 288] on div "10px" at bounding box center [638, 291] width 172 height 17
type input "10px"
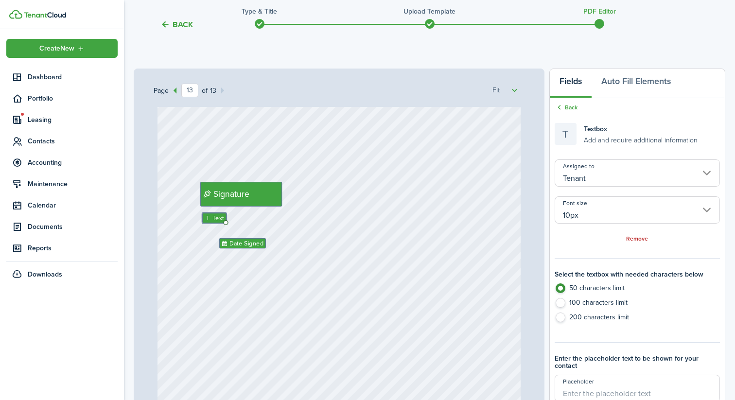
click at [379, 315] on div "Initials Signature Date Signed Text" at bounding box center [339, 332] width 364 height 480
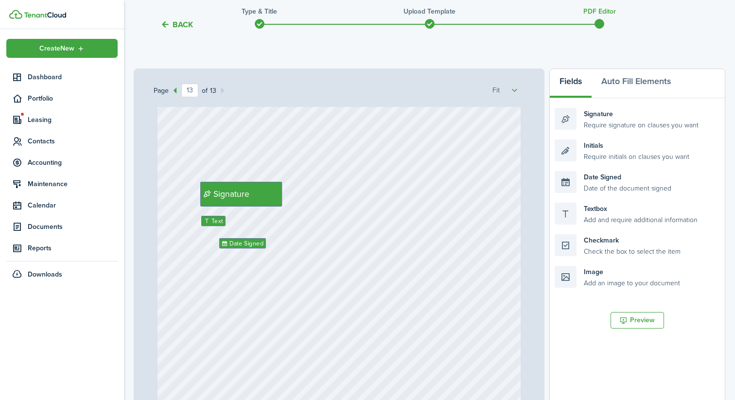
click at [362, 303] on div "Initials Signature Date Signed Text" at bounding box center [339, 332] width 364 height 480
drag, startPoint x: 633, startPoint y: 119, endPoint x: 430, endPoint y: 191, distance: 215.2
click at [430, 191] on div "Page 13 of 13 50% 75% 100% 150% 200% Fit Initials Initials Initials Initials In…" at bounding box center [430, 270] width 592 height 403
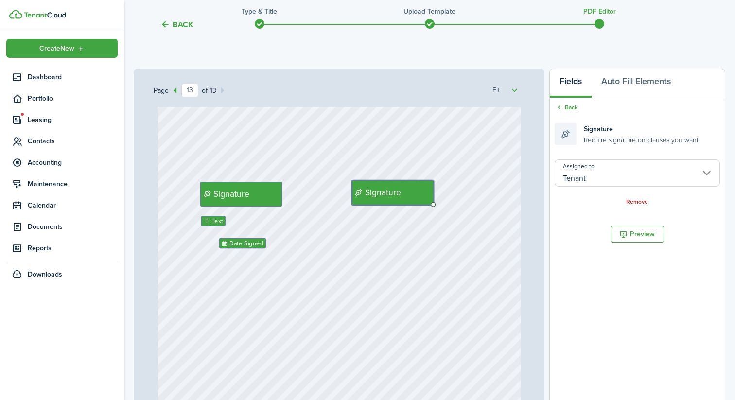
click at [600, 167] on input "Tenant" at bounding box center [637, 172] width 165 height 27
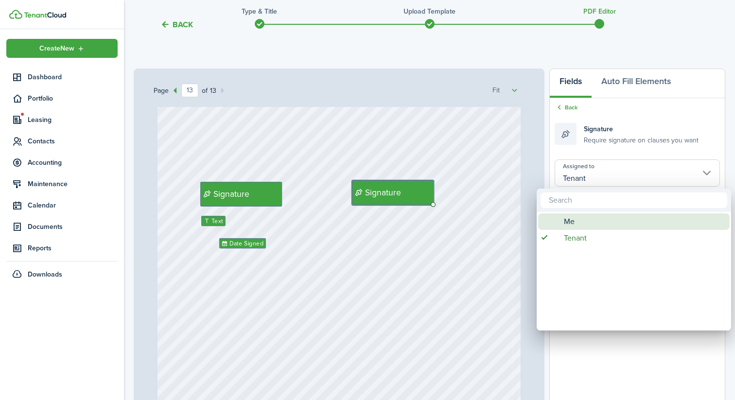
click at [588, 228] on div "Me" at bounding box center [638, 221] width 172 height 17
type input "Me"
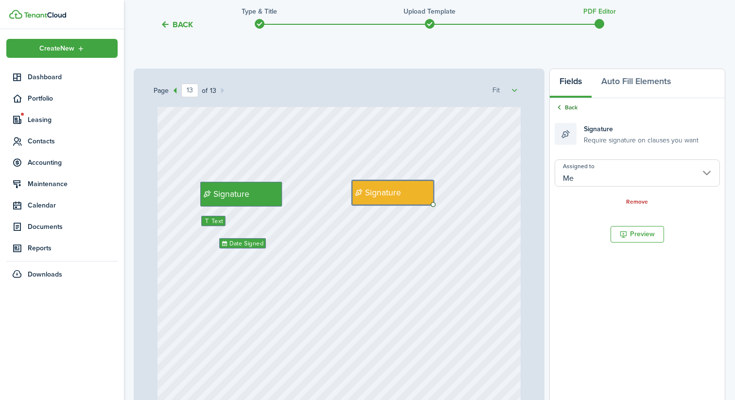
click at [570, 110] on link "Back" at bounding box center [566, 107] width 23 height 9
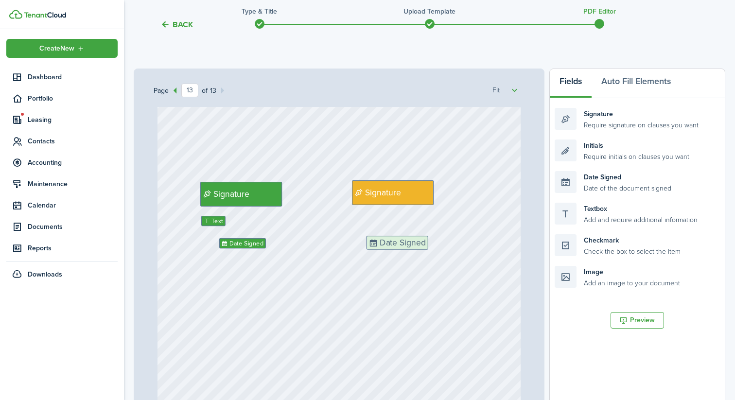
drag, startPoint x: 603, startPoint y: 179, endPoint x: 415, endPoint y: 244, distance: 198.9
click at [415, 244] on div "Page 13 of 13 50% 75% 100% 150% 200% Fit Initials Initials Initials Initials In…" at bounding box center [430, 270] width 592 height 403
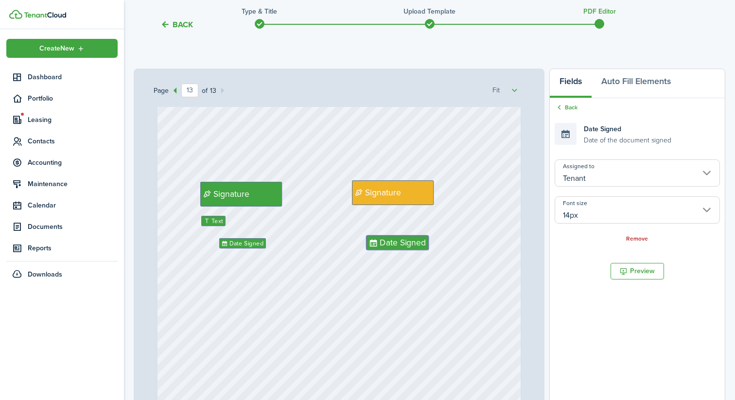
click at [570, 209] on input "14px" at bounding box center [637, 209] width 165 height 27
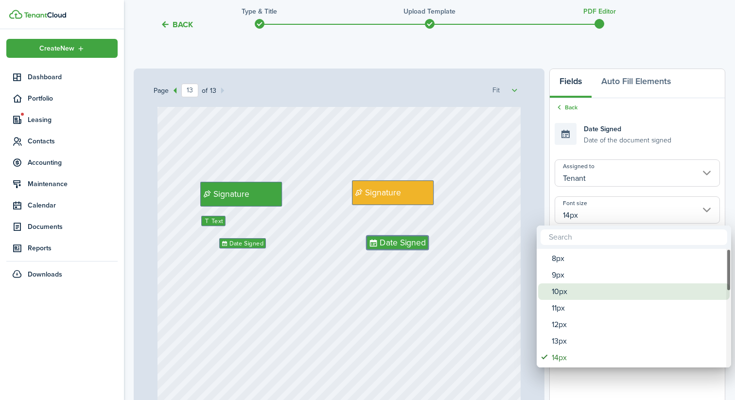
click at [571, 288] on div "10px" at bounding box center [638, 291] width 172 height 17
type input "10px"
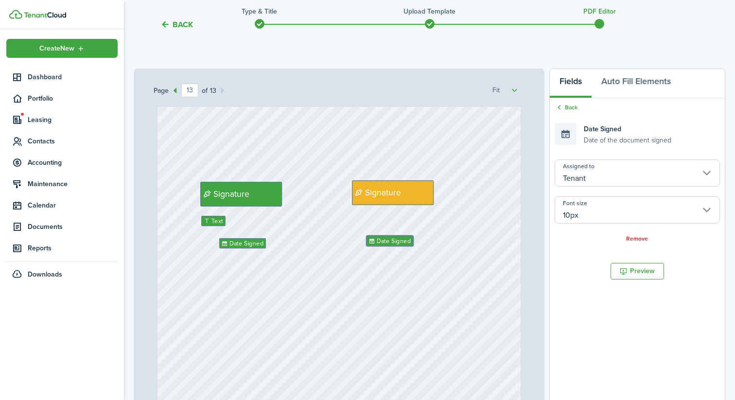
click at [596, 175] on input "Tenant" at bounding box center [637, 172] width 165 height 27
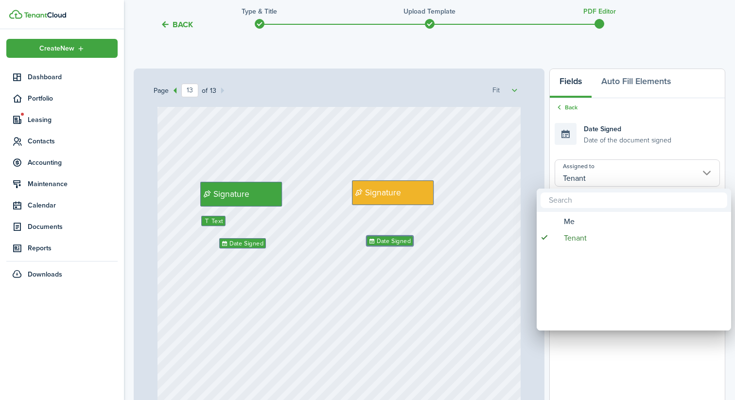
click at [587, 226] on div "Me" at bounding box center [638, 221] width 172 height 17
type input "Me"
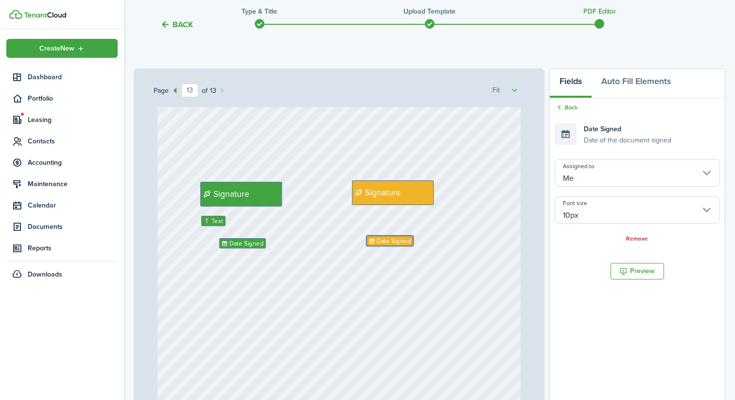
click at [413, 281] on div "Initials Signature Date Signed Text Signature Date Signed" at bounding box center [339, 332] width 364 height 480
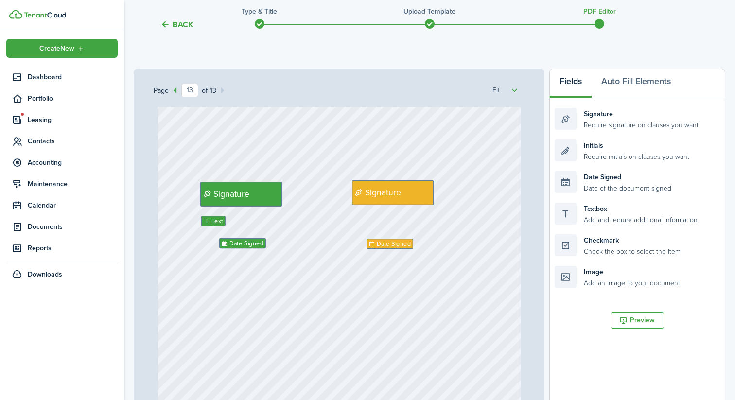
click at [384, 296] on div "Initials Signature Date Signed Text Signature Date Signed" at bounding box center [339, 332] width 364 height 480
click at [598, 215] on div "Textbox Add and require additional information" at bounding box center [637, 214] width 165 height 22
drag, startPoint x: 598, startPoint y: 215, endPoint x: 395, endPoint y: 225, distance: 203.4
click at [395, 225] on div "Page 13 of 13 50% 75% 100% 150% 200% Fit Initials Initials Initials Initials In…" at bounding box center [430, 270] width 592 height 403
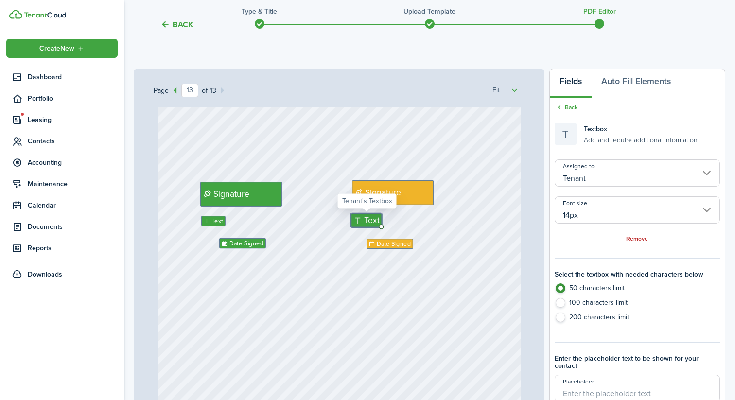
click at [595, 178] on input "Tenant" at bounding box center [637, 172] width 165 height 27
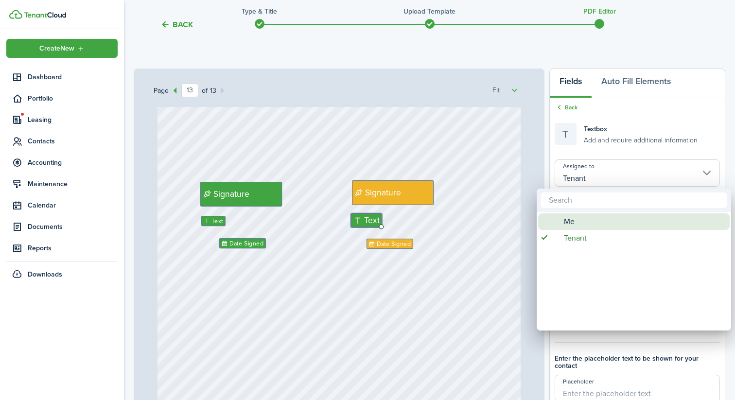
click at [572, 223] on span "Me" at bounding box center [569, 221] width 11 height 17
type input "Me"
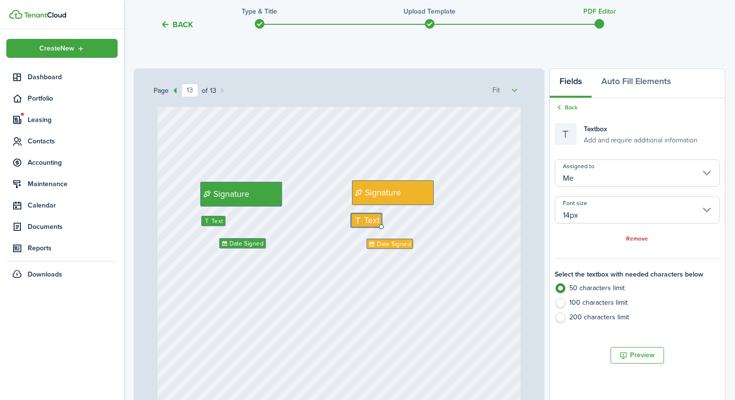
click at [587, 210] on input "14px" at bounding box center [637, 209] width 165 height 27
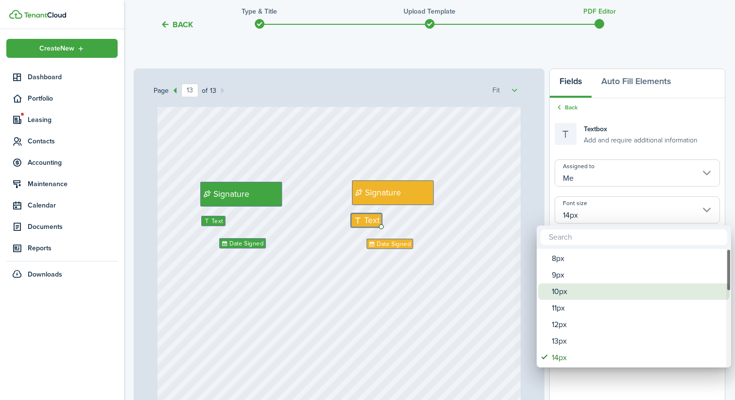
click at [570, 294] on div "10px" at bounding box center [638, 291] width 172 height 17
type input "10px"
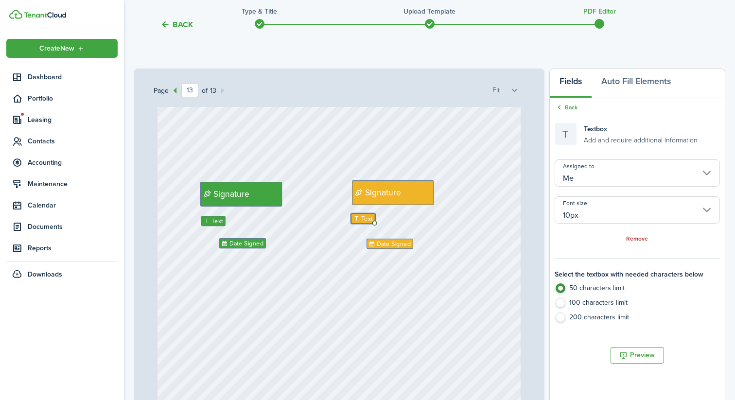
click at [420, 324] on div "Initials Signature Date Signed Text Signature Date Signed Text" at bounding box center [339, 332] width 364 height 480
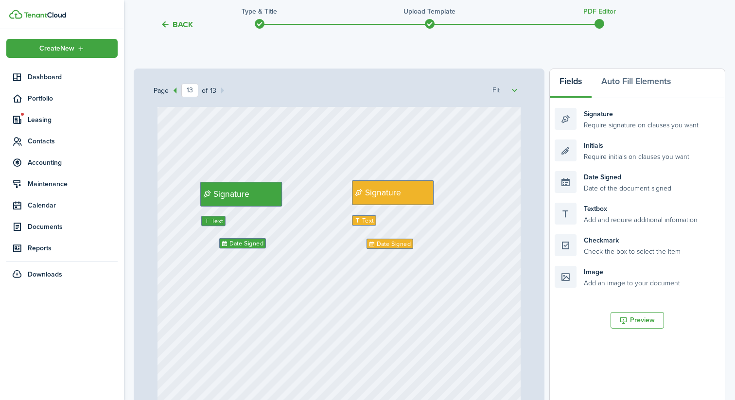
click at [359, 286] on div "Initials Signature Date Signed Text Signature Date Signed Text" at bounding box center [339, 332] width 364 height 480
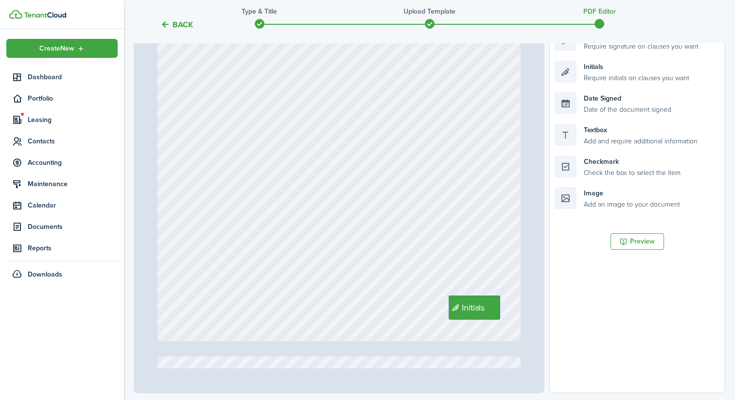
scroll to position [176, 0]
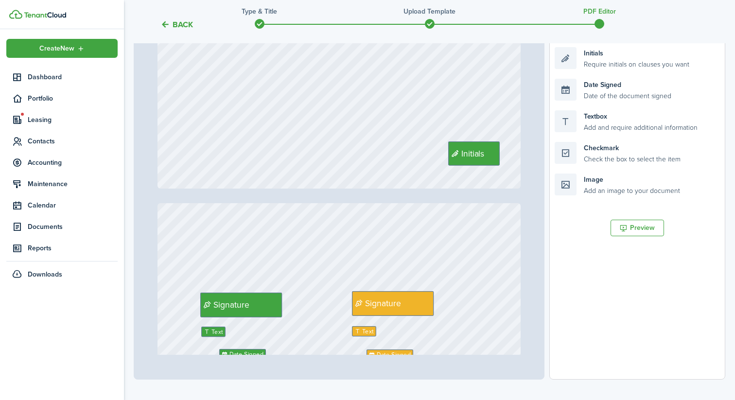
type input "13"
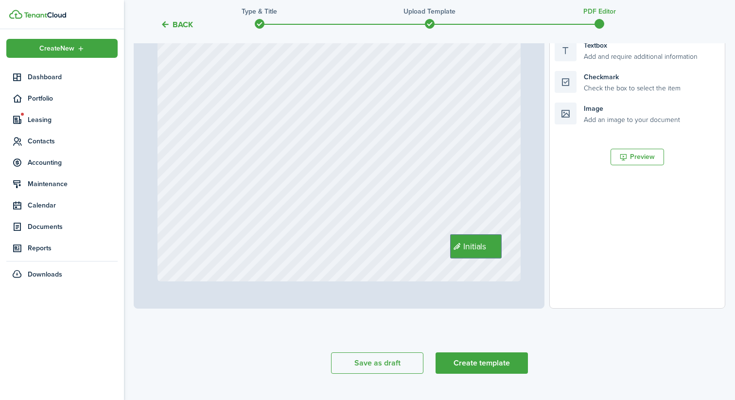
scroll to position [248, 0]
click at [496, 359] on button "Create template" at bounding box center [481, 361] width 92 height 21
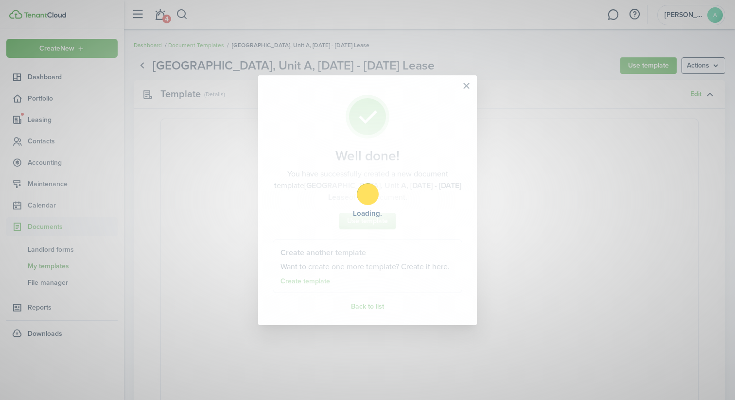
select select "fit"
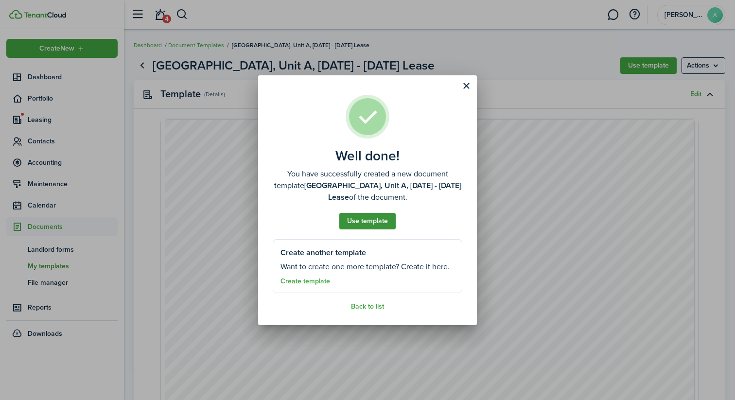
click at [365, 226] on button "Use template" at bounding box center [367, 221] width 56 height 17
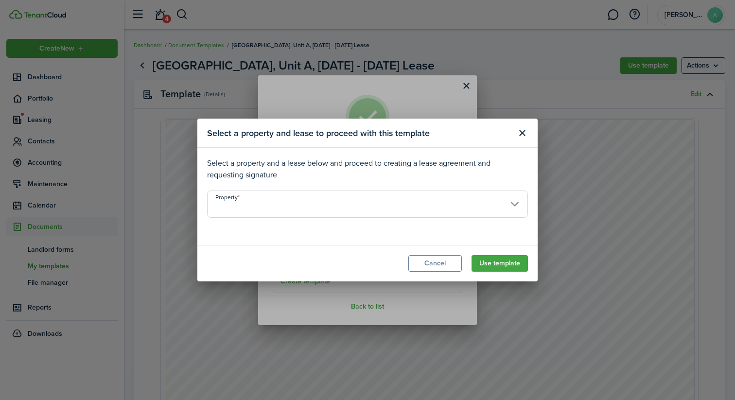
click at [363, 204] on input "Property" at bounding box center [367, 204] width 321 height 27
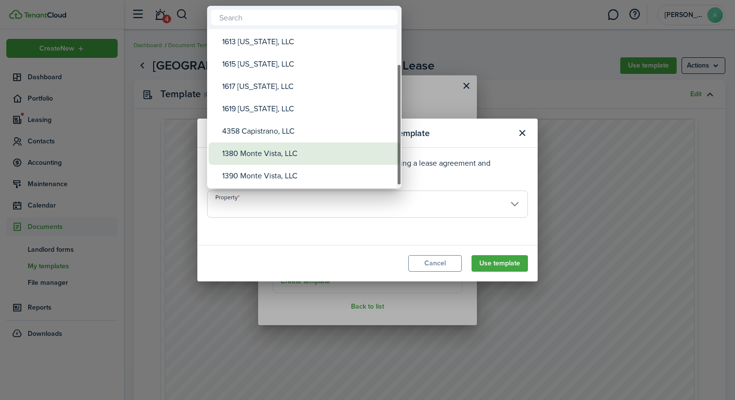
click at [291, 158] on div "1380 Monte Vista, LLC" at bounding box center [308, 153] width 172 height 22
type input "1380 Monte Vista, LLC"
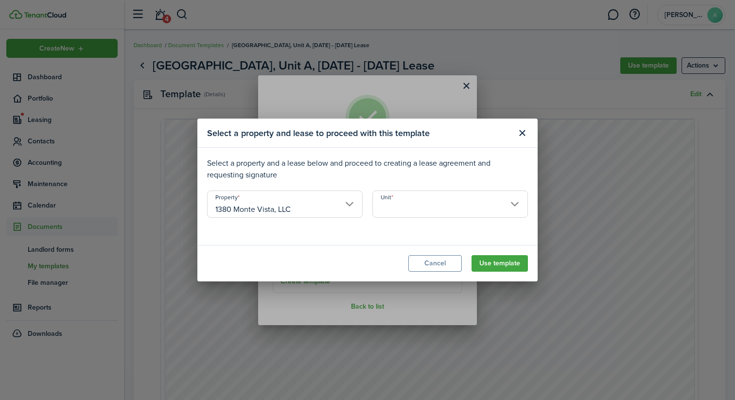
click at [420, 202] on input "Unit" at bounding box center [450, 204] width 156 height 27
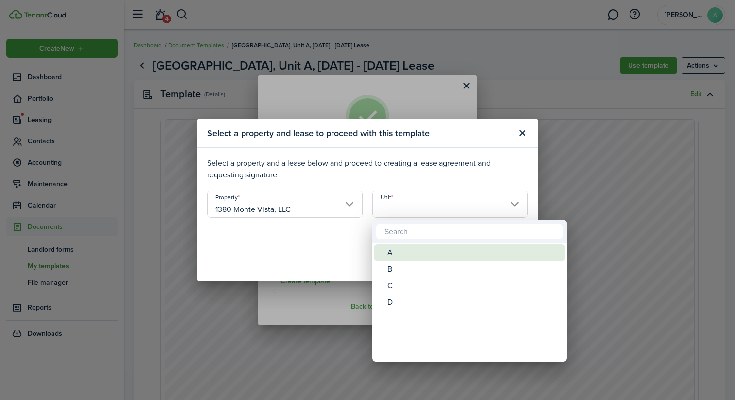
click at [410, 252] on div "A" at bounding box center [473, 252] width 172 height 17
type input "A"
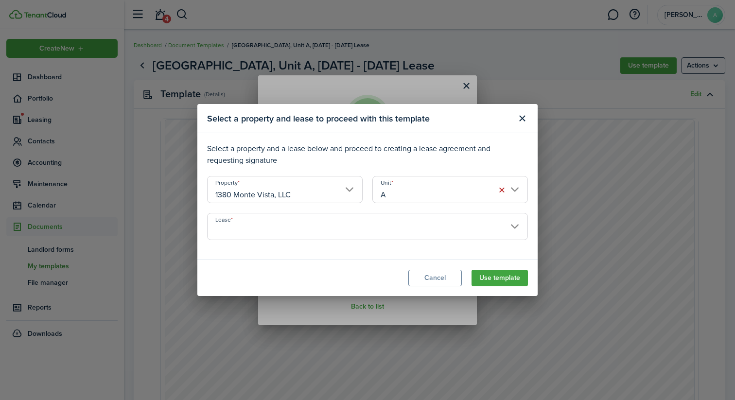
click at [423, 233] on input "Lease" at bounding box center [367, 226] width 321 height 27
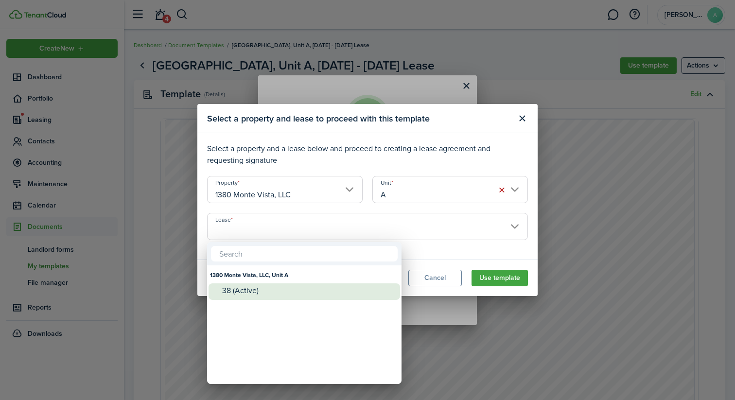
click at [313, 293] on div "38 (Active)" at bounding box center [308, 290] width 172 height 9
type input "1380 Monte Vista, LLC, Unit A. Lease #38 (Active)"
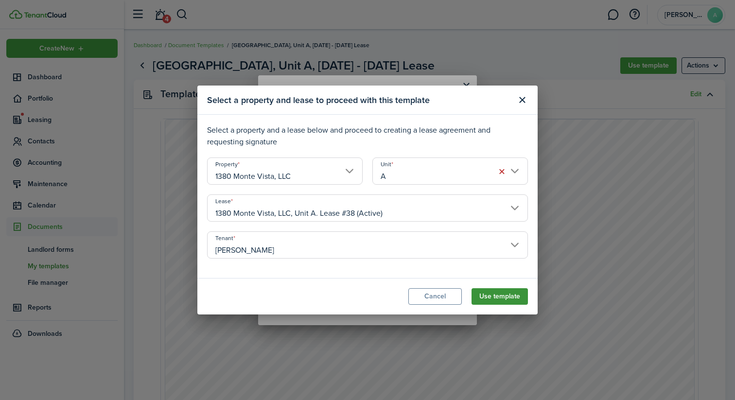
click at [495, 299] on button "Use template" at bounding box center [499, 296] width 56 height 17
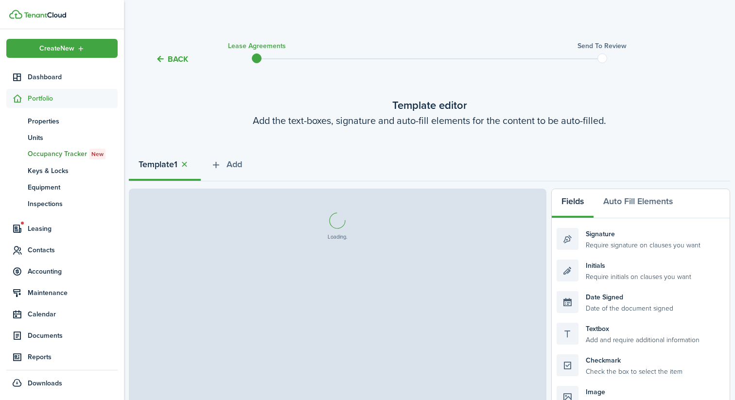
select select "fit"
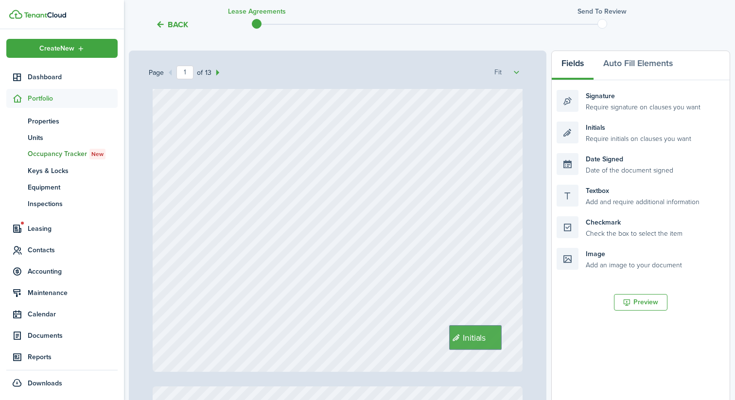
scroll to position [209, 0]
click at [471, 331] on span "Initials" at bounding box center [474, 335] width 23 height 13
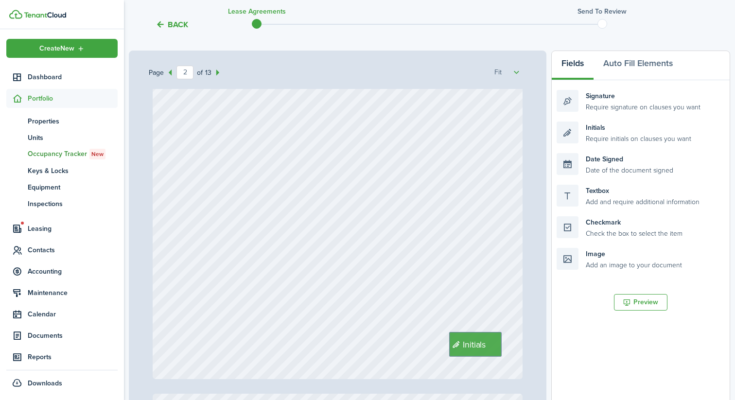
scroll to position [710, 0]
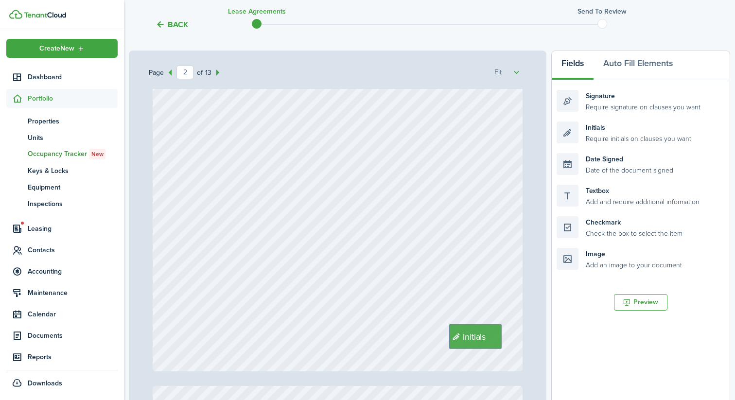
click at [456, 334] on icon at bounding box center [457, 336] width 11 height 9
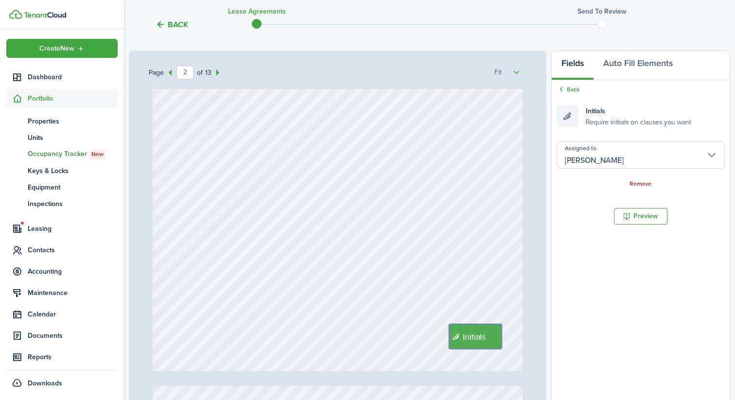
click at [413, 270] on div "Initials" at bounding box center [338, 127] width 370 height 488
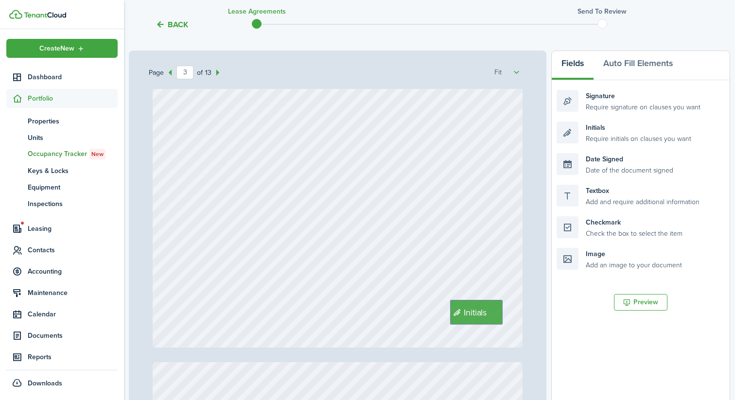
scroll to position [1249, 0]
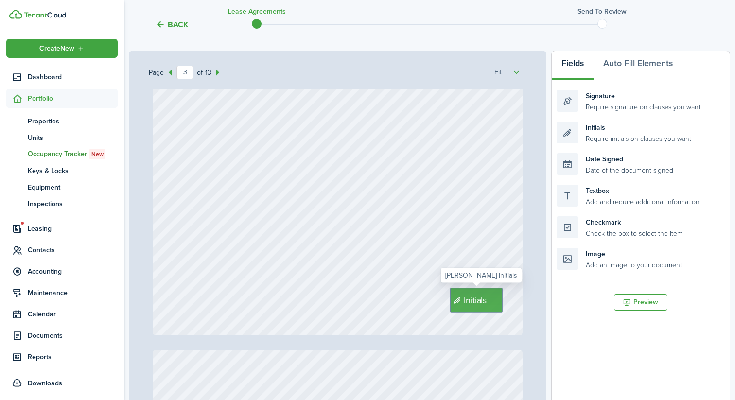
click at [478, 307] on div "Initials" at bounding box center [476, 300] width 52 height 25
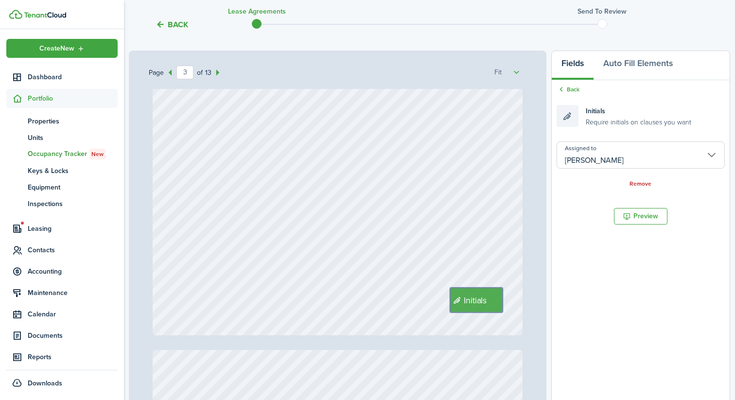
click at [366, 293] on div "Initials" at bounding box center [338, 91] width 370 height 488
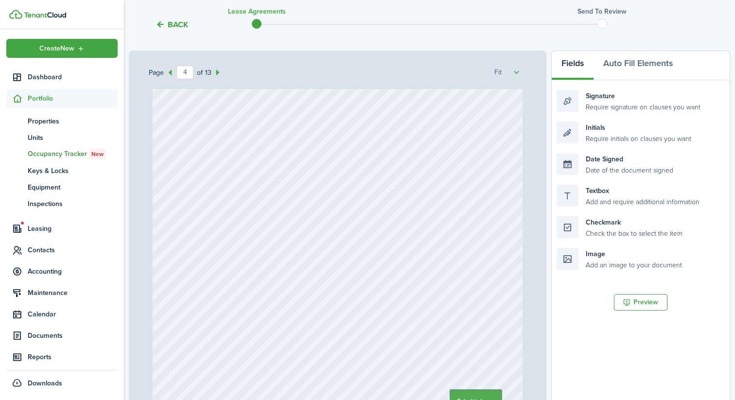
scroll to position [1665, 0]
click at [472, 384] on span "Initials" at bounding box center [474, 387] width 23 height 13
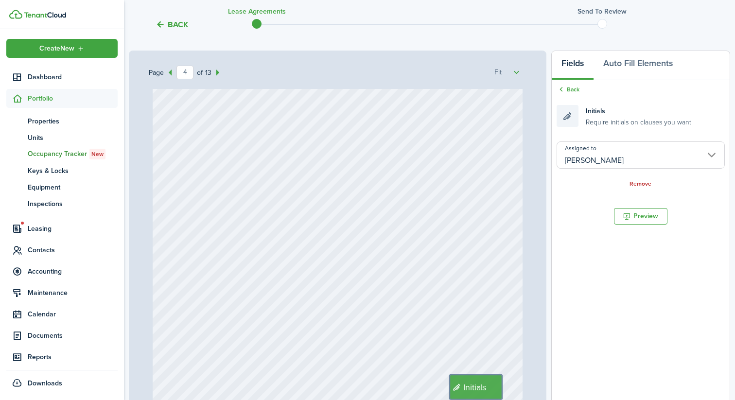
click at [404, 298] on div "Initials" at bounding box center [338, 177] width 370 height 488
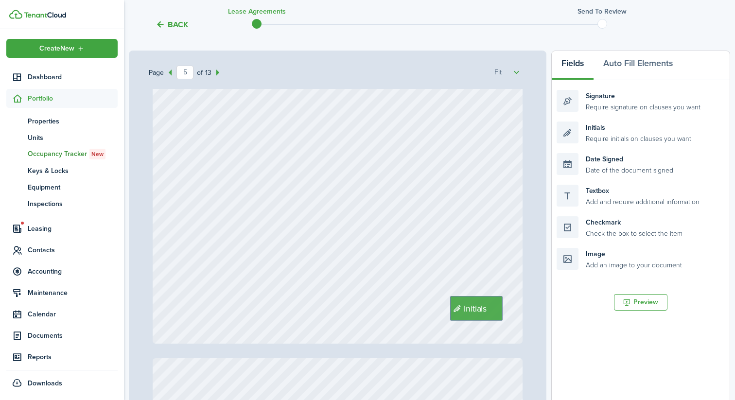
scroll to position [2249, 0]
click at [466, 313] on div "Initials" at bounding box center [476, 306] width 52 height 25
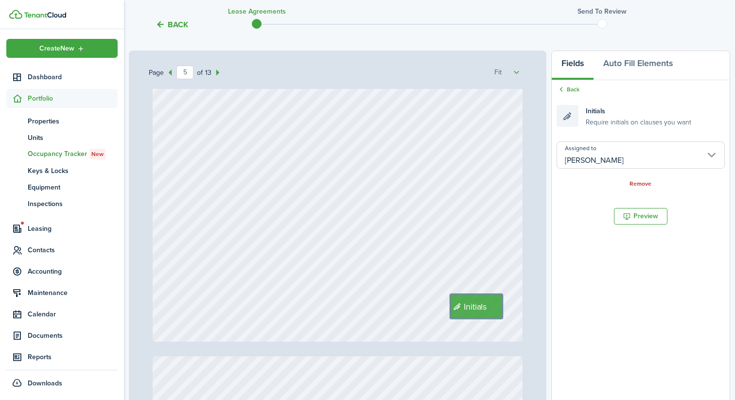
click at [388, 290] on div "Initials" at bounding box center [338, 97] width 370 height 488
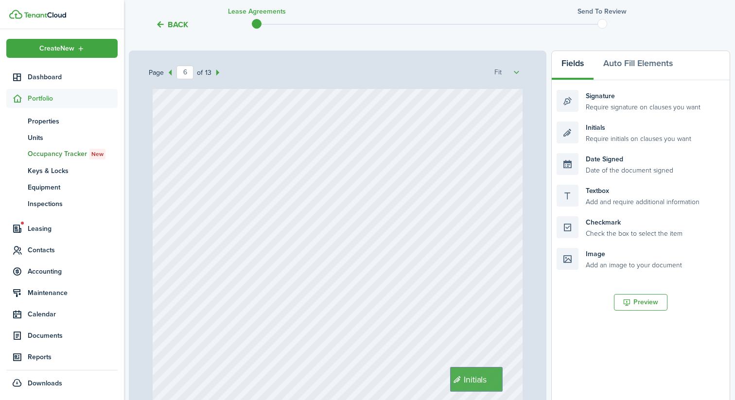
scroll to position [2693, 0]
click at [454, 360] on span "Initials" at bounding box center [470, 365] width 38 height 13
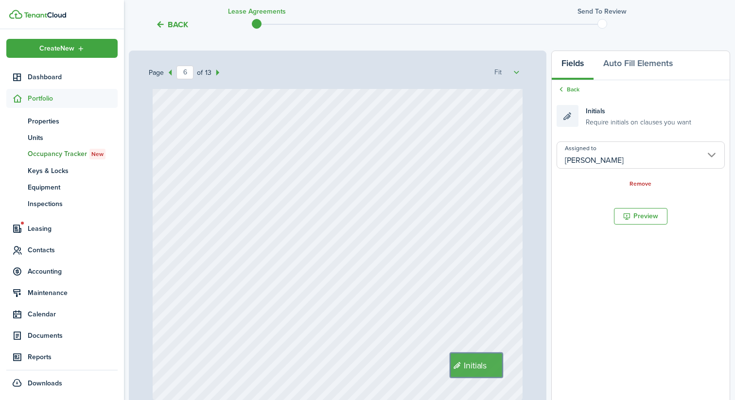
click at [393, 342] on div "Initials" at bounding box center [338, 156] width 370 height 488
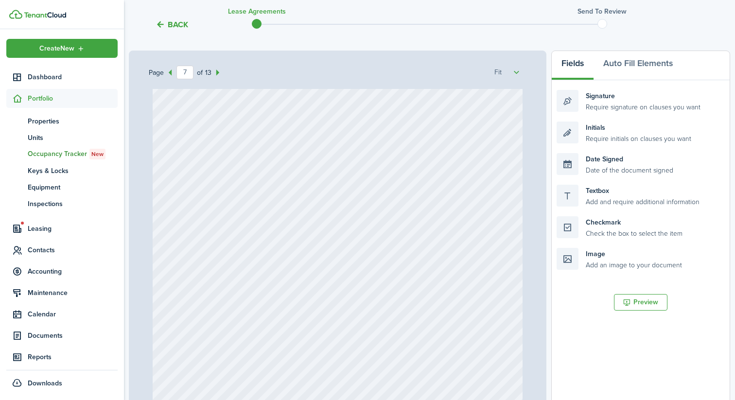
scroll to position [3184, 0]
click at [453, 368] on div "Initials" at bounding box center [476, 378] width 52 height 25
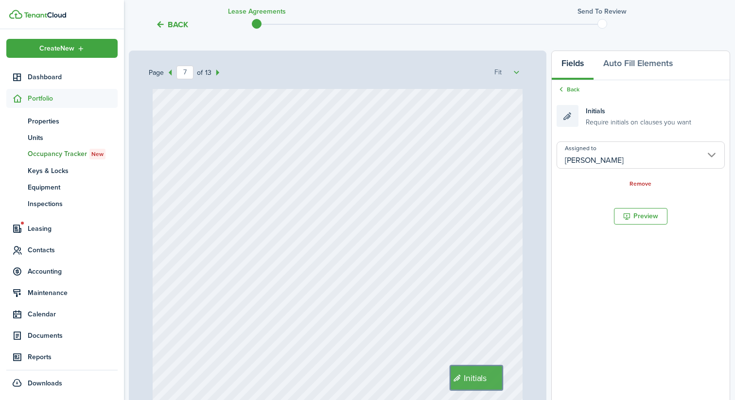
click at [378, 352] on div "Initials" at bounding box center [338, 169] width 370 height 488
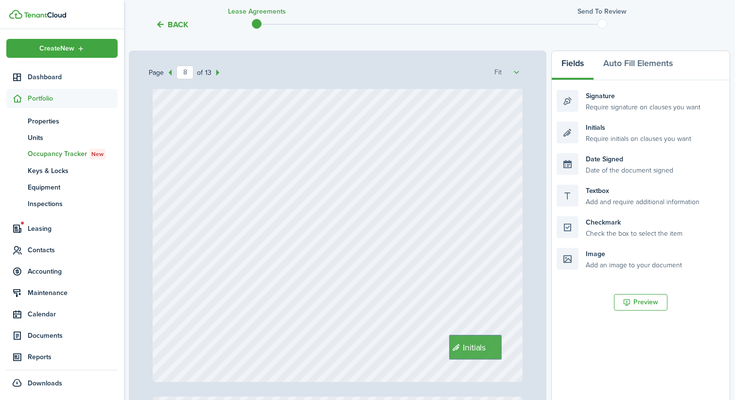
scroll to position [3762, 0]
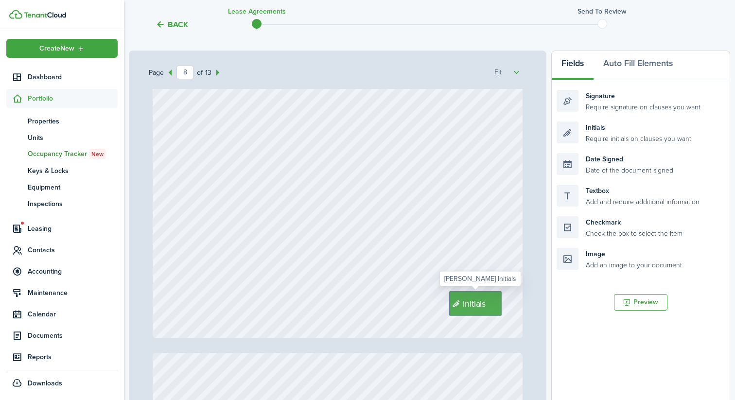
click at [465, 302] on span "Initials" at bounding box center [474, 303] width 23 height 13
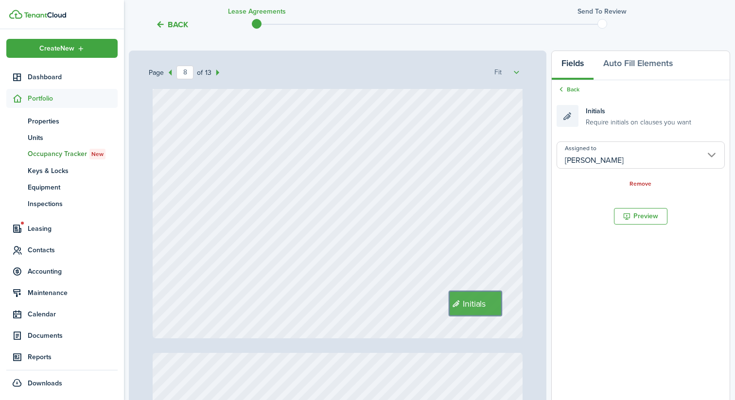
click at [398, 300] on div "Initials" at bounding box center [338, 94] width 370 height 488
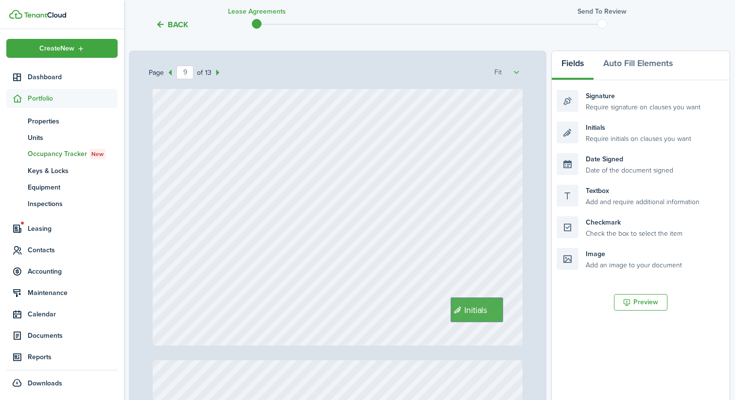
scroll to position [4263, 0]
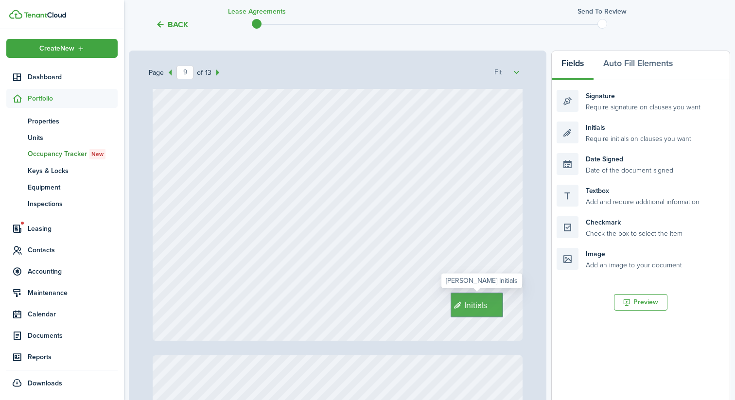
click at [472, 316] on div "Initials" at bounding box center [477, 305] width 52 height 25
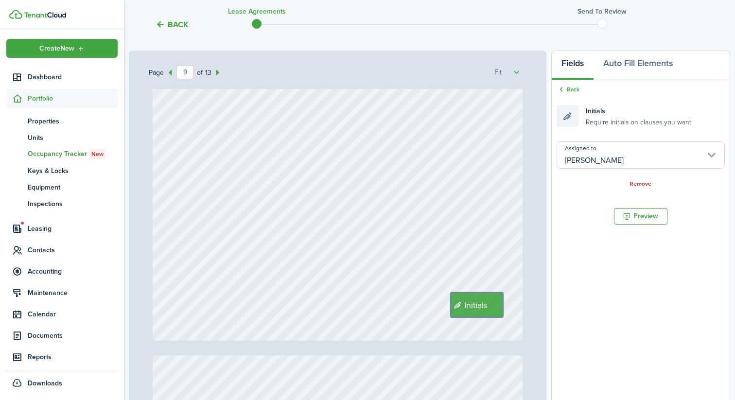
click at [403, 303] on div "Initials" at bounding box center [338, 96] width 370 height 488
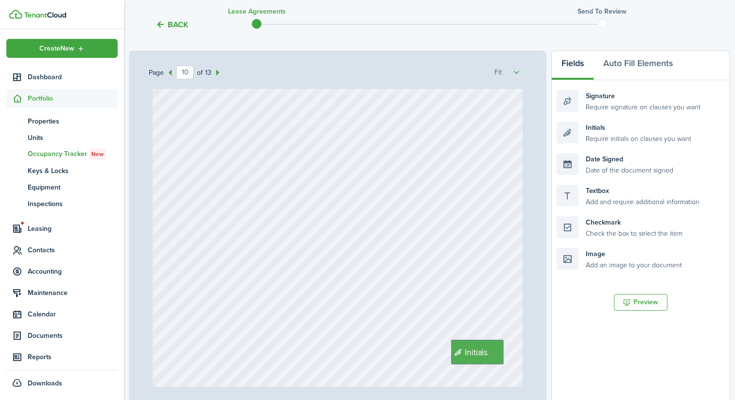
scroll to position [4722, 0]
click at [465, 350] on span "Initials" at bounding box center [476, 349] width 23 height 13
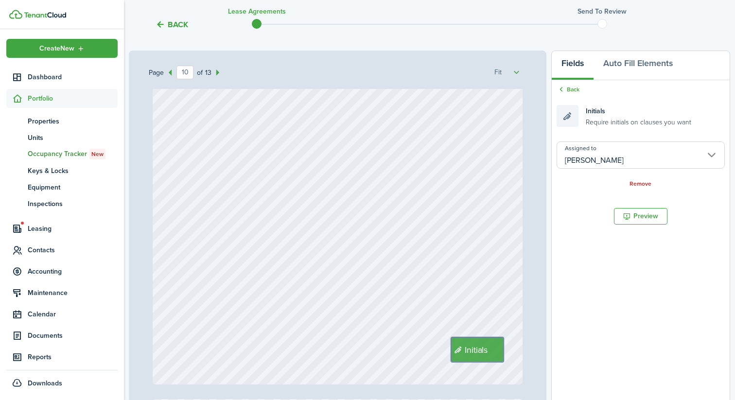
click at [417, 352] on div "Initials" at bounding box center [338, 140] width 370 height 488
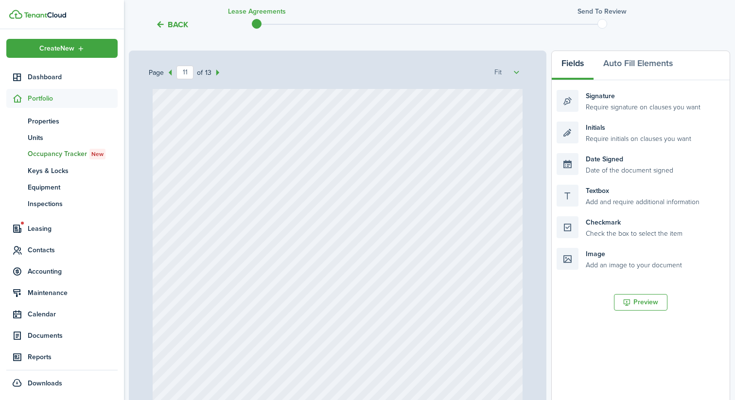
scroll to position [5182, 0]
click at [463, 390] on span "Initials" at bounding box center [473, 392] width 23 height 13
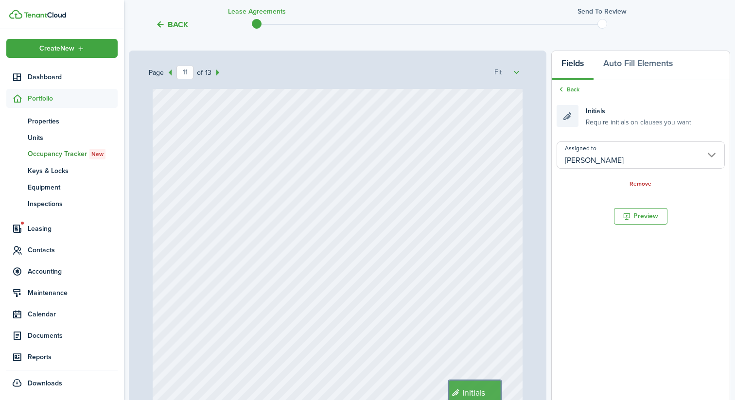
click at [405, 380] on div "Initials" at bounding box center [338, 183] width 370 height 488
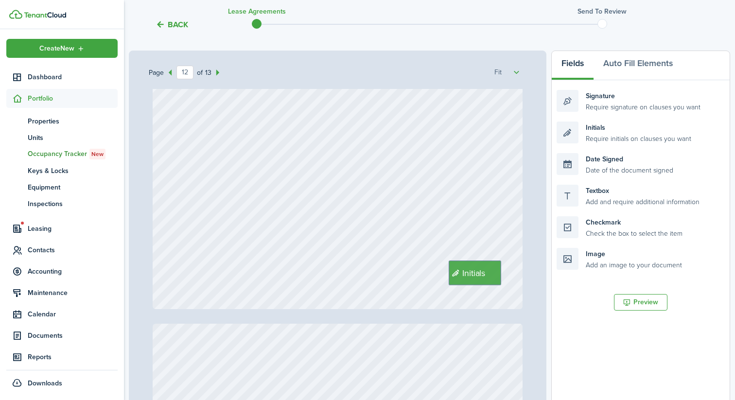
scroll to position [5809, 0]
click at [462, 277] on div "Initials" at bounding box center [475, 268] width 52 height 25
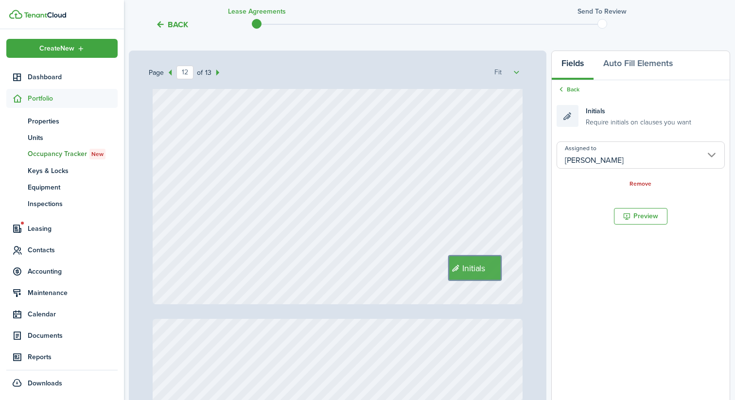
click at [415, 284] on div "Initials" at bounding box center [338, 59] width 370 height 488
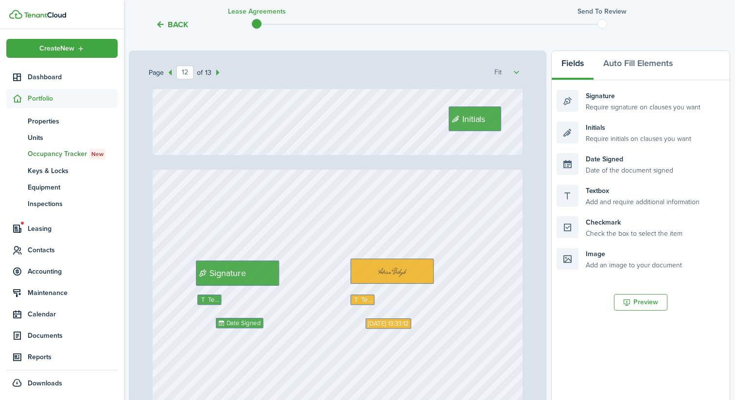
type input "13"
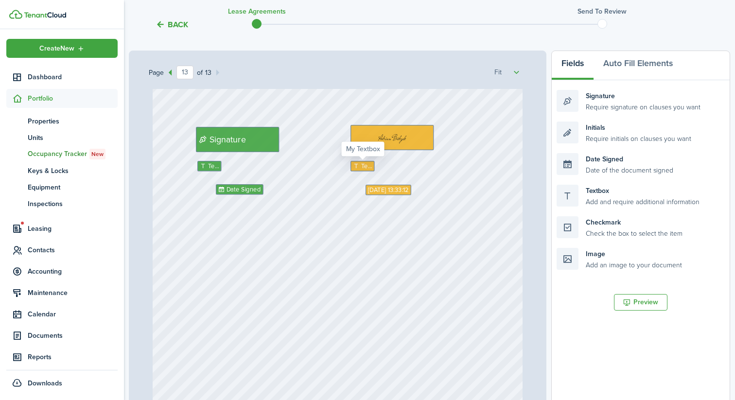
click at [364, 167] on span "Text" at bounding box center [366, 166] width 11 height 9
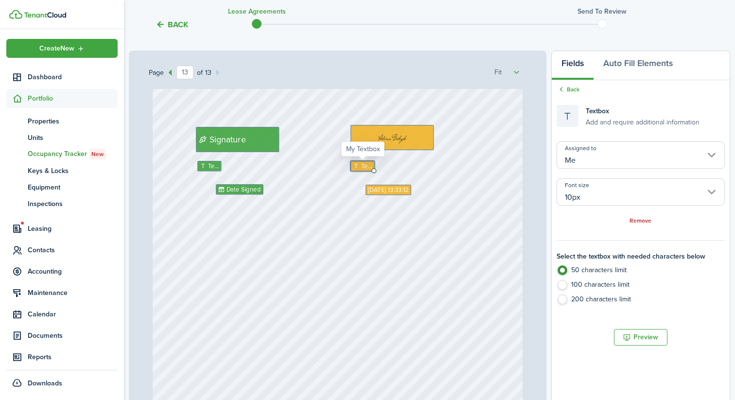
click at [362, 166] on span "Text" at bounding box center [366, 166] width 11 height 9
click at [356, 164] on icon at bounding box center [357, 166] width 8 height 6
type textarea "[PERSON_NAME]"
click at [360, 254] on div "Text [DATE] 13:33:12 Date Signed Text [PERSON_NAME] Initials Signature" at bounding box center [338, 280] width 370 height 488
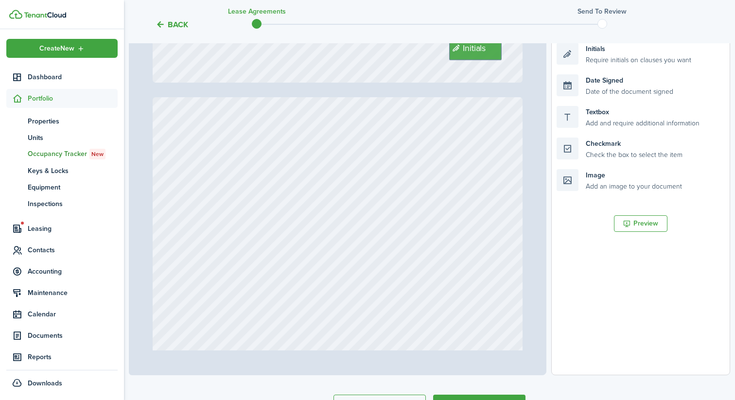
scroll to position [4007, 0]
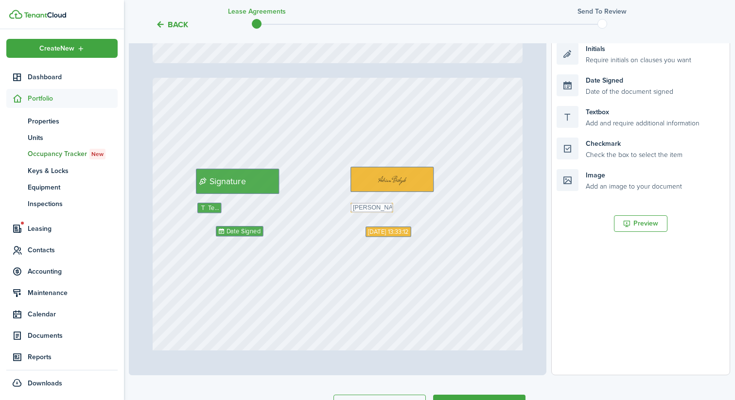
type input "13"
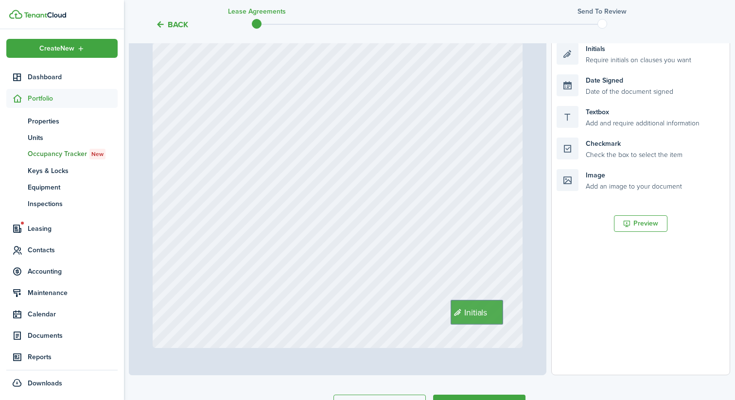
scroll to position [279, 0]
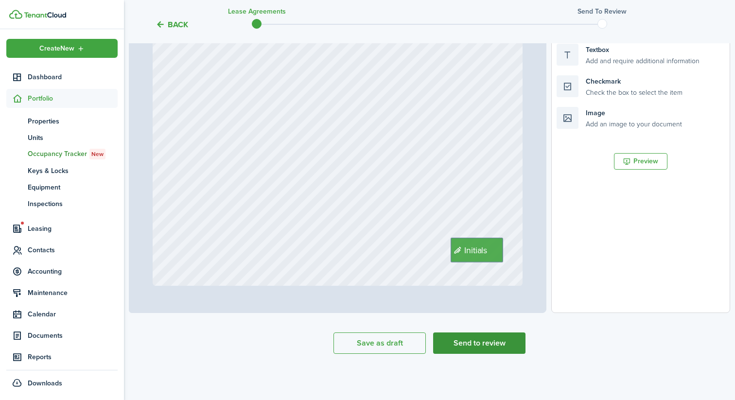
click at [462, 341] on button "Send to review" at bounding box center [479, 342] width 92 height 21
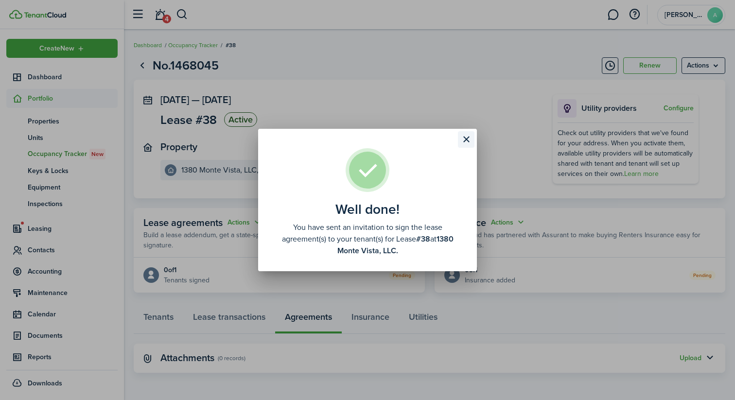
click at [469, 142] on button "Close modal" at bounding box center [466, 139] width 17 height 17
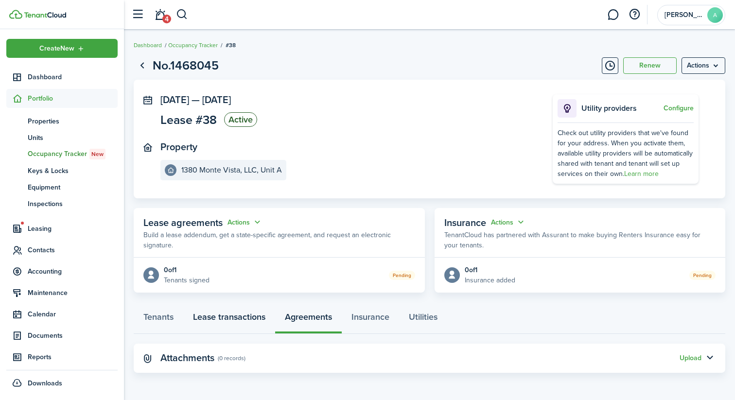
click at [220, 317] on link "Lease transactions" at bounding box center [229, 319] width 92 height 29
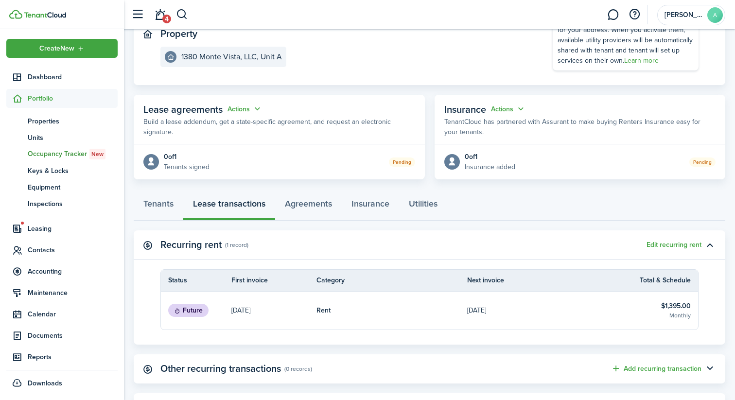
scroll to position [112, 0]
click at [152, 205] on link "Tenants" at bounding box center [159, 206] width 50 height 29
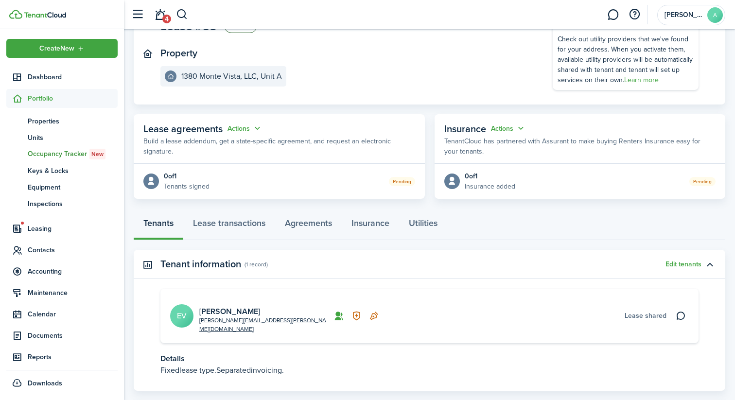
scroll to position [138, 0]
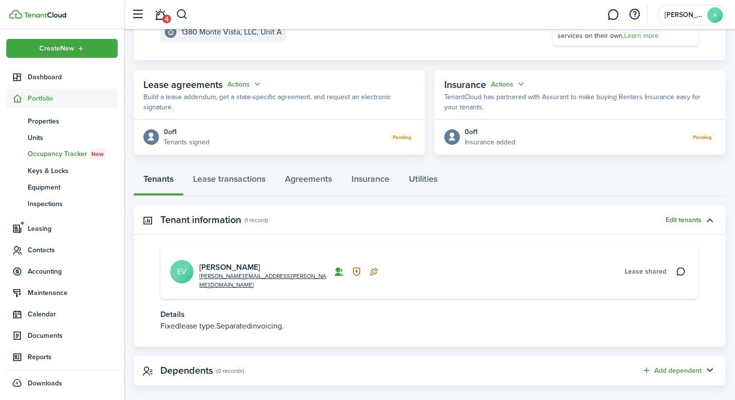
click at [667, 216] on button "Edit tenants" at bounding box center [683, 220] width 36 height 8
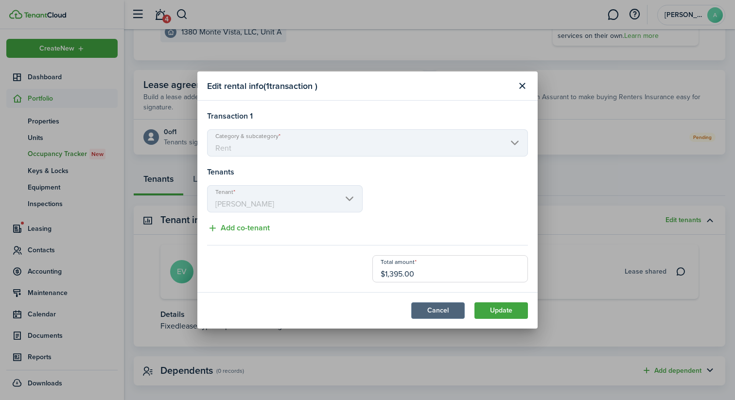
click at [437, 313] on button "Cancel" at bounding box center [437, 310] width 53 height 17
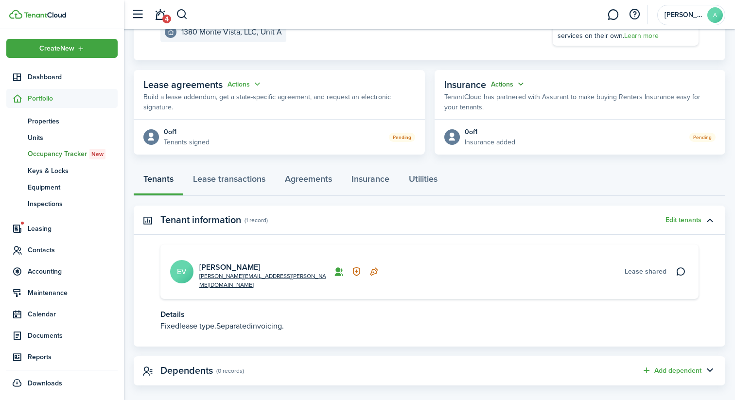
click at [505, 85] on button "Actions" at bounding box center [508, 84] width 35 height 11
click at [487, 99] on button "Edit" at bounding box center [484, 102] width 85 height 17
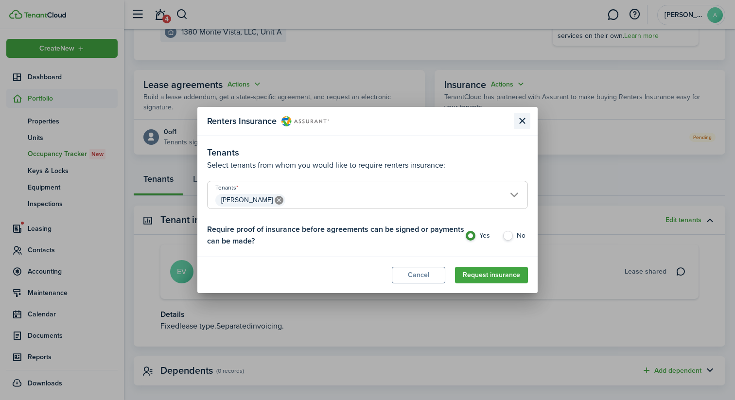
click at [516, 120] on button "Close modal" at bounding box center [522, 121] width 17 height 17
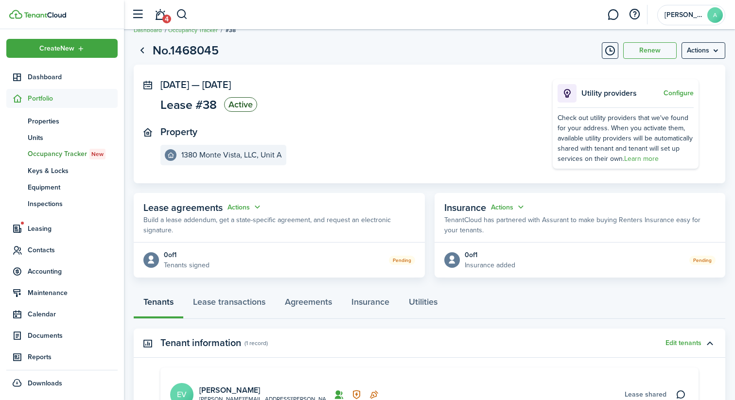
scroll to position [0, 0]
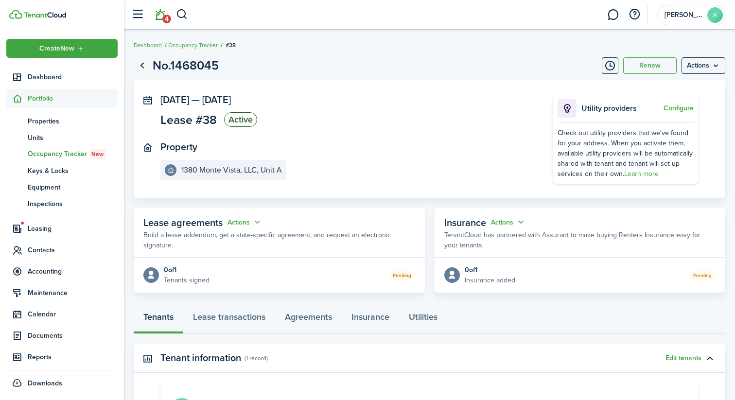
click at [158, 17] on link "4" at bounding box center [160, 14] width 18 height 25
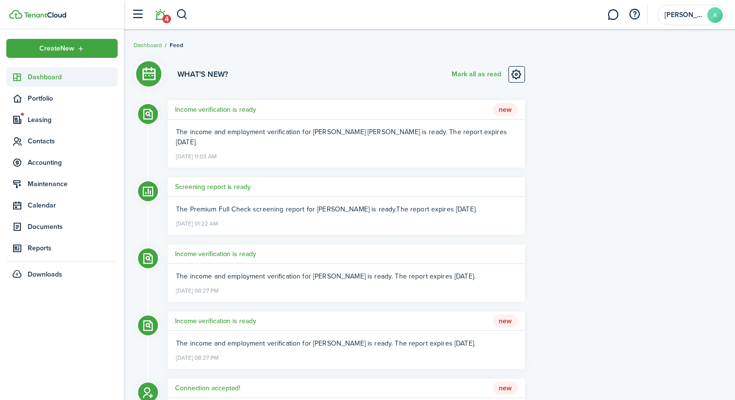
click at [63, 77] on span "Dashboard" at bounding box center [73, 77] width 90 height 10
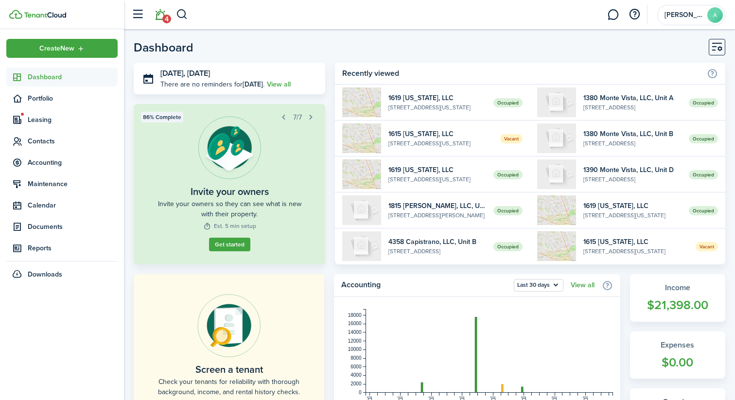
click at [168, 20] on span "4" at bounding box center [166, 19] width 9 height 9
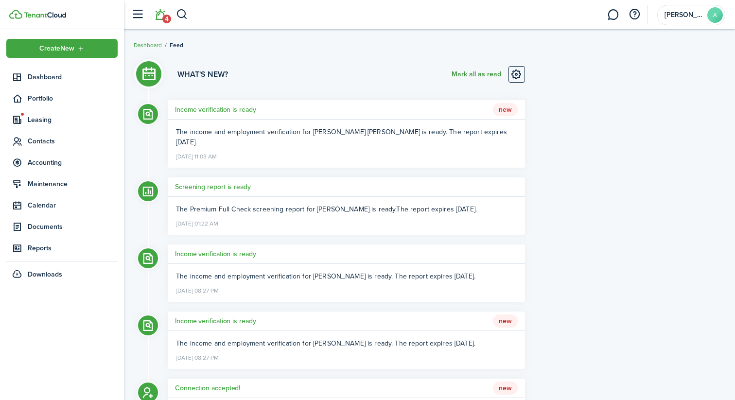
click at [475, 71] on button "Mark all as read" at bounding box center [477, 74] width 50 height 17
click at [72, 82] on link "Dashboard" at bounding box center [61, 77] width 111 height 19
